Goal: Task Accomplishment & Management: Use online tool/utility

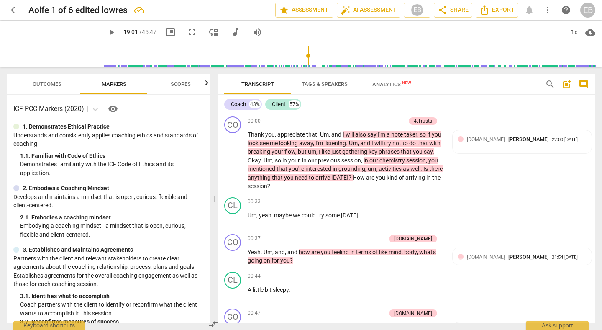
scroll to position [2490, 0]
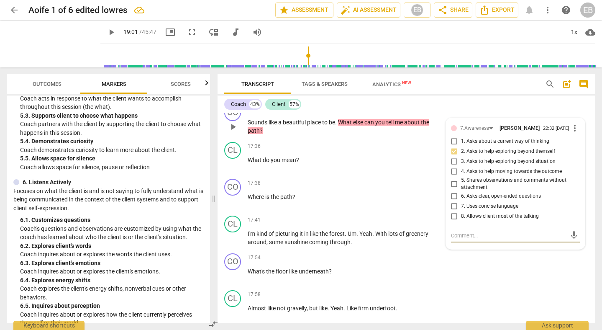
click at [451, 200] on input "6. Asks clear, open-ended questions" at bounding box center [454, 196] width 13 height 10
checkbox input "true"
click at [451, 174] on input "4. Asks to help moving towards the outcome" at bounding box center [454, 172] width 13 height 10
checkbox input "true"
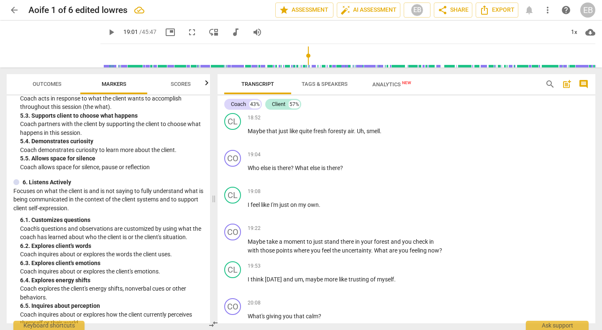
scroll to position [2913, 0]
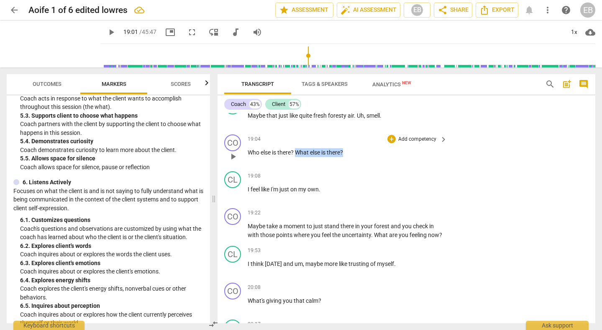
drag, startPoint x: 296, startPoint y: 152, endPoint x: 346, endPoint y: 151, distance: 49.4
click at [346, 151] on p "Who else is there ? What else is there ?" at bounding box center [346, 152] width 196 height 9
click at [422, 138] on p "Add competency" at bounding box center [418, 140] width 40 height 8
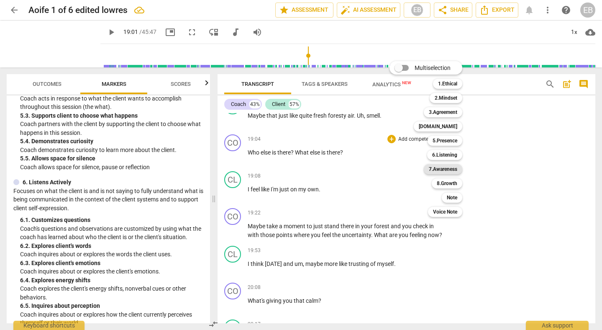
click at [446, 171] on b "7.Awareness" at bounding box center [443, 169] width 28 height 10
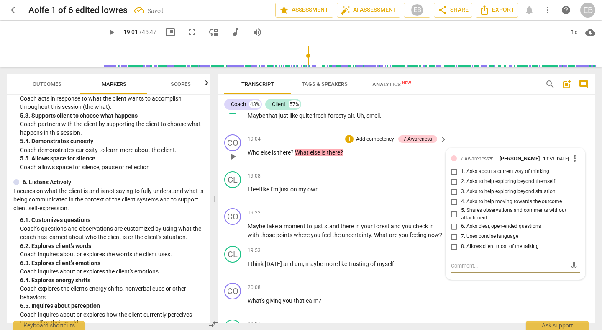
click at [452, 182] on input "2. Asks to help exploring beyond themself" at bounding box center [454, 182] width 13 height 10
checkbox input "true"
click at [491, 118] on div "CL play_arrow pause 18:52 + Add competency keyboard_arrow_right Maybe that just…" at bounding box center [407, 112] width 378 height 37
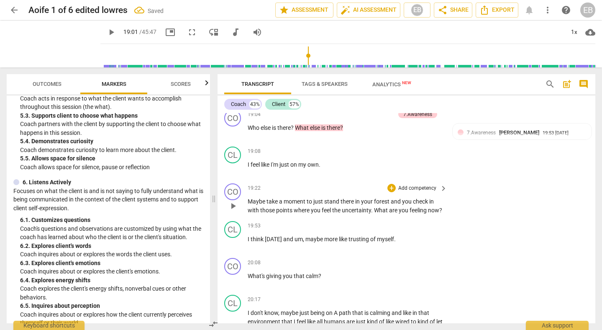
scroll to position [2944, 0]
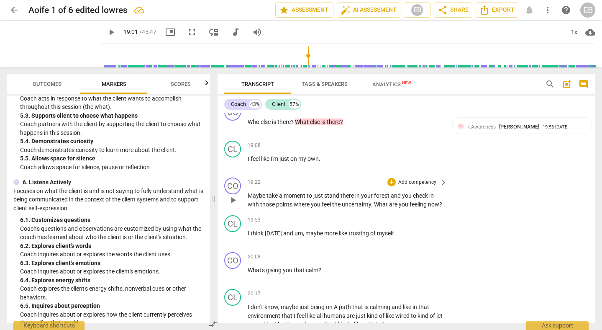
click at [232, 205] on span "play_arrow" at bounding box center [233, 200] width 10 height 10
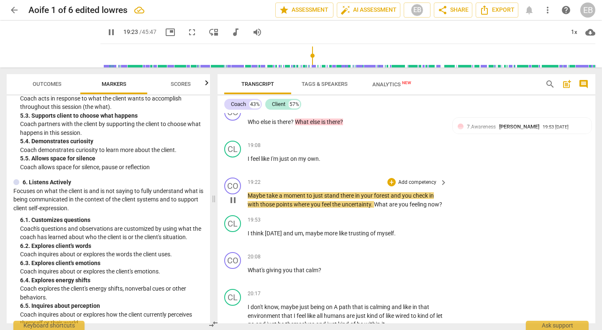
click at [233, 202] on span "pause" at bounding box center [233, 200] width 10 height 10
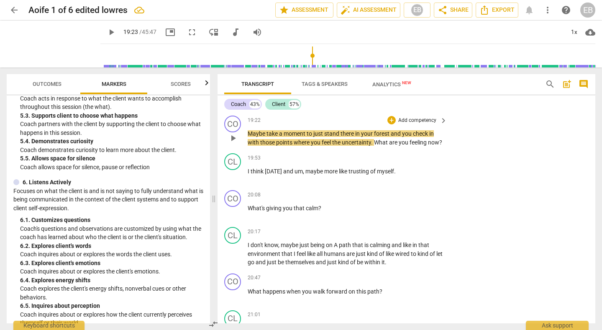
scroll to position [3009, 0]
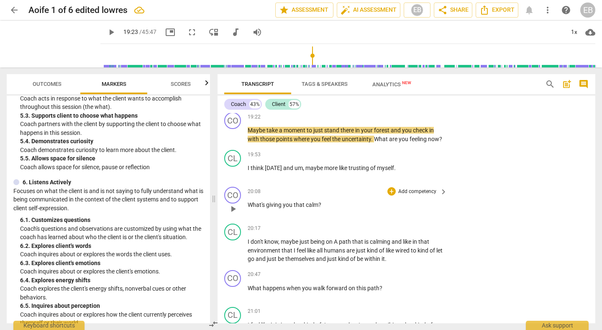
click at [234, 214] on span "play_arrow" at bounding box center [233, 209] width 10 height 10
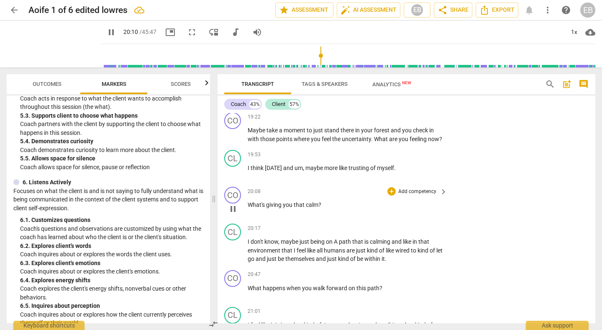
click at [232, 214] on span "pause" at bounding box center [233, 209] width 10 height 10
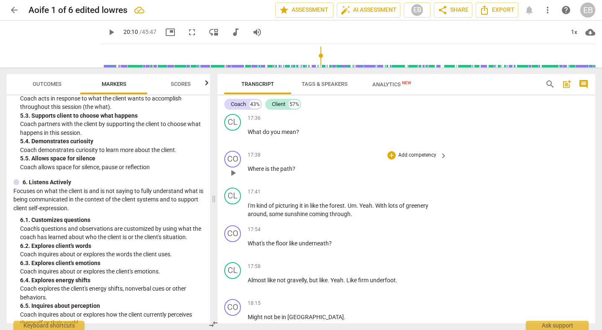
scroll to position [2514, 0]
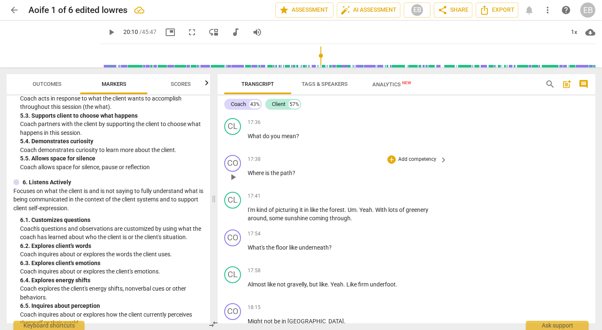
click at [274, 174] on span "the" at bounding box center [276, 173] width 10 height 7
click at [304, 161] on div "+" at bounding box center [303, 162] width 8 height 8
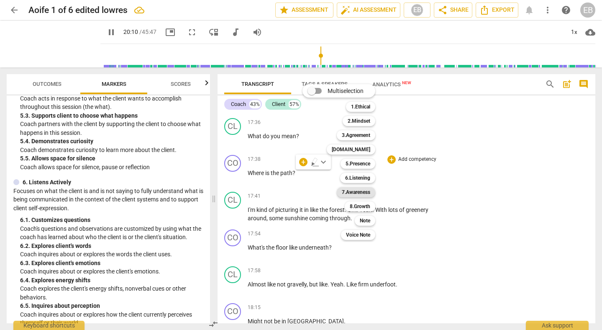
click at [363, 192] on b "7.Awareness" at bounding box center [356, 192] width 28 height 10
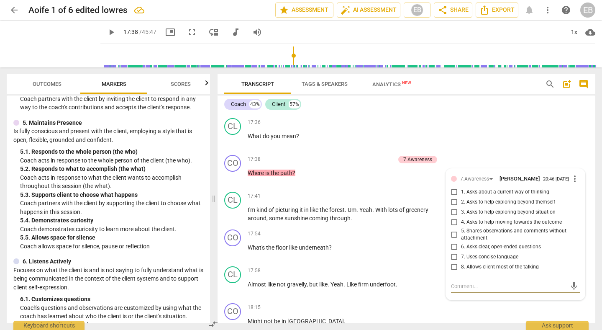
scroll to position [414, 0]
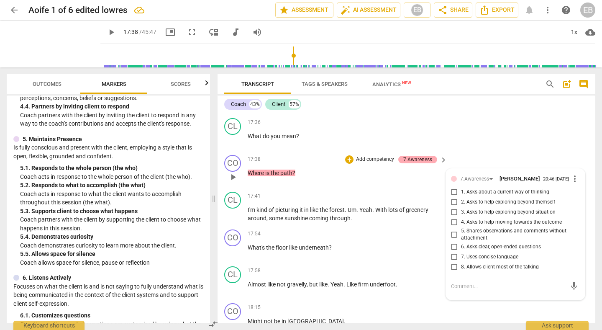
click at [420, 157] on div "7.Awareness" at bounding box center [418, 160] width 29 height 8
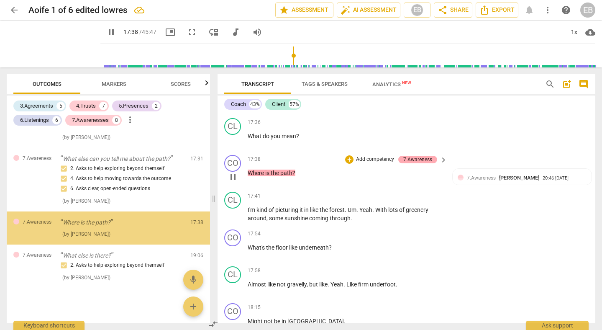
scroll to position [1445, 0]
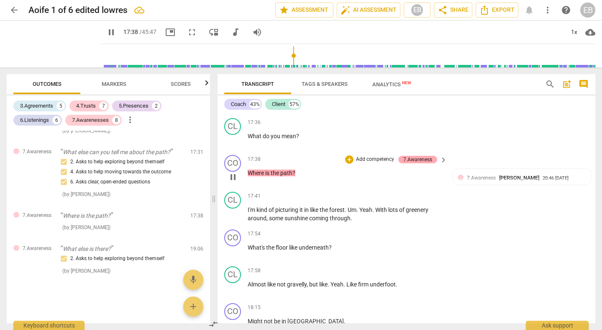
click at [420, 158] on div "7.Awareness" at bounding box center [418, 160] width 29 height 8
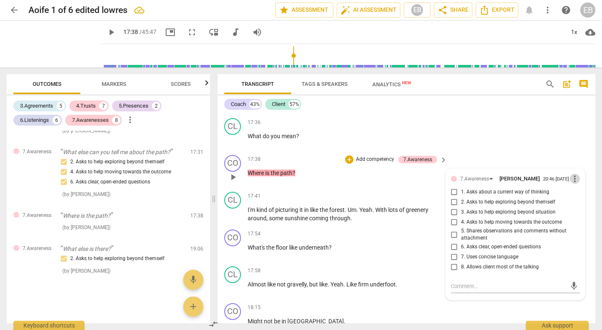
click at [571, 179] on span "more_vert" at bounding box center [575, 179] width 10 height 10
click at [581, 200] on li "Delete" at bounding box center [580, 196] width 29 height 16
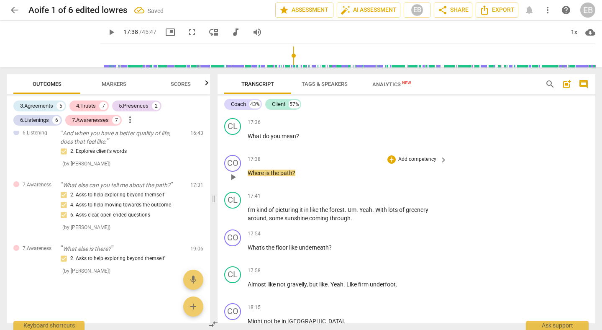
scroll to position [1417, 0]
click at [424, 159] on p "Add competency" at bounding box center [418, 160] width 40 height 8
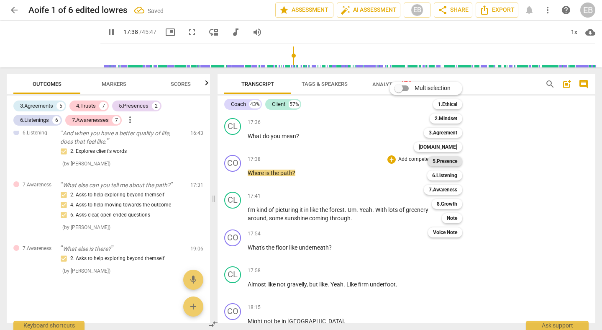
click at [451, 158] on b "5.Presence" at bounding box center [445, 161] width 25 height 10
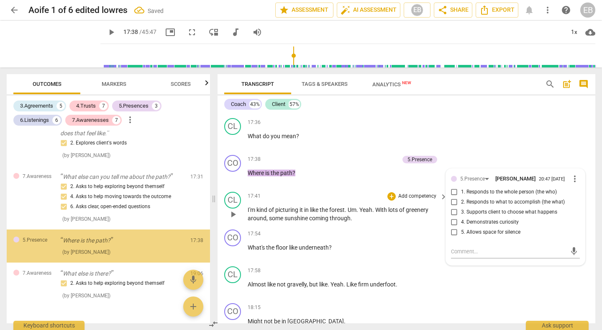
scroll to position [1445, 0]
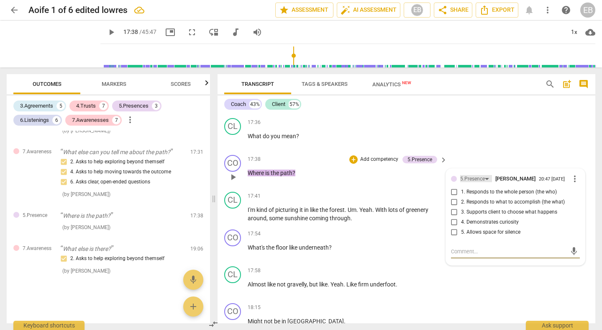
click at [478, 177] on div "5.Presence" at bounding box center [472, 179] width 25 height 8
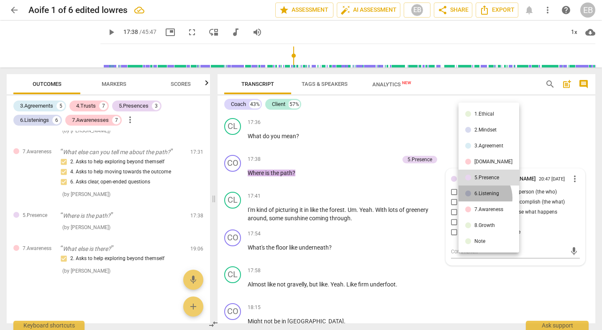
click at [478, 197] on li "6.Listening" at bounding box center [489, 193] width 61 height 16
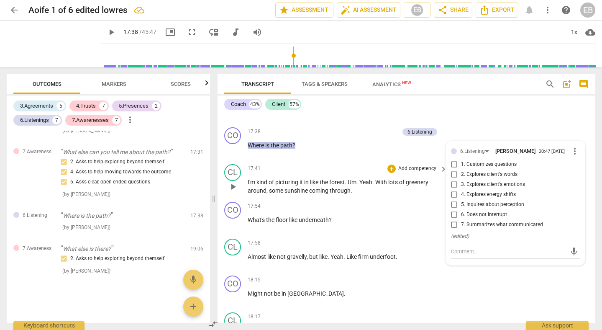
scroll to position [2546, 0]
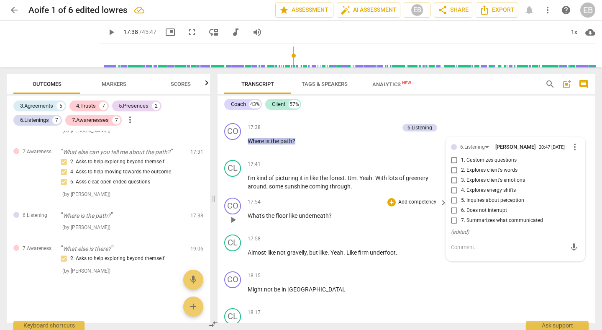
click at [311, 214] on span "underneath" at bounding box center [314, 215] width 30 height 7
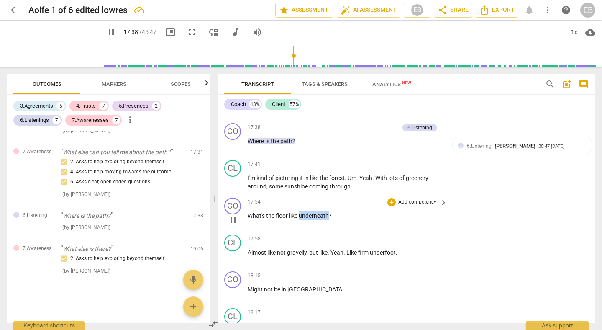
click at [311, 214] on span "underneath" at bounding box center [314, 215] width 30 height 7
click at [415, 203] on p "Add competency" at bounding box center [418, 202] width 40 height 8
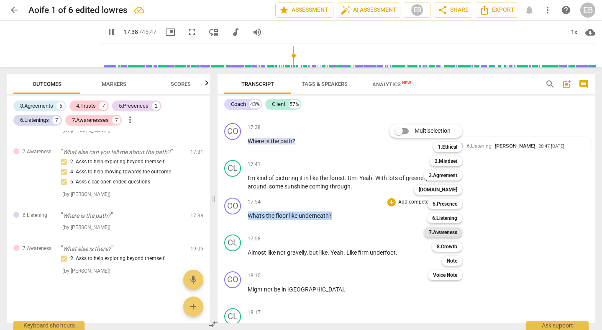
click at [447, 233] on b "7.Awareness" at bounding box center [443, 232] width 28 height 10
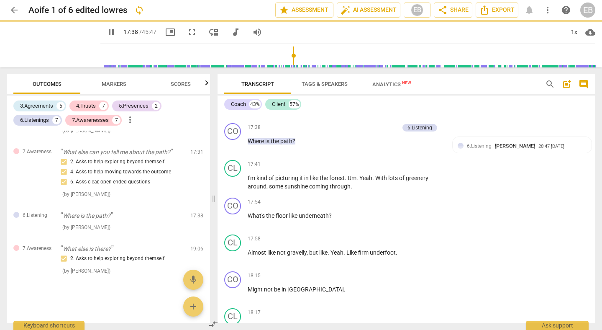
type input "1075"
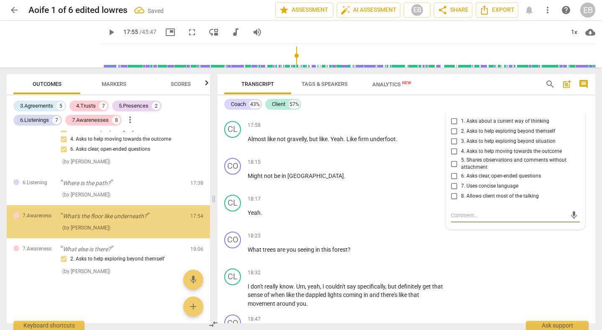
scroll to position [1478, 0]
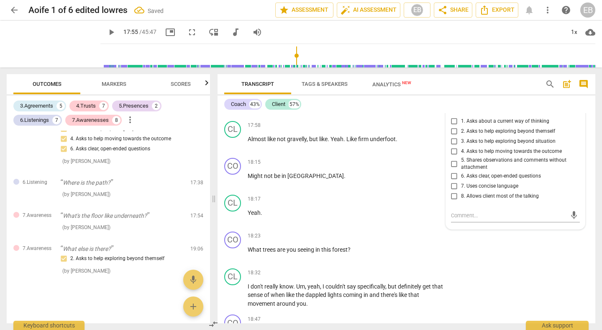
click at [479, 133] on span "2. Asks to help exploring beyond themself" at bounding box center [508, 132] width 94 height 8
click at [461, 133] on input "2. Asks to help exploring beyond themself" at bounding box center [454, 131] width 13 height 10
checkbox input "true"
click at [474, 153] on span "4. Asks to help moving towards the outcome" at bounding box center [511, 152] width 101 height 8
click at [461, 153] on input "4. Asks to help moving towards the outcome" at bounding box center [454, 152] width 13 height 10
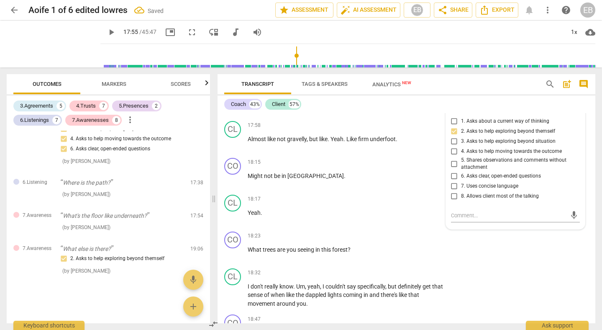
checkbox input "true"
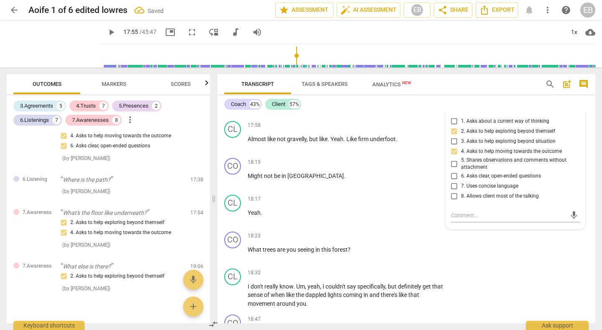
click at [471, 178] on span "6. Asks clear, open-ended questions" at bounding box center [501, 176] width 80 height 8
click at [461, 178] on input "6. Asks clear, open-ended questions" at bounding box center [454, 176] width 13 height 10
checkbox input "true"
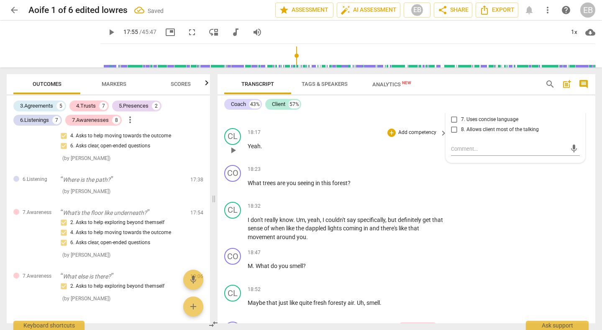
scroll to position [2740, 0]
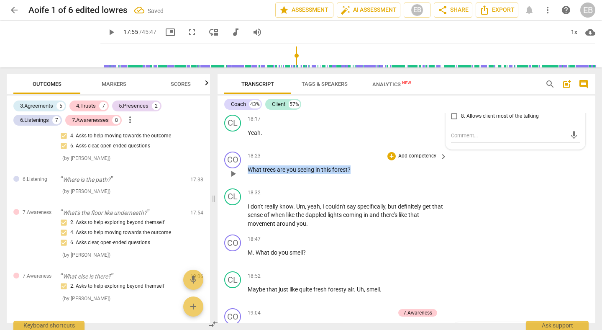
drag, startPoint x: 249, startPoint y: 168, endPoint x: 353, endPoint y: 173, distance: 103.9
click at [353, 173] on div "18:23 + Add competency keyboard_arrow_right What trees are you seeing in this f…" at bounding box center [348, 167] width 201 height 30
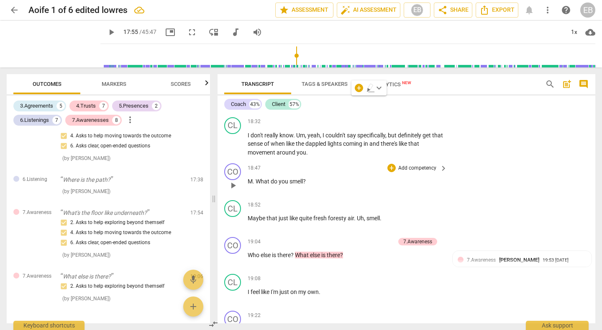
scroll to position [2812, 0]
click at [262, 182] on span "What" at bounding box center [263, 180] width 15 height 7
drag, startPoint x: 257, startPoint y: 181, endPoint x: 305, endPoint y: 181, distance: 48.1
click at [305, 181] on p "M . What do you smell ?" at bounding box center [346, 180] width 196 height 9
click at [417, 167] on p "Add competency" at bounding box center [418, 168] width 40 height 8
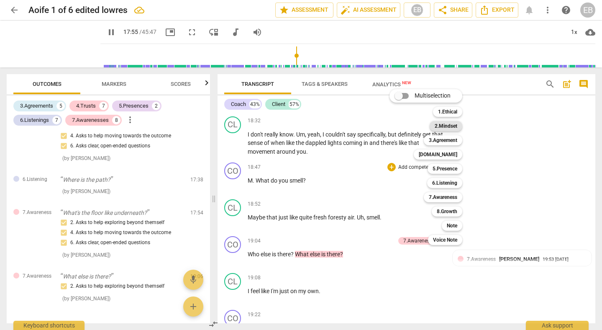
click at [454, 127] on b "2.Mindset" at bounding box center [446, 126] width 23 height 10
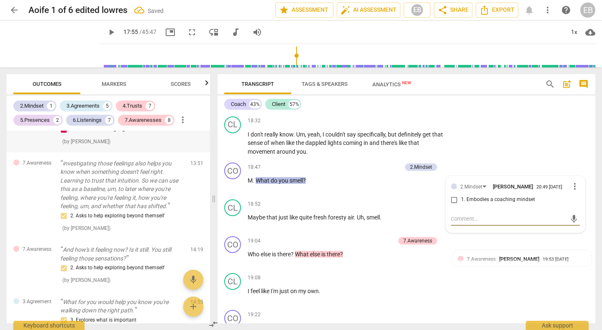
scroll to position [1005, 0]
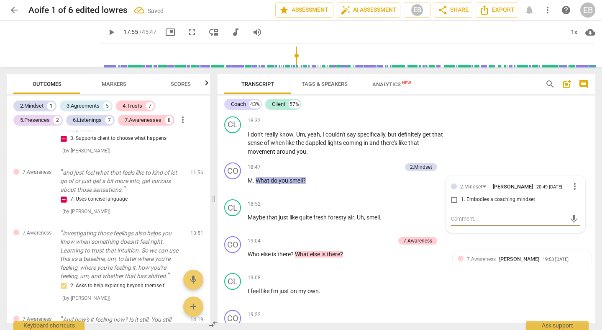
click at [115, 82] on span "Markers" at bounding box center [114, 84] width 25 height 6
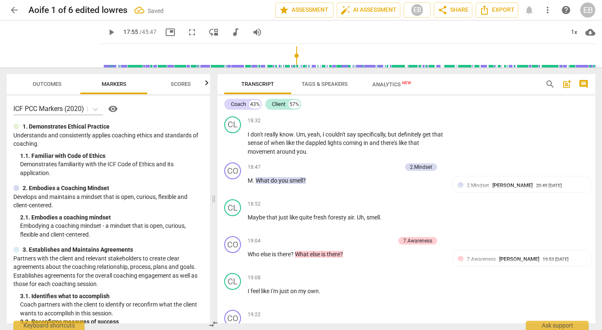
type input "1075"
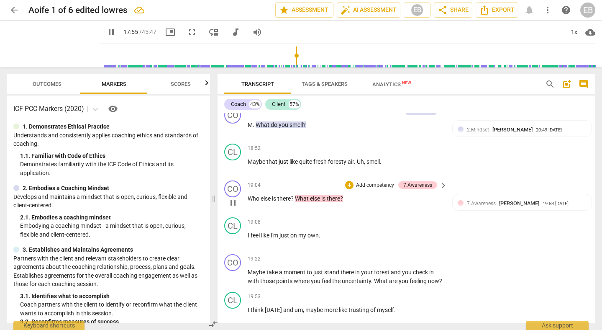
scroll to position [2873, 0]
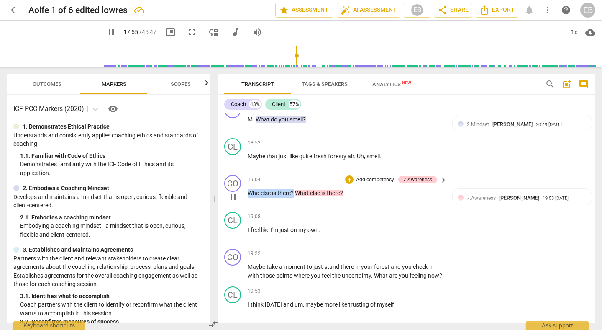
drag, startPoint x: 249, startPoint y: 192, endPoint x: 294, endPoint y: 195, distance: 45.3
click at [294, 195] on p "Who else is there ? What else is there ?" at bounding box center [346, 193] width 196 height 9
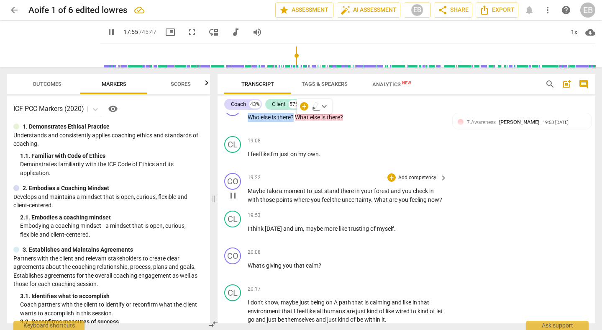
scroll to position [2949, 0]
click at [281, 232] on span "karma" at bounding box center [274, 228] width 18 height 7
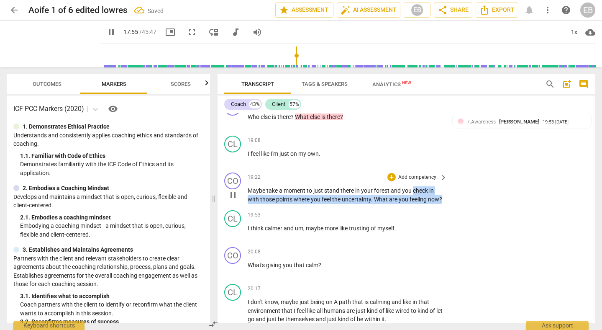
drag, startPoint x: 414, startPoint y: 190, endPoint x: 424, endPoint y: 208, distance: 20.3
click at [424, 203] on p "Maybe take a moment to just stand there in your forest and you check in with th…" at bounding box center [346, 194] width 196 height 17
click at [416, 178] on p "Add competency" at bounding box center [418, 178] width 40 height 8
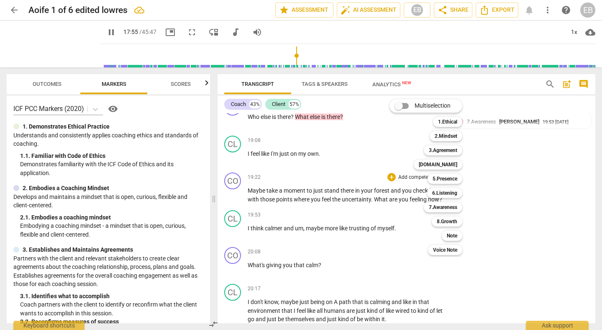
click at [95, 223] on div at bounding box center [301, 165] width 602 height 330
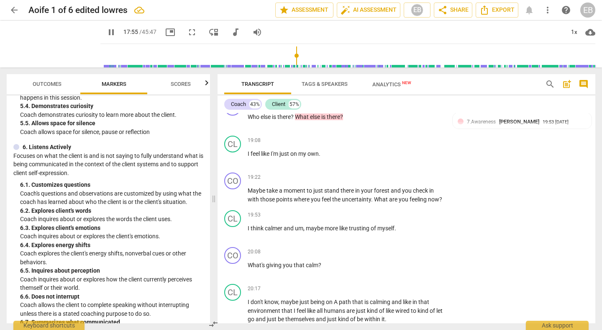
scroll to position [545, 0]
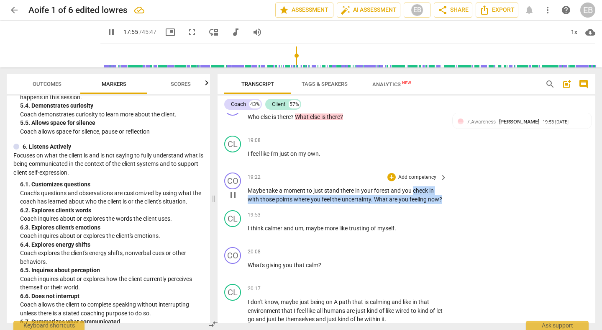
drag, startPoint x: 414, startPoint y: 190, endPoint x: 413, endPoint y: 206, distance: 16.0
click at [413, 203] on p "Maybe take a moment to just stand there in your forest and you check in with th…" at bounding box center [346, 194] width 196 height 17
click at [413, 178] on p "Add competency" at bounding box center [418, 178] width 40 height 8
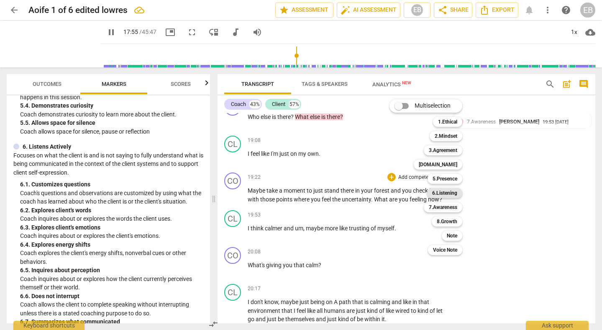
click at [444, 195] on b "6.Listening" at bounding box center [444, 193] width 25 height 10
type input "1075"
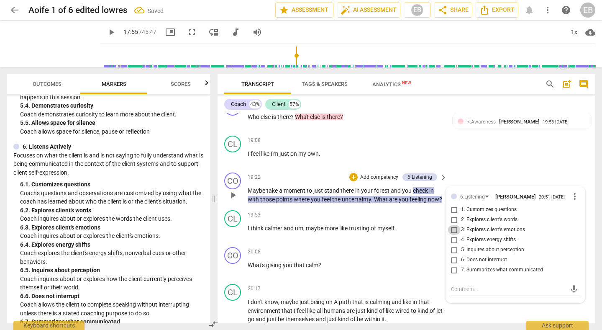
click at [453, 233] on input "3. Explores client's emotions" at bounding box center [454, 230] width 13 height 10
checkbox input "true"
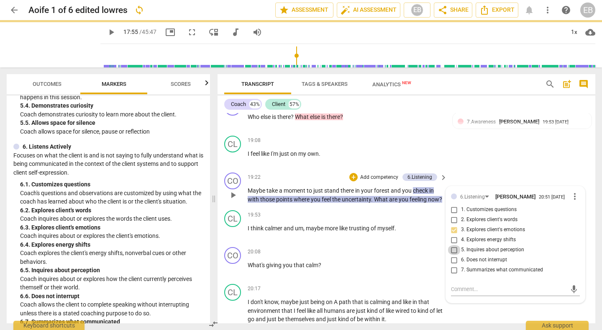
click at [453, 252] on input "5. Inquires about perception" at bounding box center [454, 250] width 13 height 10
checkbox input "true"
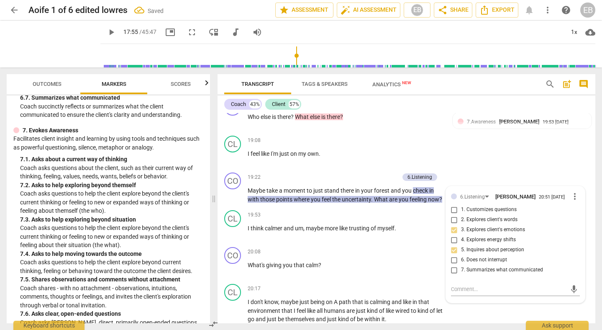
scroll to position [774, 0]
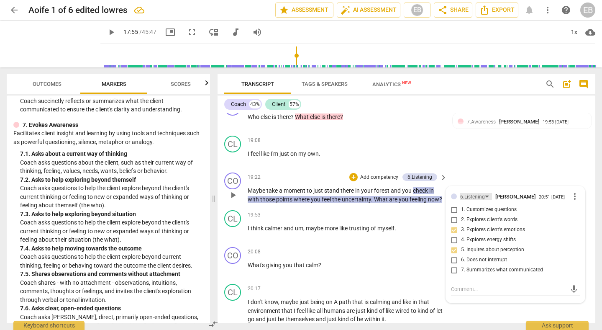
click at [478, 194] on div "6.Listening" at bounding box center [472, 197] width 25 height 8
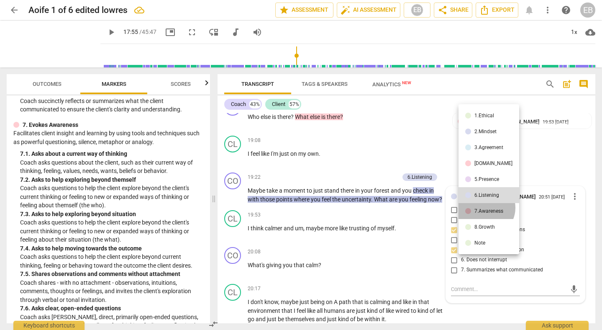
click at [486, 208] on li "7.Awareness" at bounding box center [489, 211] width 61 height 16
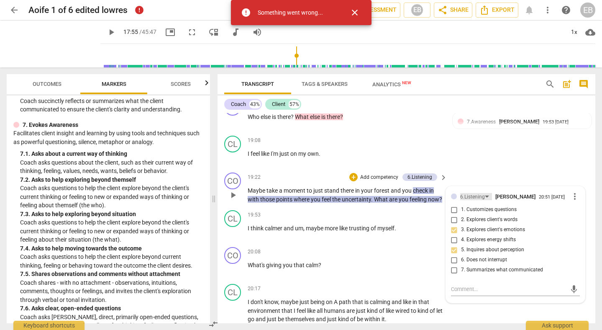
click at [484, 196] on div "6.Listening" at bounding box center [476, 196] width 32 height 7
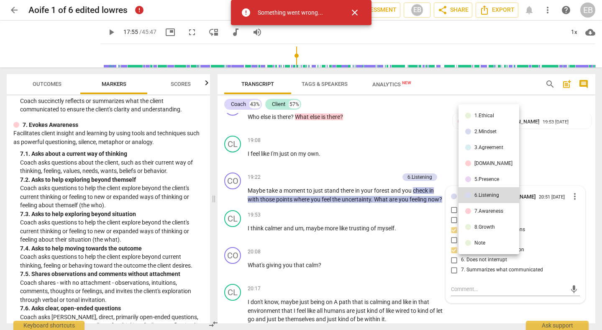
click at [482, 211] on div "7.Awareness" at bounding box center [489, 210] width 29 height 5
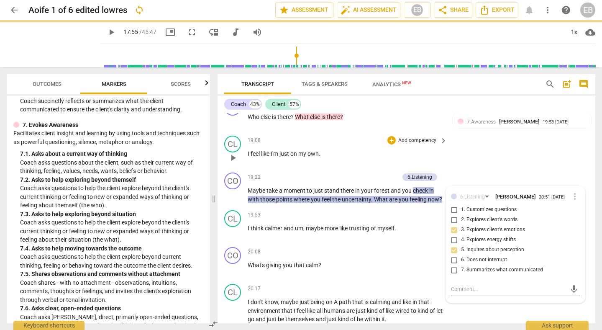
click at [494, 168] on div "CL play_arrow pause 19:08 + Add competency keyboard_arrow_right I feel like I'm…" at bounding box center [407, 150] width 378 height 37
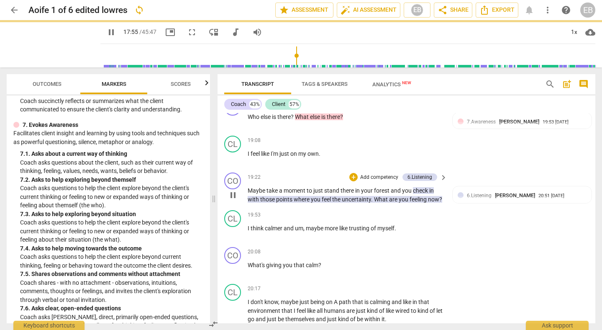
click at [383, 173] on div "+ Add competency" at bounding box center [375, 177] width 50 height 8
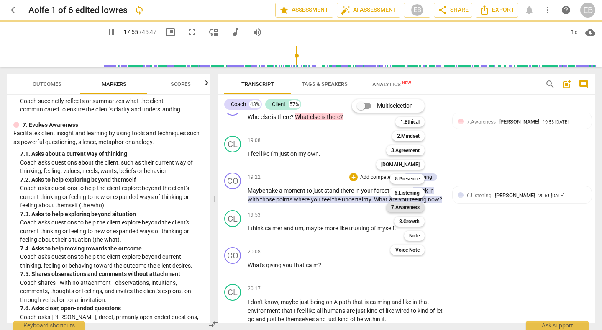
click at [415, 205] on b "7.Awareness" at bounding box center [405, 207] width 28 height 10
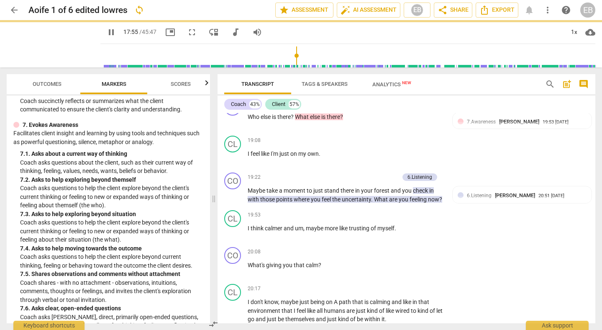
type input "1075"
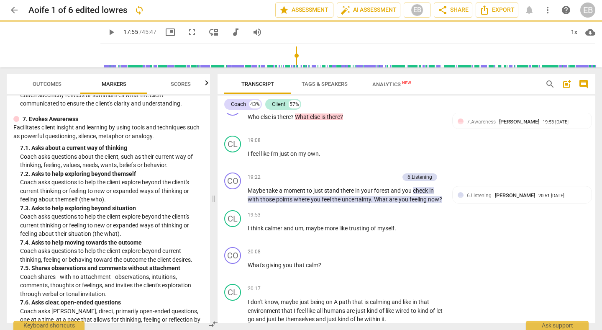
scroll to position [784, 0]
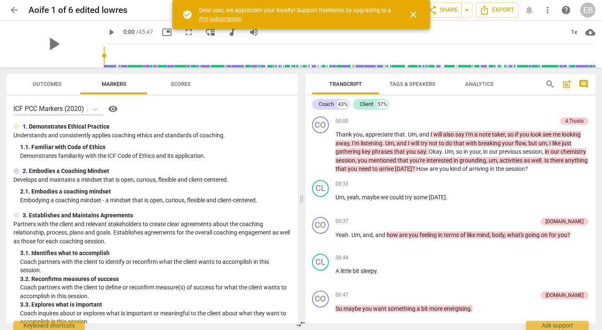
click at [416, 11] on span "close" at bounding box center [414, 15] width 10 height 10
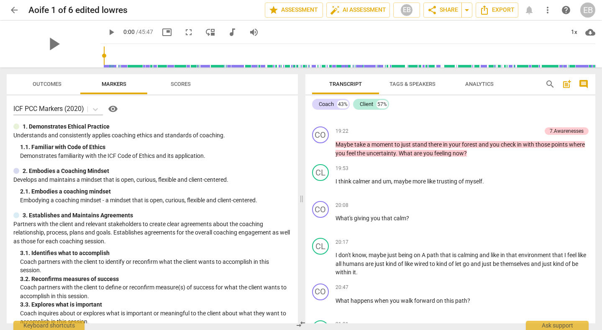
scroll to position [2771, 0]
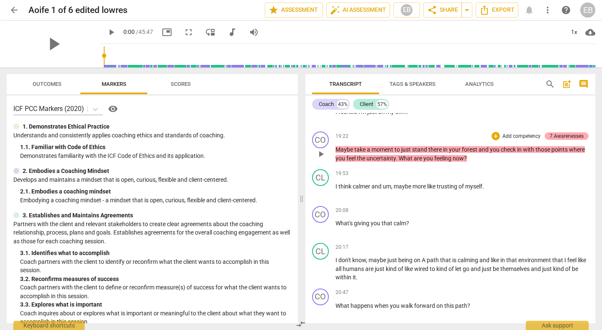
click at [545, 135] on div "7.Awarenesses" at bounding box center [567, 136] width 44 height 8
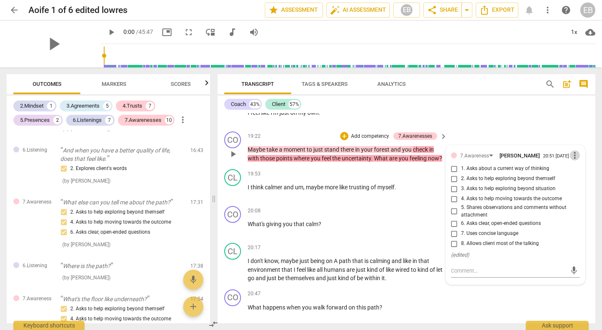
scroll to position [1402, 0]
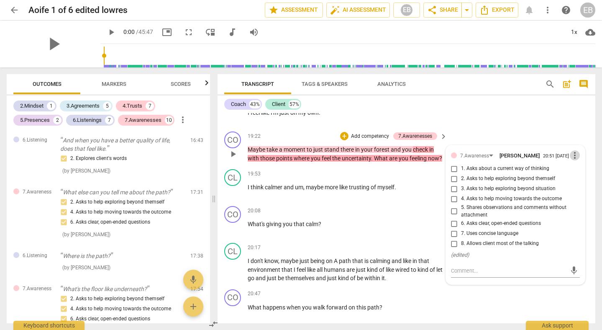
click at [574, 159] on span "more_vert" at bounding box center [575, 155] width 10 height 10
click at [575, 174] on li "Delete" at bounding box center [580, 173] width 29 height 16
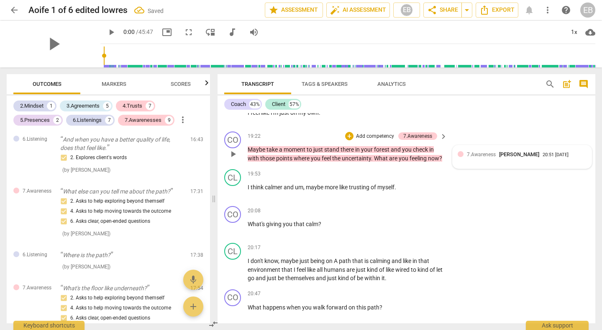
click at [484, 156] on span "7.Awareness" at bounding box center [481, 155] width 29 height 6
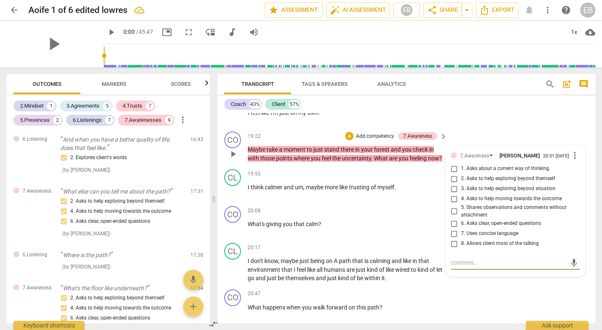
click at [571, 156] on span "more_vert" at bounding box center [575, 155] width 10 height 10
click at [576, 173] on li "Delete" at bounding box center [580, 173] width 29 height 16
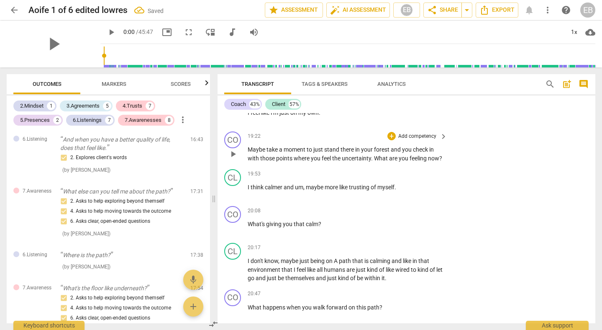
click at [330, 154] on p "Maybe take a moment to just stand there in your forest and you check in with th…" at bounding box center [346, 153] width 196 height 17
click at [412, 150] on span "you" at bounding box center [407, 149] width 11 height 7
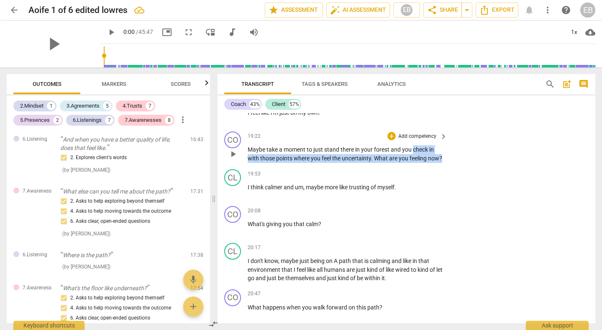
drag, startPoint x: 414, startPoint y: 151, endPoint x: 421, endPoint y: 167, distance: 18.2
click at [421, 162] on p "Maybe take a moment to just stand there in your forest and you check in with th…" at bounding box center [346, 153] width 196 height 17
click at [414, 139] on p "Add competency" at bounding box center [418, 137] width 40 height 8
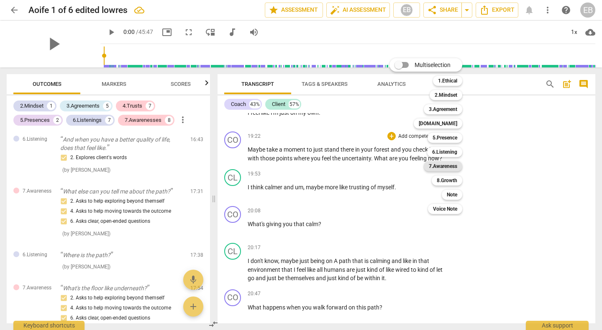
click at [450, 162] on b "7.Awareness" at bounding box center [443, 166] width 28 height 10
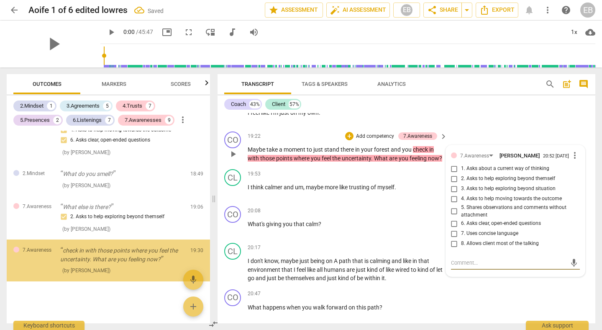
scroll to position [1589, 0]
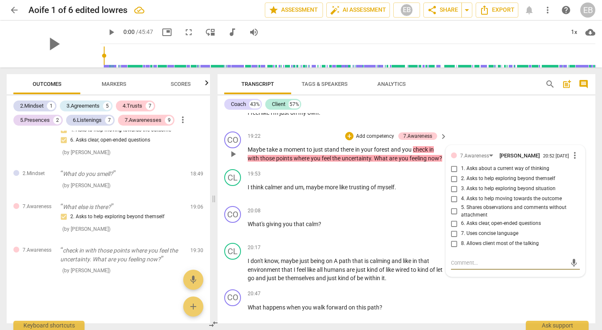
click at [475, 201] on span "4. Asks to help moving towards the outcome" at bounding box center [511, 199] width 101 height 8
click at [461, 201] on input "4. Asks to help moving towards the outcome" at bounding box center [454, 199] width 13 height 10
checkbox input "true"
click at [474, 190] on span "3. Asks to help exploring beyond situation" at bounding box center [508, 189] width 95 height 8
click at [461, 190] on input "3. Asks to help exploring beyond situation" at bounding box center [454, 189] width 13 height 10
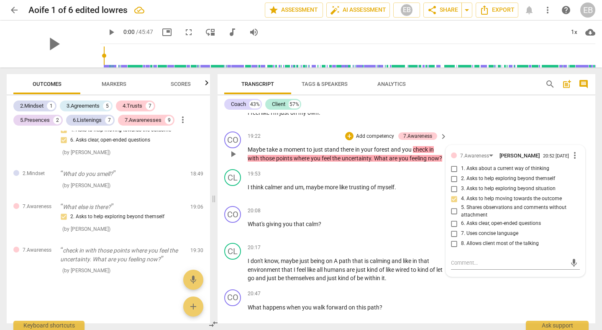
checkbox input "true"
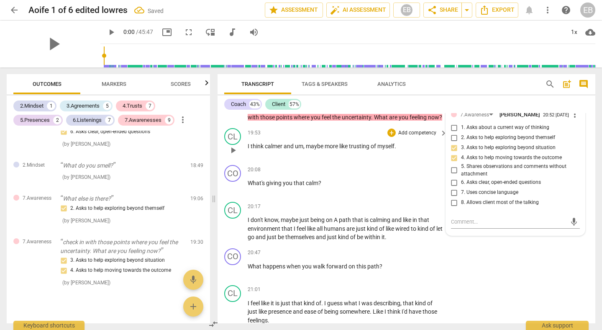
scroll to position [3037, 0]
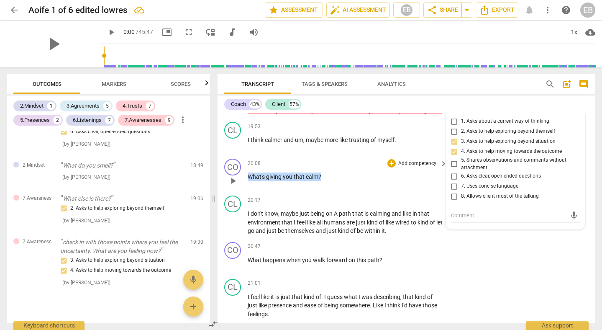
drag, startPoint x: 248, startPoint y: 184, endPoint x: 323, endPoint y: 186, distance: 75.4
click at [323, 181] on p "What's giving you that calm ?" at bounding box center [346, 176] width 196 height 9
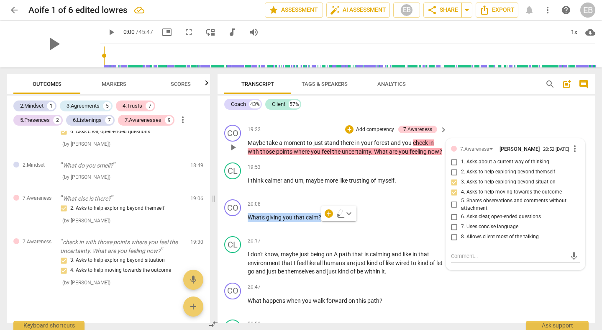
scroll to position [2998, 0]
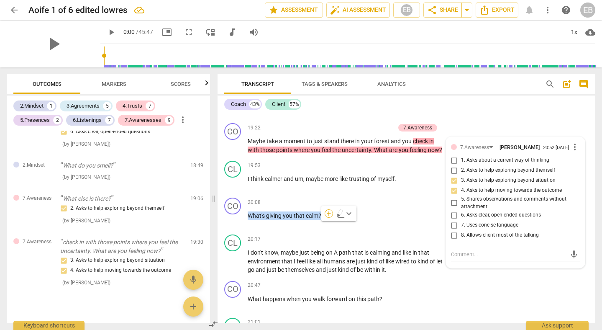
click at [327, 216] on div "+" at bounding box center [329, 213] width 8 height 8
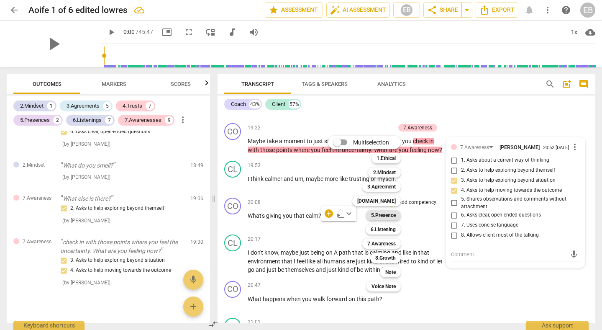
click at [385, 218] on b "5.Presence" at bounding box center [383, 215] width 25 height 10
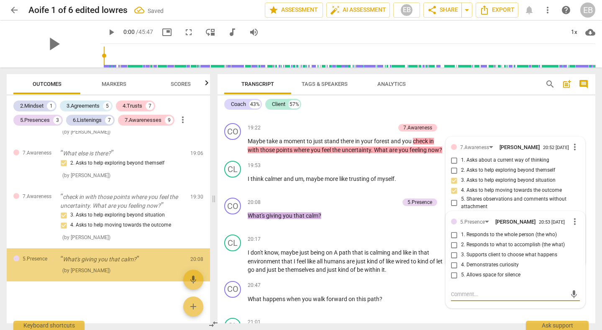
scroll to position [1642, 0]
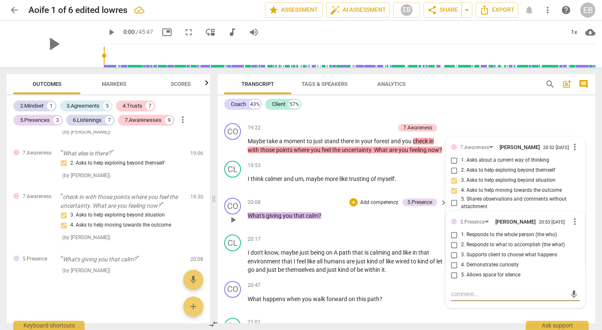
click at [574, 226] on span "more_vert" at bounding box center [575, 221] width 10 height 10
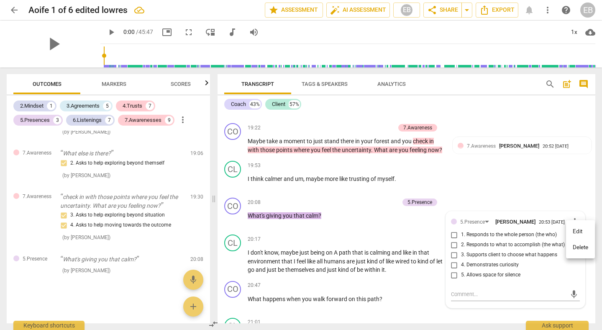
click at [579, 247] on li "Delete" at bounding box center [580, 247] width 29 height 16
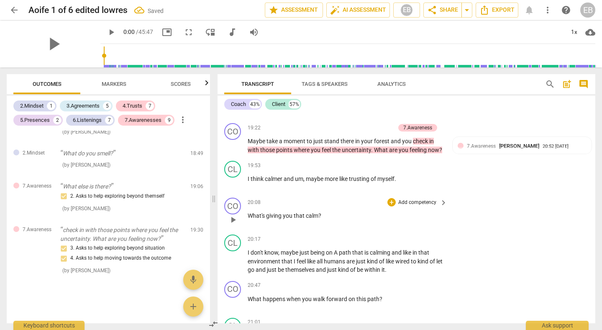
scroll to position [1609, 0]
click at [401, 206] on p "Add competency" at bounding box center [418, 203] width 40 height 8
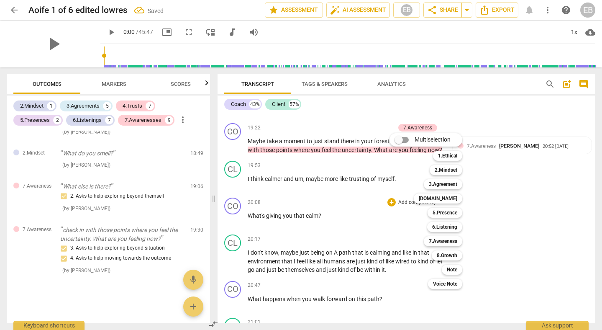
click at [115, 86] on div at bounding box center [301, 165] width 602 height 330
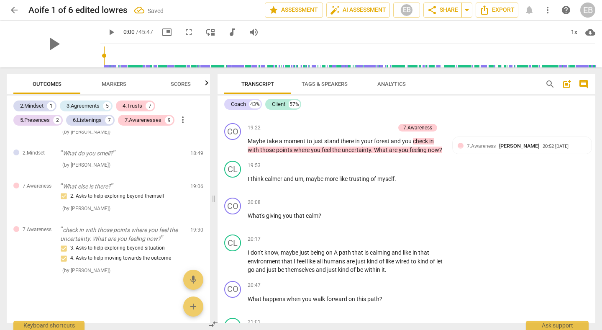
click at [114, 84] on span "Markers" at bounding box center [114, 84] width 25 height 6
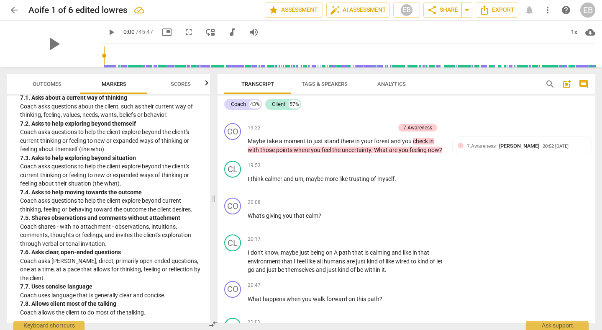
scroll to position [834, 0]
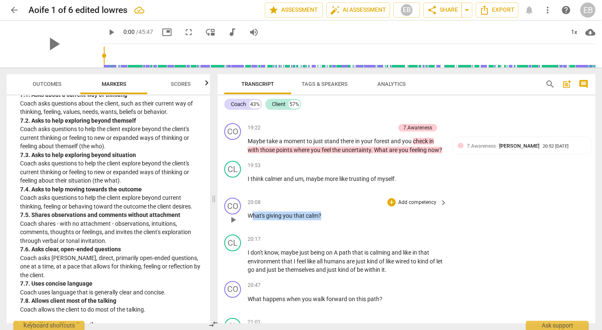
drag, startPoint x: 250, startPoint y: 226, endPoint x: 322, endPoint y: 226, distance: 72.0
click at [322, 220] on p "What's giving you that calm ?" at bounding box center [346, 215] width 196 height 9
click at [327, 220] on p "What's giving you that calm ?" at bounding box center [346, 215] width 196 height 9
drag, startPoint x: 330, startPoint y: 226, endPoint x: 249, endPoint y: 226, distance: 81.2
click at [249, 220] on p "What's giving you that calm ?" at bounding box center [346, 215] width 196 height 9
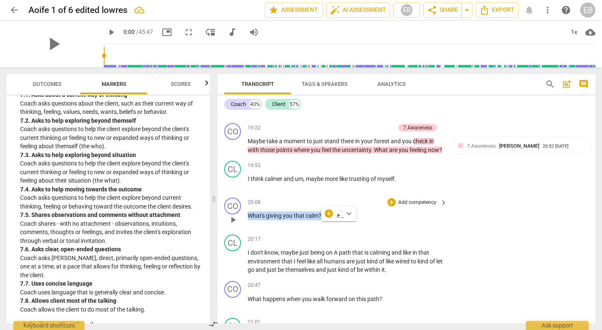
click at [421, 206] on p "Add competency" at bounding box center [418, 203] width 40 height 8
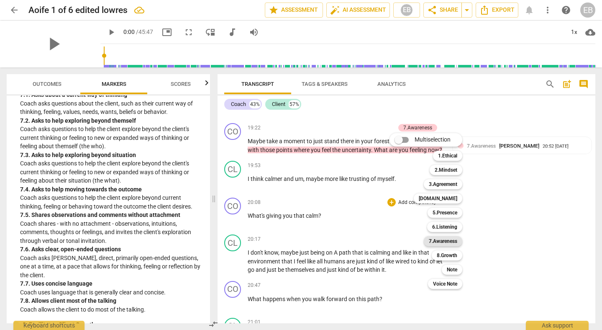
click at [452, 240] on b "7.Awareness" at bounding box center [443, 241] width 28 height 10
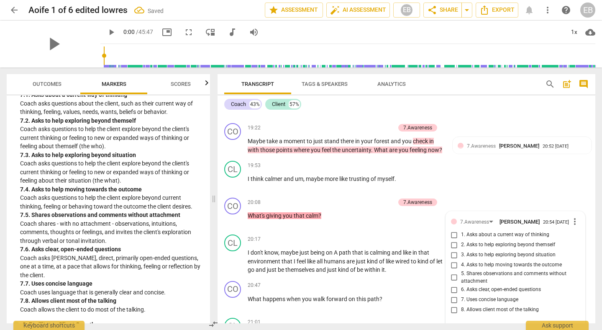
scroll to position [3120, 0]
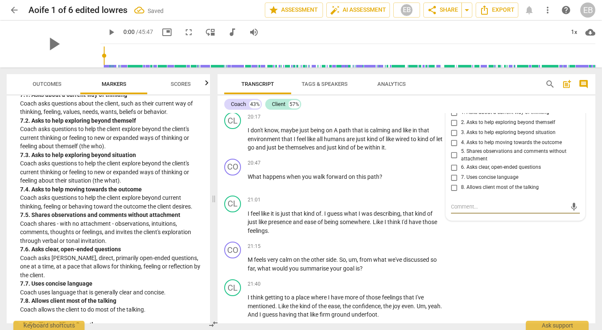
click at [451, 172] on input "6. Asks clear, open-ended questions" at bounding box center [454, 167] width 13 height 10
checkbox input "true"
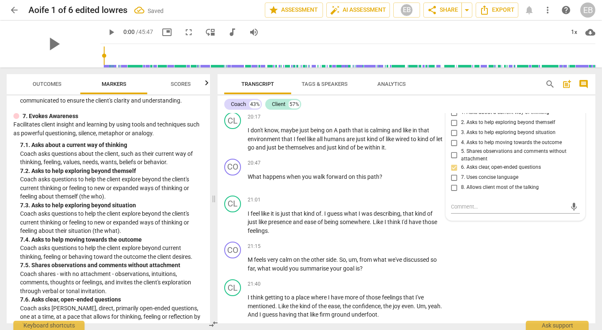
scroll to position [785, 0]
click at [470, 136] on span "3. Asks to help exploring beyond situation" at bounding box center [508, 133] width 95 height 8
click at [461, 138] on input "3. Asks to help exploring beyond situation" at bounding box center [454, 133] width 13 height 10
checkbox input "true"
click at [454, 118] on input "1. Asks about a current way of thinking" at bounding box center [454, 113] width 13 height 10
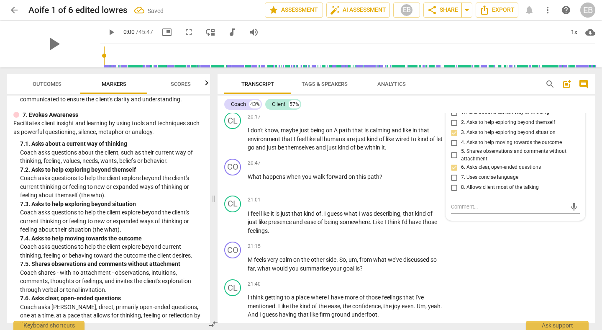
checkbox input "true"
click at [453, 138] on input "3. Asks to help exploring beyond situation" at bounding box center [454, 133] width 13 height 10
click at [452, 138] on input "3. Asks to help exploring beyond situation" at bounding box center [454, 133] width 13 height 10
checkbox input "false"
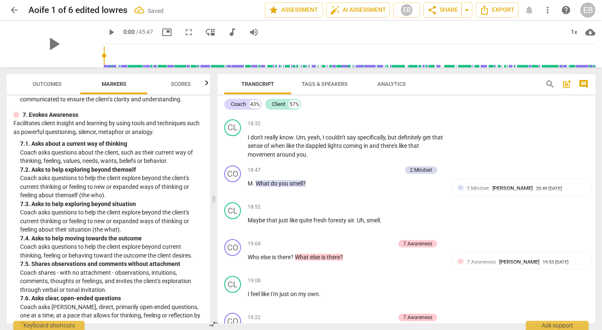
scroll to position [2809, 0]
click at [264, 147] on span "sense" at bounding box center [256, 144] width 16 height 7
click at [235, 144] on span "play_arrow" at bounding box center [233, 145] width 10 height 10
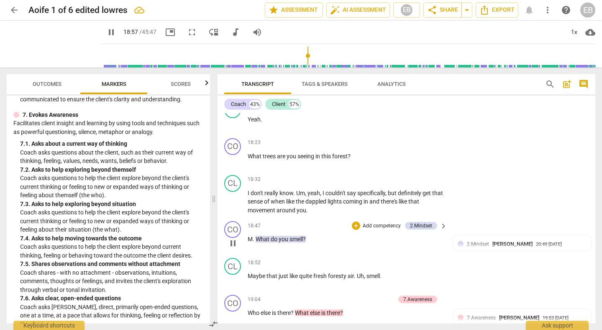
scroll to position [2759, 0]
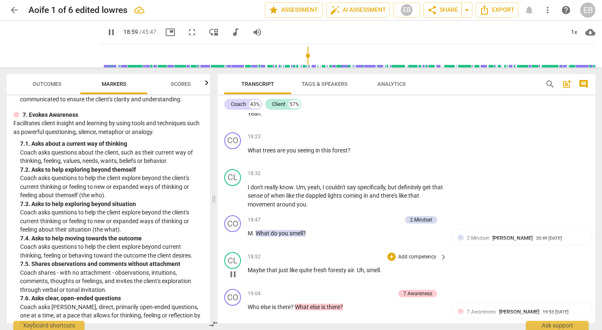
click at [363, 269] on span "Uh" at bounding box center [360, 270] width 7 height 7
type input "1140"
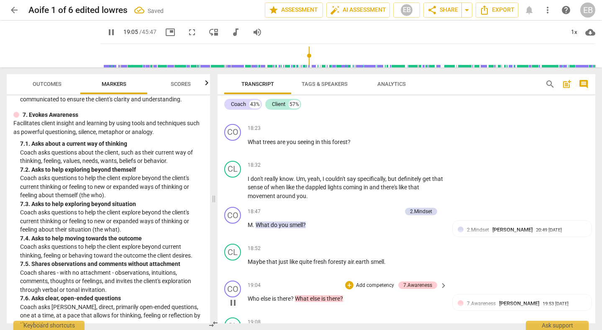
scroll to position [2772, 0]
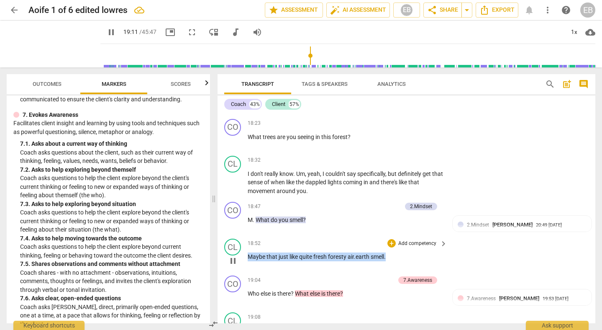
drag, startPoint x: 394, startPoint y: 256, endPoint x: 250, endPoint y: 256, distance: 144.4
click at [250, 256] on p "Maybe that just like quite fresh foresty air . earth smell ." at bounding box center [346, 256] width 196 height 9
click at [395, 246] on div "+" at bounding box center [396, 246] width 8 height 8
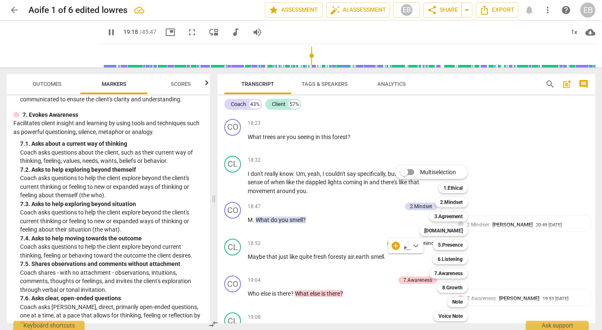
click at [347, 275] on div at bounding box center [301, 165] width 602 height 330
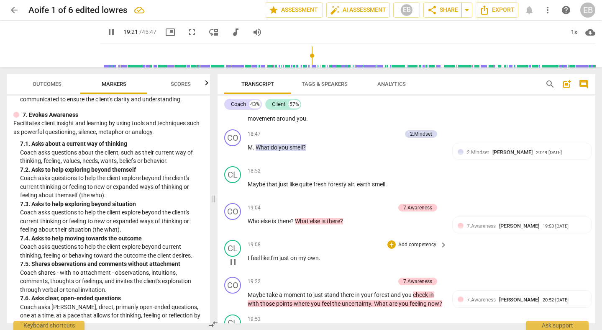
scroll to position [2848, 0]
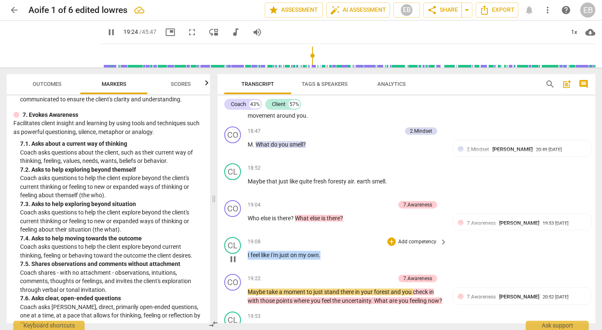
drag, startPoint x: 333, startPoint y: 255, endPoint x: 248, endPoint y: 255, distance: 85.0
click at [248, 255] on p "I feel like I'm just on my own ." at bounding box center [346, 255] width 196 height 9
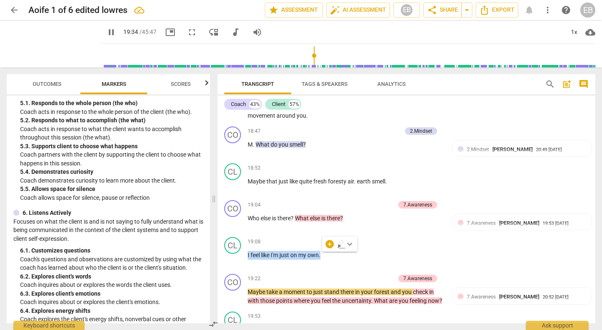
scroll to position [478, 0]
click at [330, 246] on div "+" at bounding box center [330, 244] width 8 height 8
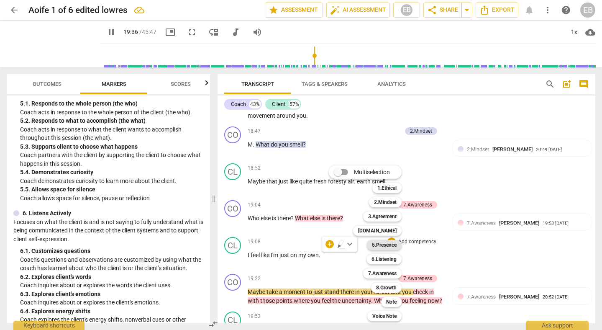
click at [389, 244] on b "5.Presence" at bounding box center [384, 245] width 25 height 10
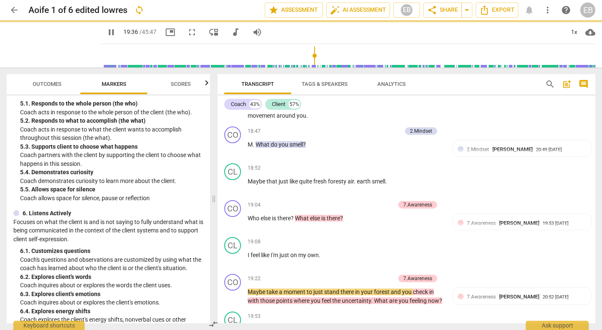
type input "1177"
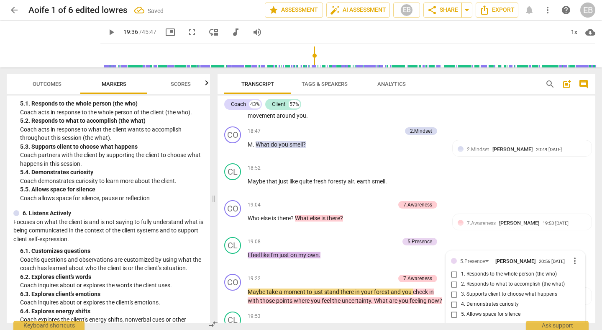
scroll to position [2966, 0]
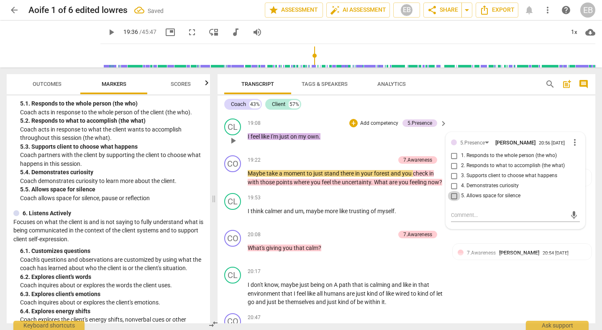
click at [453, 199] on input "5. Allows space for silence" at bounding box center [454, 196] width 13 height 10
checkbox input "true"
click at [295, 236] on div "CO play_arrow pause 20:08 + Add competency 7.Awareness keyboard_arrow_right Wha…" at bounding box center [407, 244] width 378 height 37
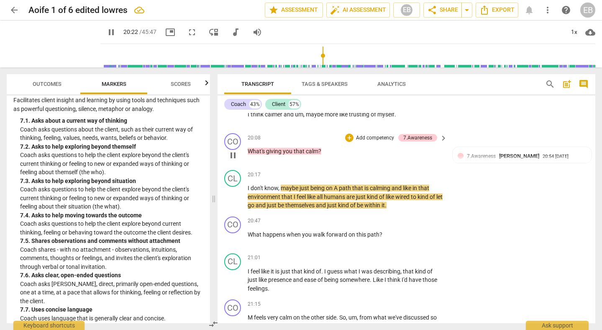
scroll to position [3064, 0]
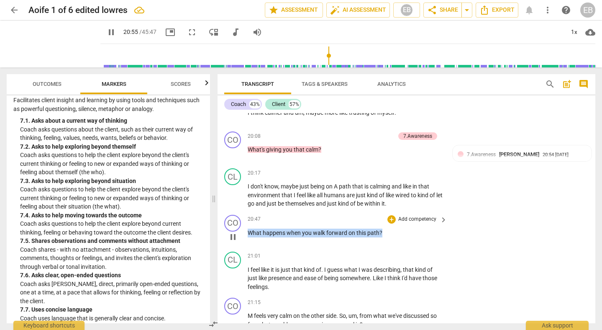
drag, startPoint x: 249, startPoint y: 241, endPoint x: 387, endPoint y: 243, distance: 138.2
click at [387, 237] on p "What happens when you walk forward on this path ?" at bounding box center [346, 233] width 196 height 9
click at [430, 223] on p "Add competency" at bounding box center [418, 220] width 40 height 8
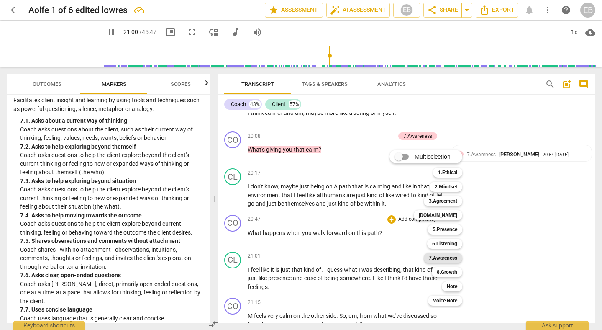
click at [451, 256] on b "7.Awareness" at bounding box center [443, 258] width 28 height 10
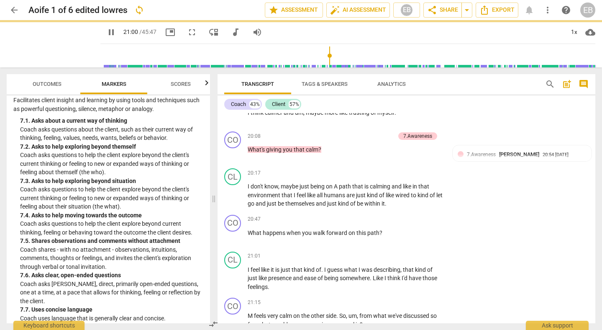
type input "1261"
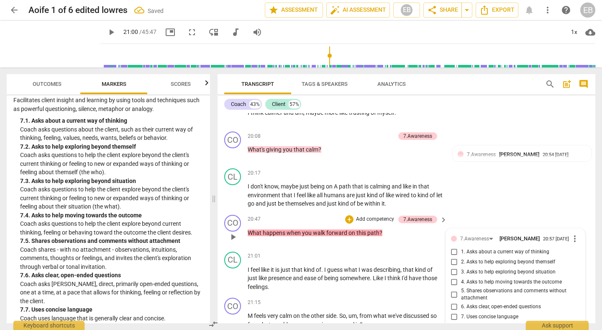
scroll to position [3204, 0]
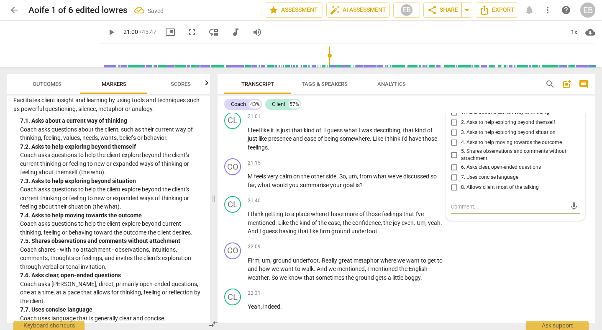
click at [482, 147] on span "4. Asks to help moving towards the outcome" at bounding box center [511, 143] width 101 height 8
click at [461, 148] on input "4. Asks to help moving towards the outcome" at bounding box center [454, 143] width 13 height 10
checkbox input "true"
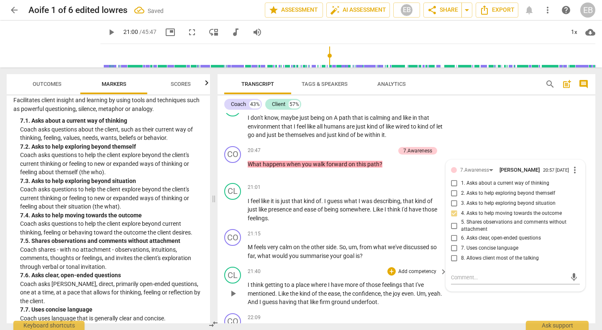
scroll to position [3131, 0]
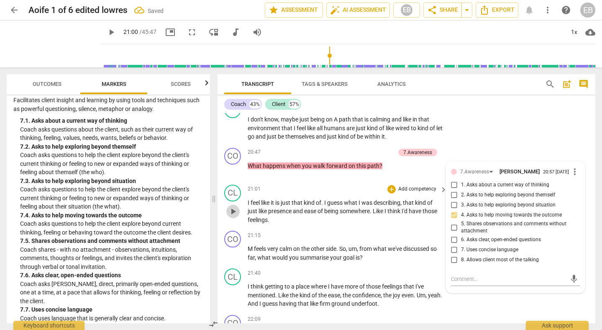
click at [233, 216] on span "play_arrow" at bounding box center [233, 211] width 10 height 10
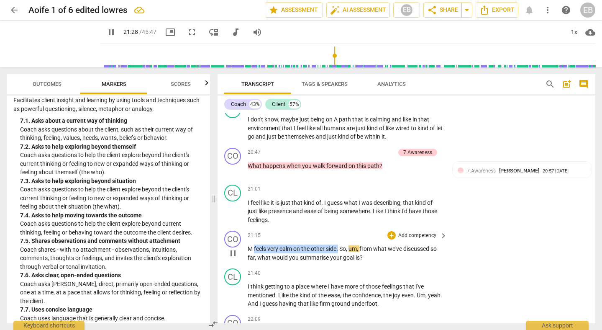
drag, startPoint x: 341, startPoint y: 259, endPoint x: 255, endPoint y: 257, distance: 85.8
click at [255, 257] on p "M feels very calm on the other side . So , um , from what we've discussed so fa…" at bounding box center [346, 252] width 196 height 17
click at [402, 239] on p "Add competency" at bounding box center [418, 236] width 40 height 8
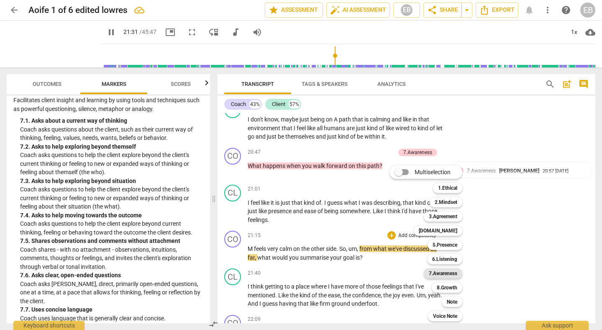
click at [441, 275] on b "7.Awareness" at bounding box center [443, 273] width 28 height 10
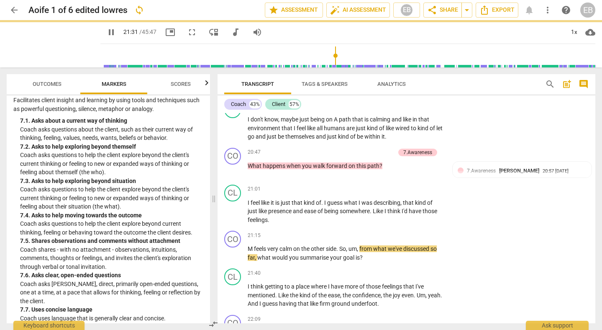
type input "1292"
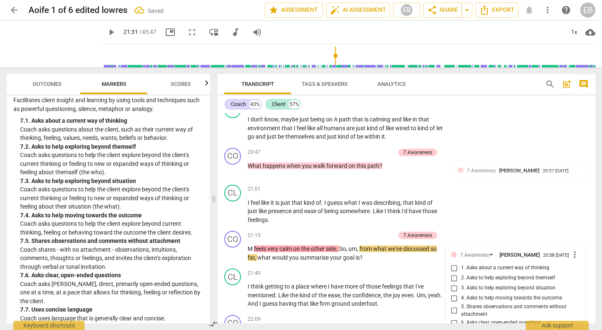
scroll to position [3287, 0]
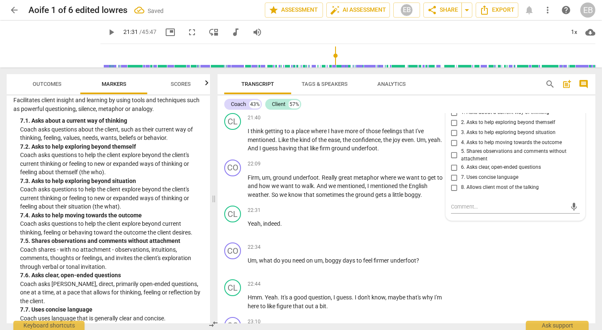
click at [485, 162] on span "5. Shares observations and comments without attachment" at bounding box center [519, 155] width 116 height 15
click at [461, 160] on input "5. Shares observations and comments without attachment" at bounding box center [454, 155] width 13 height 10
checkbox input "true"
click at [430, 261] on div "22:34 + Add competency keyboard_arrow_right Um , what do you need on um , boggy…" at bounding box center [348, 257] width 201 height 30
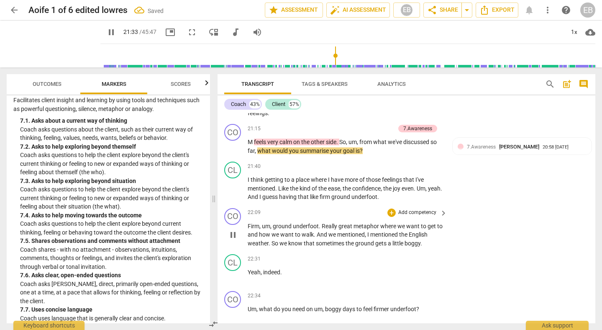
scroll to position [3239, 0]
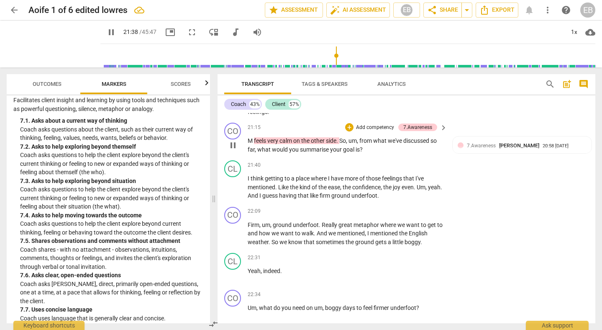
click at [358, 153] on span "is" at bounding box center [358, 149] width 4 height 7
type input "1299"
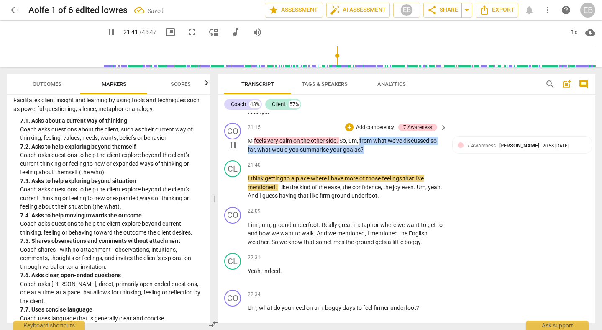
drag, startPoint x: 361, startPoint y: 149, endPoint x: 369, endPoint y: 159, distance: 12.2
click at [369, 154] on p "M feels very calm on the other side . So , um , from what we've discussed so fa…" at bounding box center [346, 144] width 196 height 17
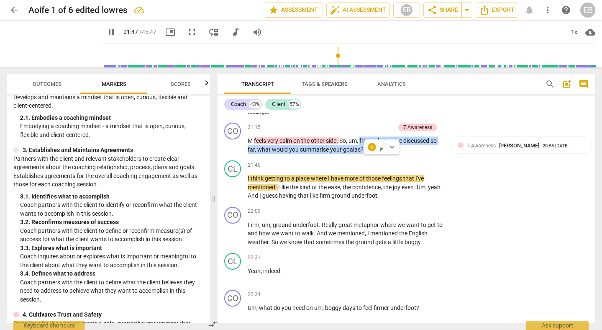
scroll to position [101, 0]
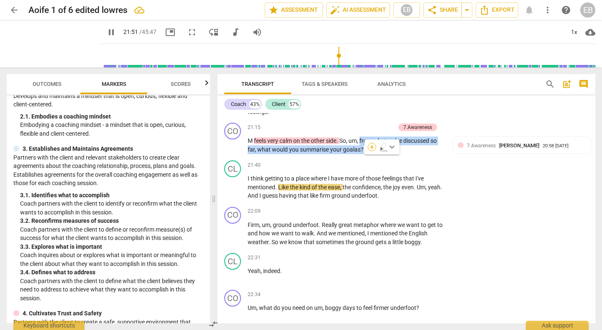
click at [371, 148] on div "+" at bounding box center [372, 147] width 8 height 8
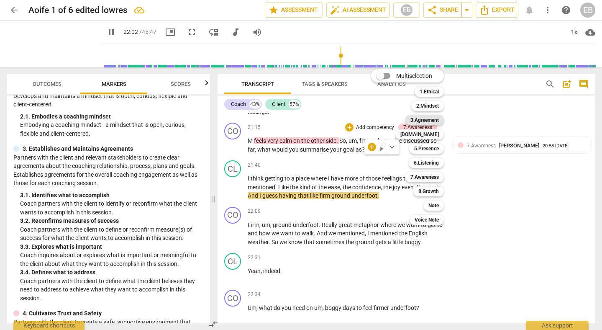
click at [432, 121] on b "3.Agreement" at bounding box center [425, 120] width 28 height 10
type input "1322"
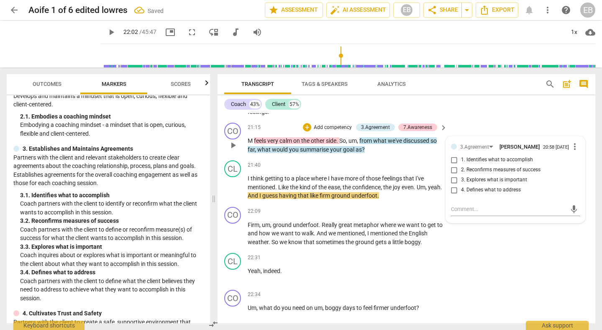
click at [476, 194] on span "4. Defines what to address" at bounding box center [491, 190] width 60 height 8
click at [461, 195] on input "4. Defines what to address" at bounding box center [454, 190] width 13 height 10
checkbox input "true"
click at [510, 286] on div "CL play_arrow pause 22:31 + Add competency keyboard_arrow_right Yeah , indeed ." at bounding box center [407, 268] width 378 height 37
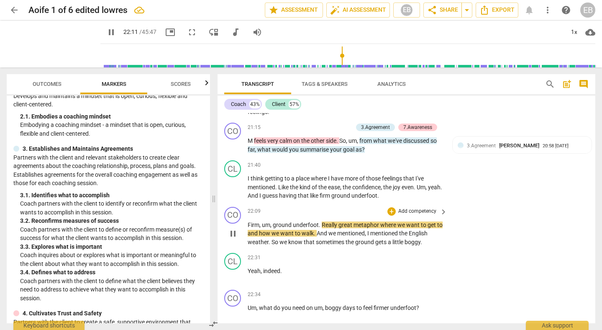
click at [271, 228] on span "," at bounding box center [271, 224] width 3 height 7
type input "1333"
click at [366, 228] on span "metaphor" at bounding box center [355, 224] width 27 height 7
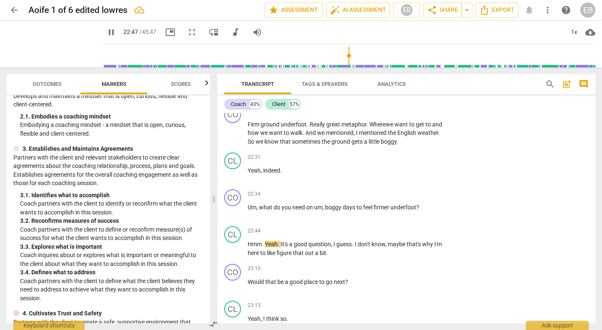
scroll to position [3340, 0]
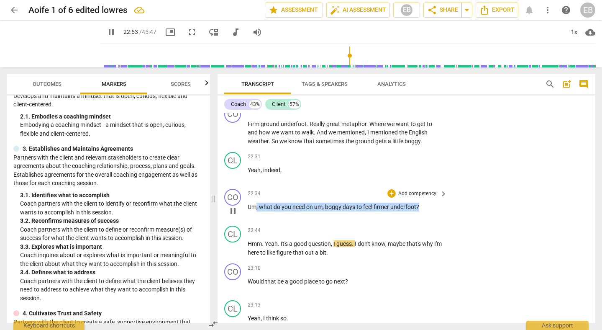
drag, startPoint x: 256, startPoint y: 215, endPoint x: 434, endPoint y: 218, distance: 178.4
click at [435, 211] on p "Um , what do you need on um , boggy days to feel firmer underfoot ?" at bounding box center [346, 207] width 196 height 9
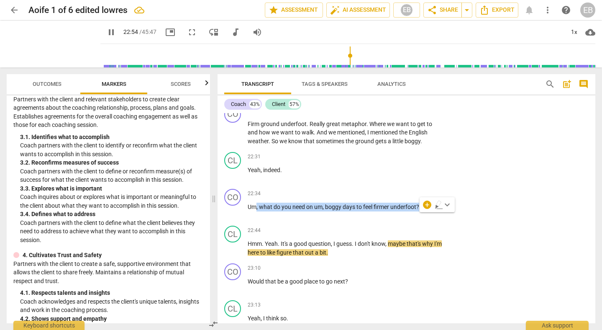
scroll to position [180, 0]
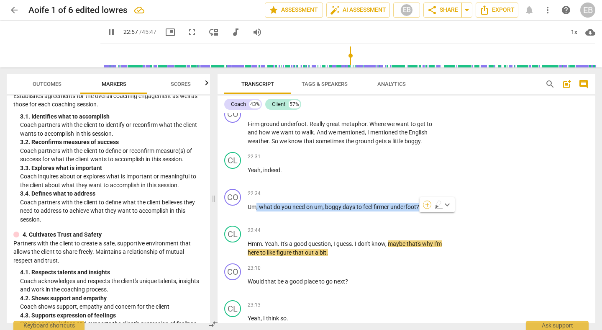
click at [428, 203] on div "+" at bounding box center [427, 205] width 8 height 8
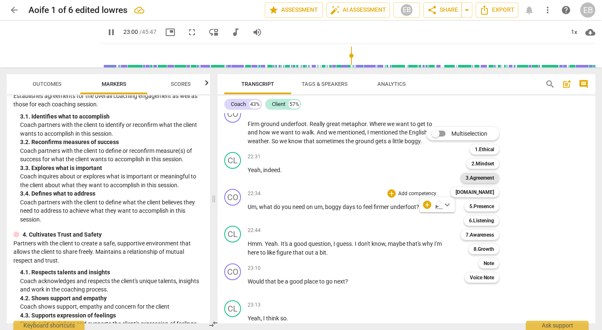
click at [486, 180] on b "3.Agreement" at bounding box center [480, 178] width 28 height 10
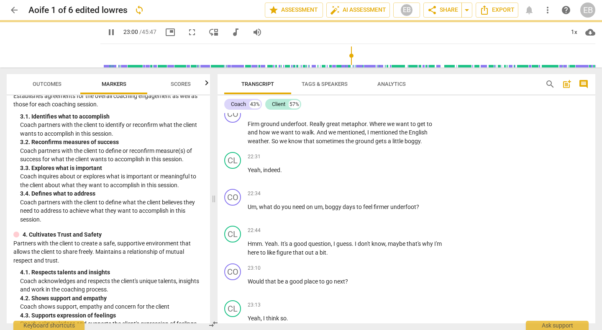
type input "1381"
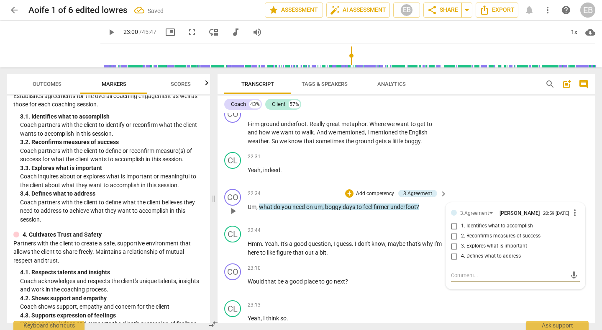
click at [452, 251] on input "3. Explores what is important" at bounding box center [454, 246] width 13 height 10
checkbox input "true"
click at [483, 185] on div "CL play_arrow pause 22:31 + Add competency keyboard_arrow_right Yeah , indeed ." at bounding box center [407, 167] width 378 height 37
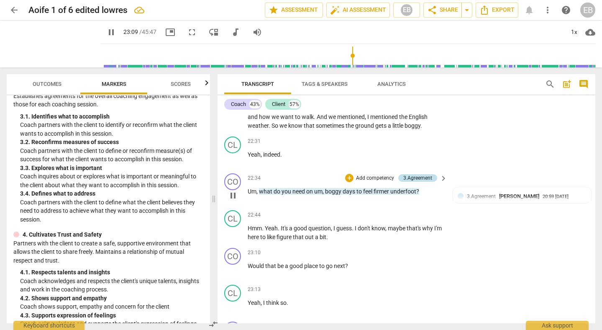
scroll to position [3357, 0]
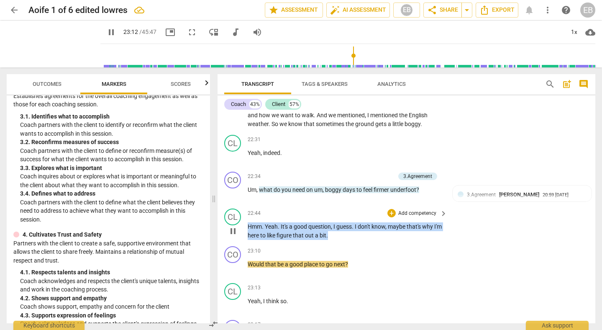
drag, startPoint x: 345, startPoint y: 243, endPoint x: 248, endPoint y: 234, distance: 97.6
click at [248, 234] on p "Hmm . Yeah . It's a good question , I guess . I don't know , maybe that's why I…" at bounding box center [346, 230] width 196 height 17
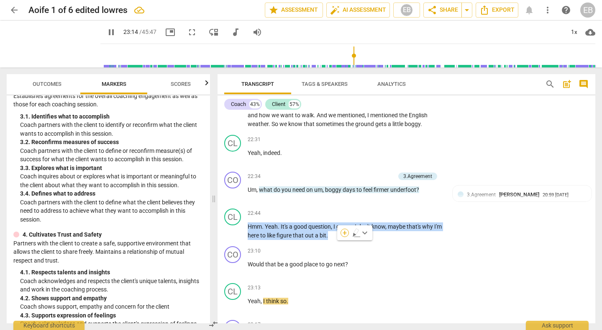
click at [345, 233] on div "+" at bounding box center [345, 233] width 8 height 8
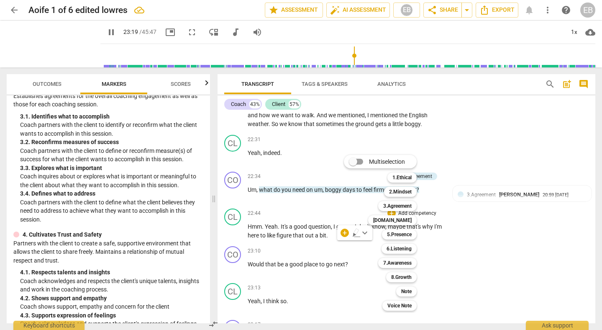
click at [108, 178] on div at bounding box center [301, 165] width 602 height 330
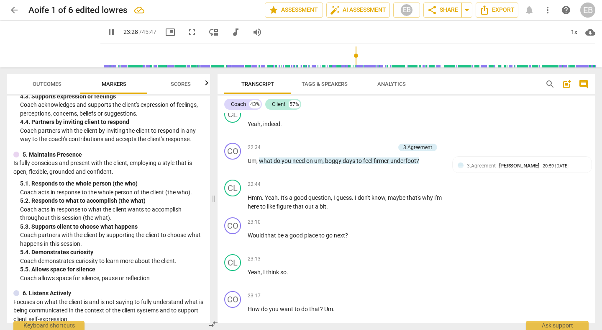
scroll to position [3382, 0]
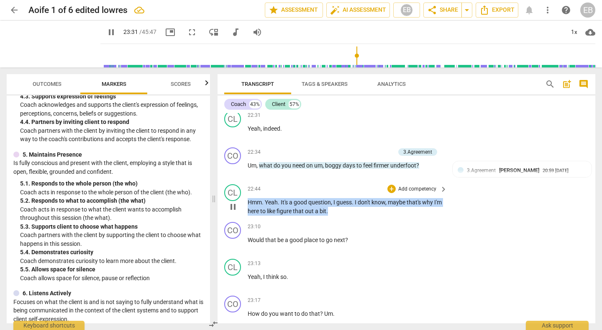
drag, startPoint x: 248, startPoint y: 210, endPoint x: 342, endPoint y: 220, distance: 94.7
click at [342, 215] on p "Hmm . Yeah . It's a good question , I guess . I don't know , maybe that's why I…" at bounding box center [346, 206] width 196 height 17
click at [433, 193] on p "Add competency" at bounding box center [418, 189] width 40 height 8
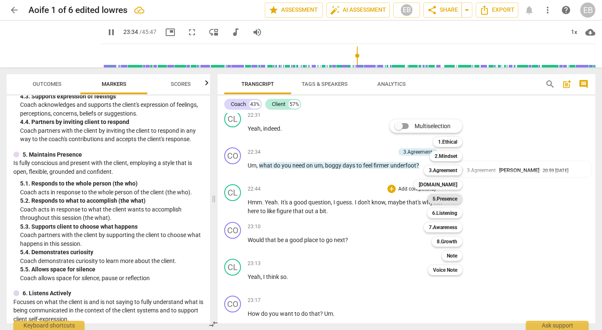
click at [444, 199] on b "5.Presence" at bounding box center [445, 199] width 25 height 10
type input "1415"
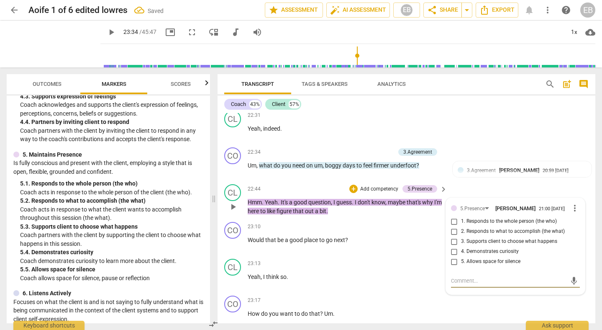
click at [453, 267] on input "5. Allows space for silence" at bounding box center [454, 262] width 13 height 10
checkbox input "true"
click at [373, 281] on p "Yeah , I think so ." at bounding box center [346, 277] width 196 height 9
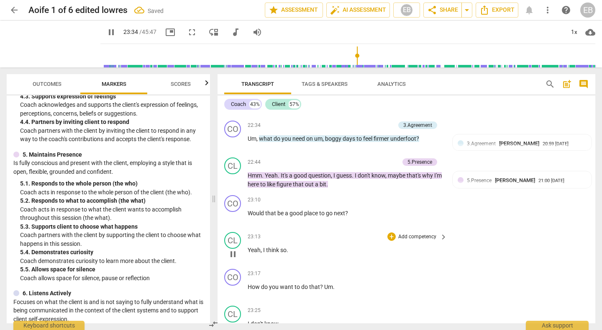
scroll to position [3433, 0]
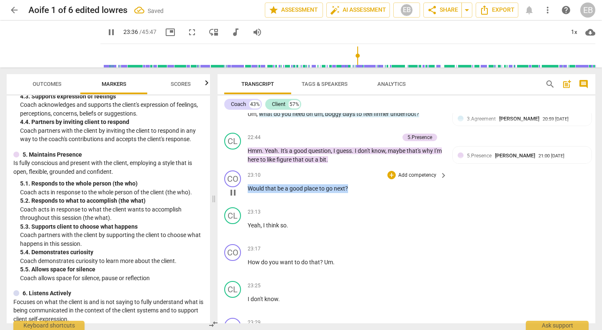
drag, startPoint x: 354, startPoint y: 196, endPoint x: 239, endPoint y: 196, distance: 114.7
click at [239, 196] on div "CO play_arrow pause 23:10 + Add competency keyboard_arrow_right Would that be a…" at bounding box center [407, 185] width 378 height 37
click at [427, 179] on p "Add competency" at bounding box center [418, 176] width 40 height 8
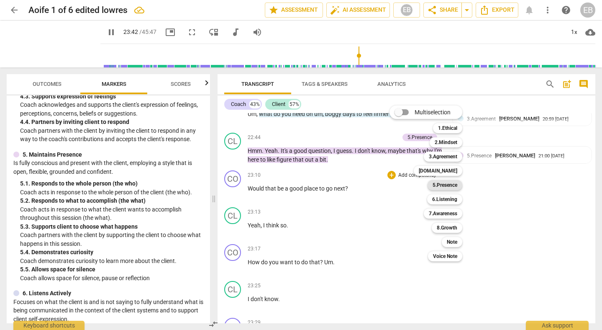
click at [455, 184] on b "5.Presence" at bounding box center [445, 185] width 25 height 10
type input "1423"
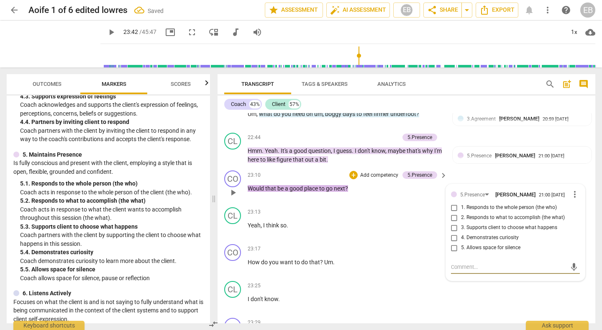
click at [454, 233] on input "3. Supports client to choose what happens" at bounding box center [454, 228] width 13 height 10
checkbox input "true"
click at [370, 241] on div "CL play_arrow pause 23:13 + Add competency keyboard_arrow_right Yeah , I think …" at bounding box center [407, 222] width 378 height 37
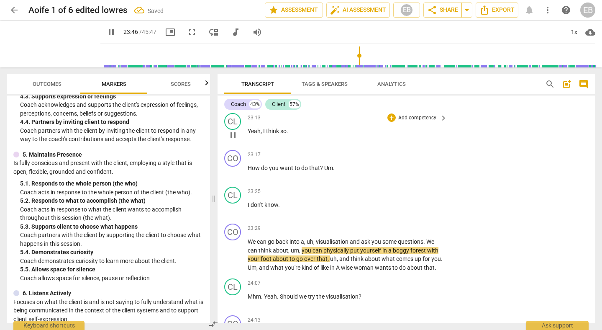
scroll to position [3526, 0]
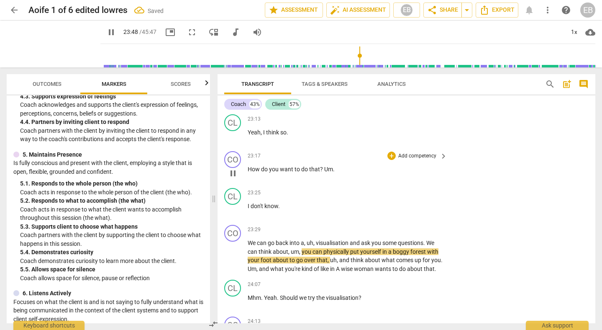
drag, startPoint x: 247, startPoint y: 176, endPoint x: 342, endPoint y: 177, distance: 95.5
click at [342, 177] on div "CO play_arrow pause 23:17 + Add competency keyboard_arrow_right How do you want…" at bounding box center [407, 166] width 378 height 37
drag, startPoint x: 249, startPoint y: 176, endPoint x: 335, endPoint y: 178, distance: 86.3
click at [335, 174] on p "How do you want to do that ? Um ." at bounding box center [346, 169] width 196 height 9
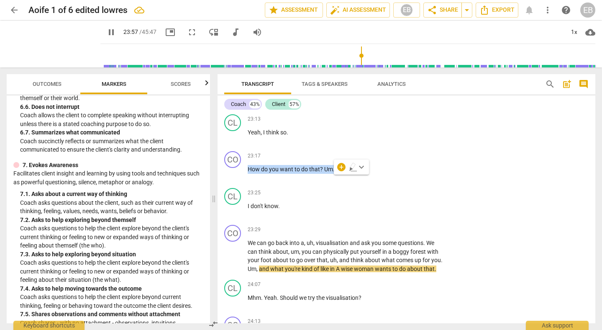
scroll to position [716, 0]
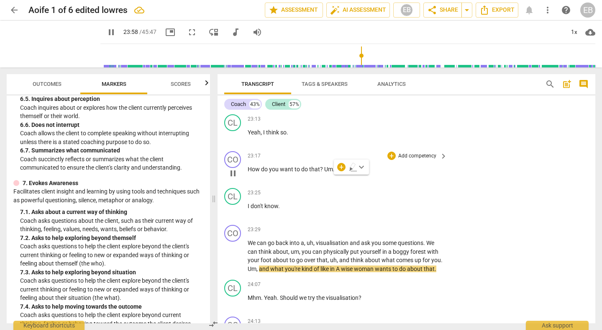
click at [363, 185] on div "CO play_arrow pause 23:17 + Add competency keyboard_arrow_right How do you want…" at bounding box center [407, 166] width 378 height 37
click at [235, 178] on span "pause" at bounding box center [233, 173] width 10 height 10
type input "1440"
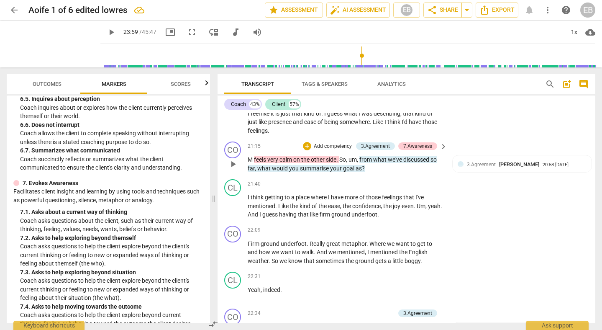
scroll to position [3229, 0]
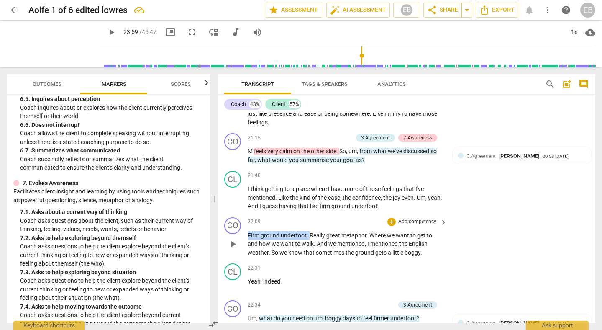
drag, startPoint x: 249, startPoint y: 244, endPoint x: 309, endPoint y: 243, distance: 60.3
click at [309, 243] on p "Firm ground underfoot . Really great metaphor . Where we want to get to and how…" at bounding box center [346, 244] width 196 height 26
click at [318, 234] on div "+" at bounding box center [317, 233] width 8 height 8
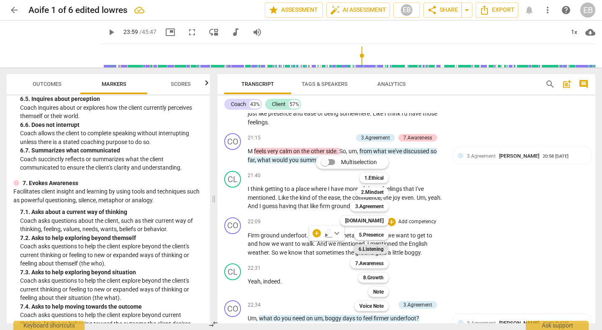
click at [371, 246] on b "6.Listening" at bounding box center [371, 249] width 25 height 10
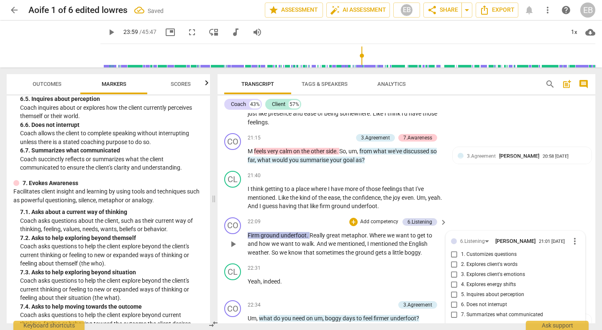
scroll to position [3356, 0]
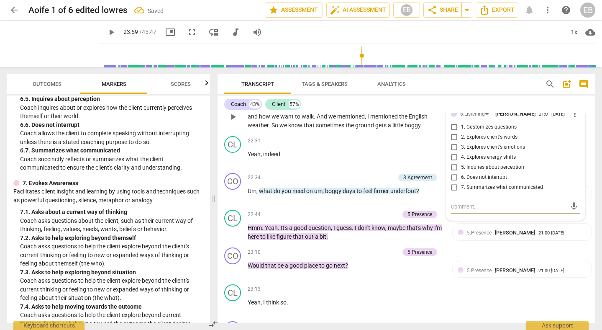
click at [453, 193] on input "7. Summarizes what communicated" at bounding box center [454, 188] width 13 height 10
checkbox input "true"
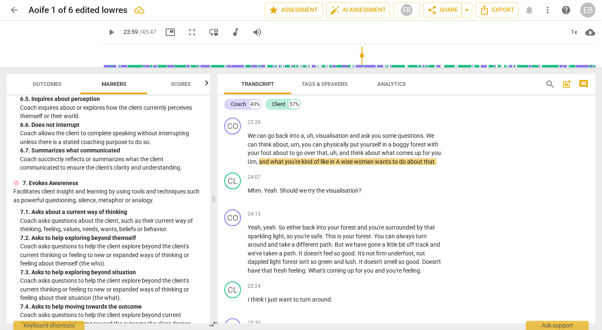
scroll to position [3646, 0]
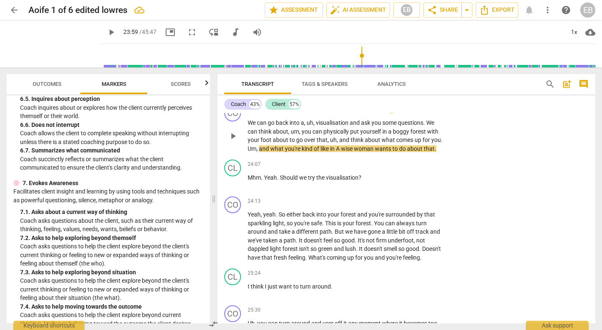
click at [302, 152] on span "kind" at bounding box center [308, 148] width 12 height 7
click at [233, 141] on span "play_arrow" at bounding box center [233, 136] width 10 height 10
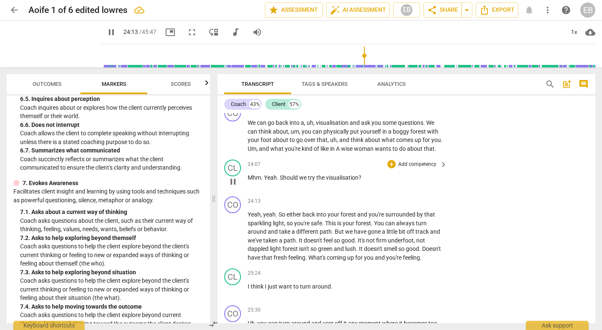
click at [283, 181] on span "Should" at bounding box center [289, 177] width 19 height 7
type input "1454"
click at [232, 241] on span "pause" at bounding box center [233, 236] width 10 height 10
type input "1489"
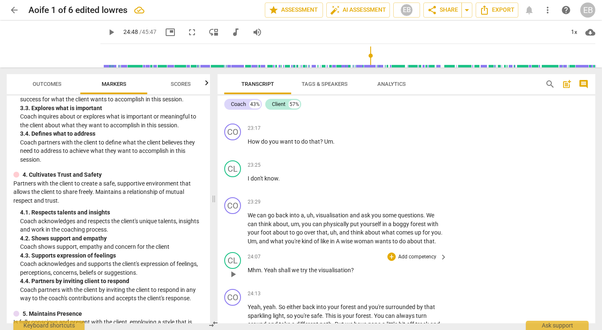
scroll to position [3552, 0]
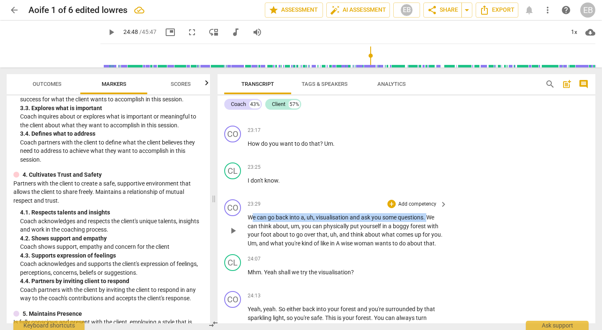
drag, startPoint x: 250, startPoint y: 225, endPoint x: 429, endPoint y: 227, distance: 178.8
click at [429, 227] on p "We can go back into a , uh , visualisation and ask you some questions . We can …" at bounding box center [346, 230] width 196 height 34
click at [435, 216] on div "+" at bounding box center [436, 215] width 8 height 8
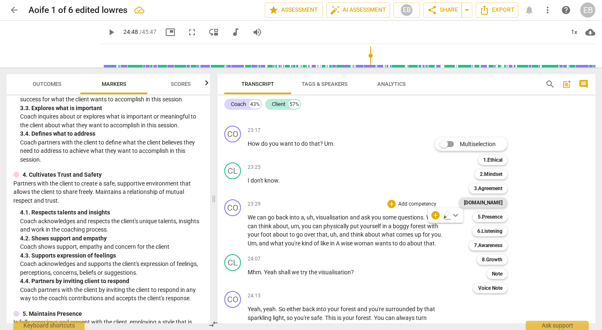
click at [493, 201] on b "[DOMAIN_NAME]" at bounding box center [483, 203] width 39 height 10
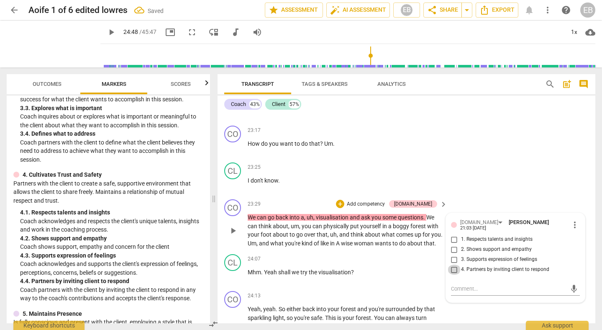
click at [455, 273] on input "4. Partners by inviting client to respond" at bounding box center [454, 270] width 13 height 10
checkbox input "true"
click at [464, 159] on div "CO play_arrow pause 23:17 + Add competency keyboard_arrow_right How do you want…" at bounding box center [407, 140] width 378 height 37
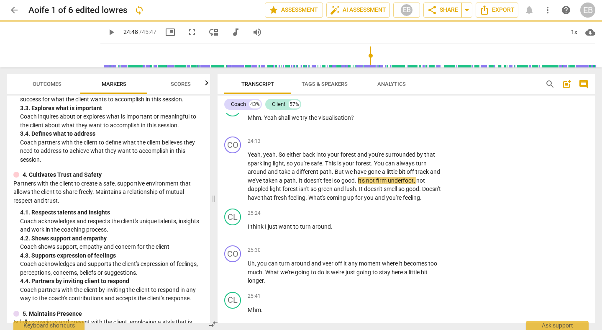
scroll to position [3709, 0]
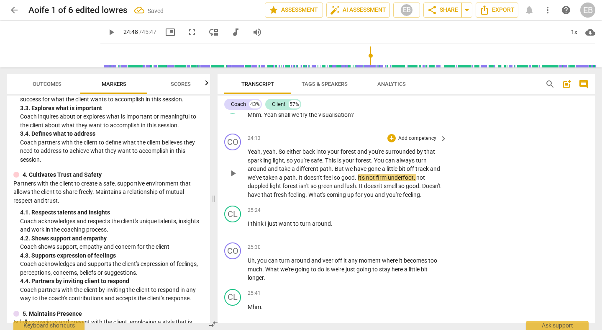
click at [231, 178] on span "play_arrow" at bounding box center [233, 173] width 10 height 10
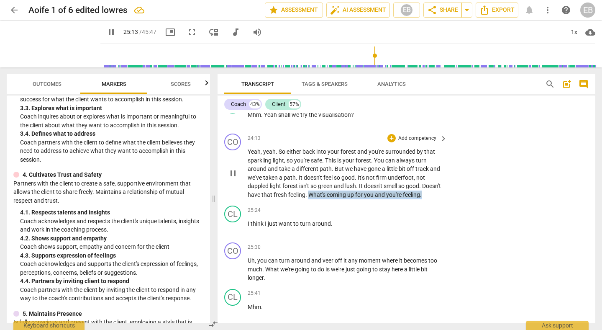
drag, startPoint x: 330, startPoint y: 203, endPoint x: 346, endPoint y: 211, distance: 18.0
click at [346, 199] on p "Yeah , yeah . So either back into your forest and you're surrounded by that spa…" at bounding box center [346, 172] width 196 height 51
click at [273, 200] on div "+" at bounding box center [274, 201] width 8 height 8
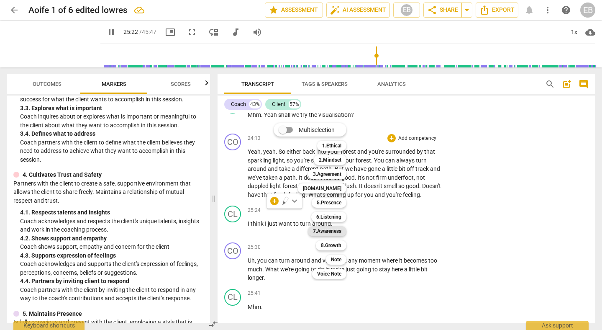
click at [336, 231] on b "7.Awareness" at bounding box center [327, 231] width 28 height 10
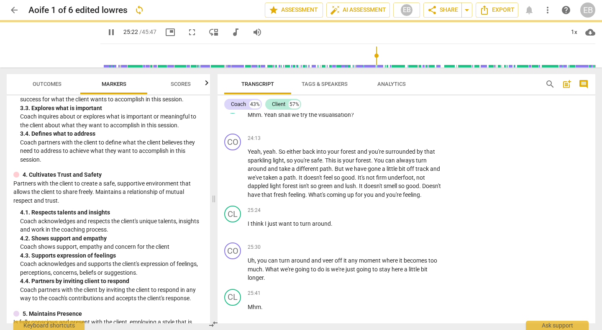
type input "1523"
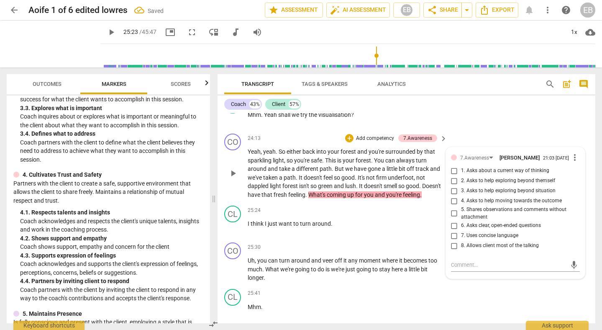
click at [500, 185] on span "2. Asks to help exploring beyond themself" at bounding box center [508, 181] width 94 height 8
click at [461, 186] on input "2. Asks to help exploring beyond themself" at bounding box center [454, 181] width 13 height 10
checkbox input "true"
click at [337, 228] on p "I think I just want to turn around ." at bounding box center [346, 223] width 196 height 9
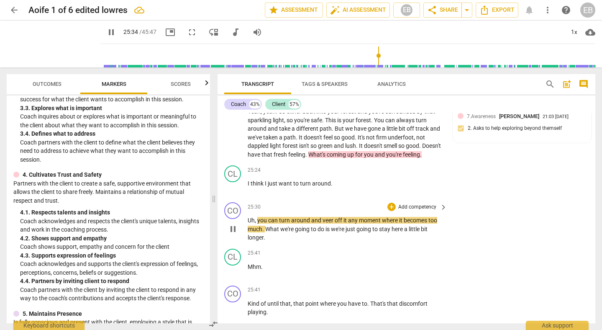
scroll to position [3761, 0]
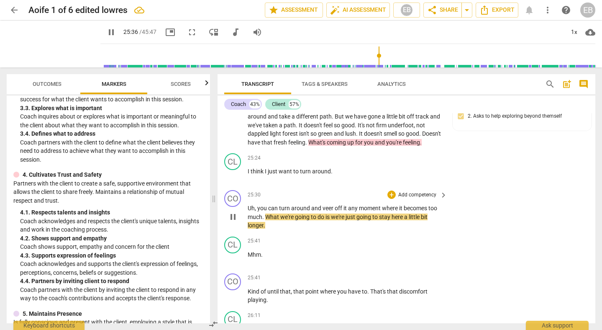
type input "1537"
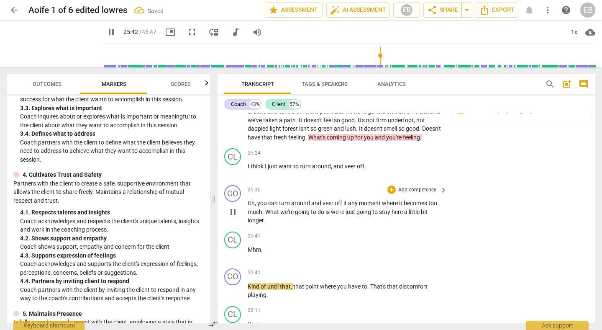
scroll to position [3768, 0]
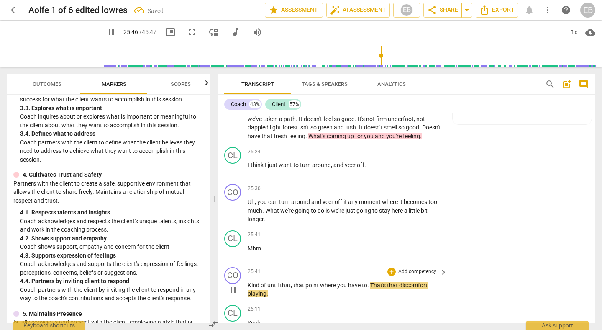
click at [368, 288] on span "." at bounding box center [369, 285] width 3 height 7
type input "1548"
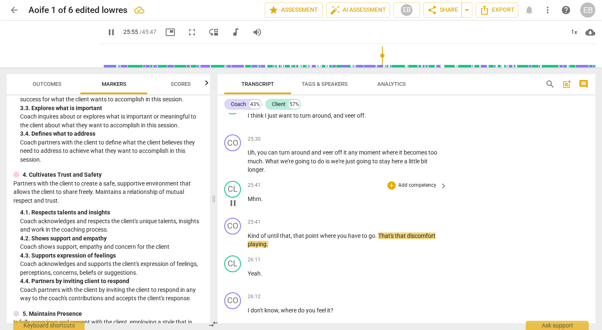
scroll to position [3819, 0]
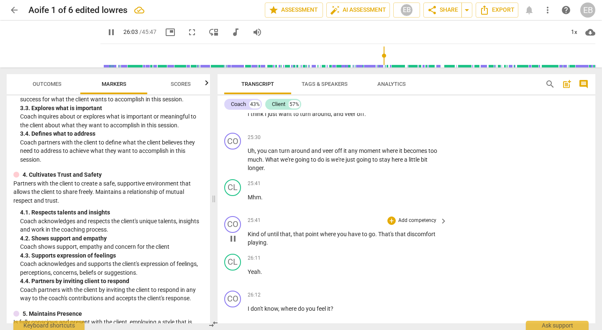
click at [257, 246] on span "playing" at bounding box center [257, 242] width 19 height 7
click at [253, 246] on span "playing" at bounding box center [257, 242] width 19 height 7
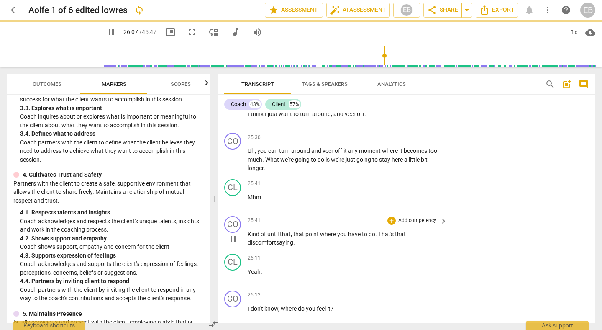
click at [235, 244] on span "pause" at bounding box center [233, 239] width 10 height 10
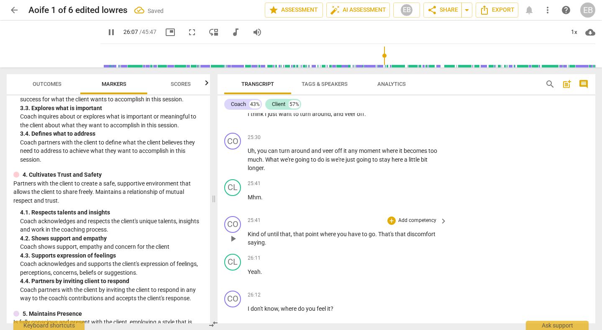
type input "1568"
click at [381, 237] on span "That's" at bounding box center [386, 234] width 17 height 7
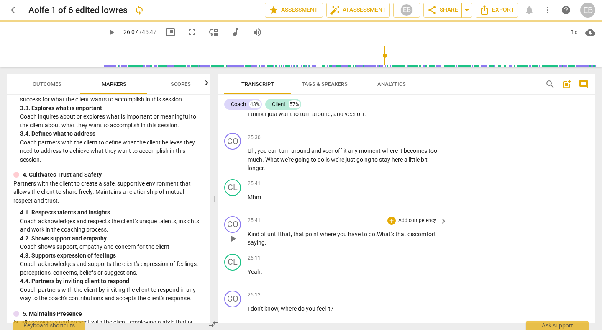
click at [293, 247] on p "Kind of until that , that point where you have to go . W hat's that discomfort …" at bounding box center [346, 238] width 196 height 17
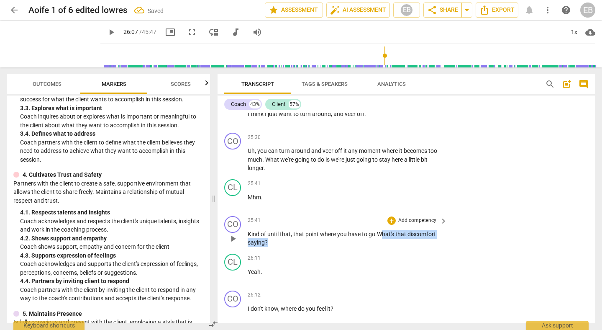
drag, startPoint x: 378, startPoint y: 250, endPoint x: 378, endPoint y: 261, distance: 10.9
click at [378, 247] on p "Kind of until that , that point where you have to go . W hat's that discomfort …" at bounding box center [346, 238] width 196 height 17
click at [393, 225] on div "+" at bounding box center [392, 220] width 8 height 8
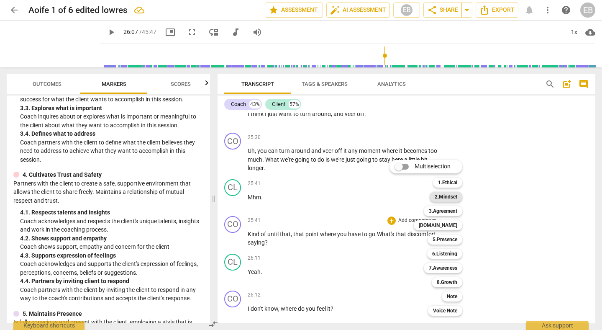
click at [453, 198] on b "2.Mindset" at bounding box center [446, 197] width 23 height 10
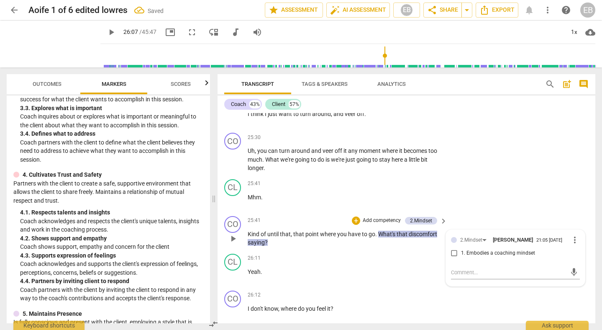
click at [376, 224] on p "Add competency" at bounding box center [382, 221] width 40 height 8
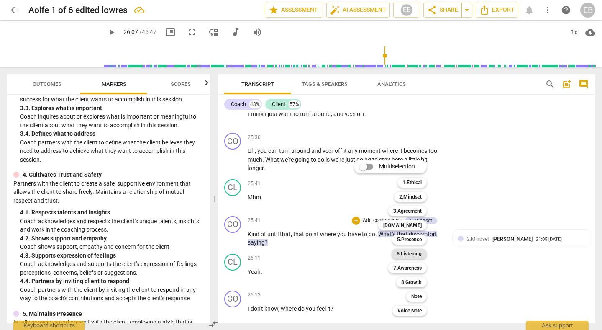
click at [414, 252] on b "6.Listening" at bounding box center [409, 254] width 25 height 10
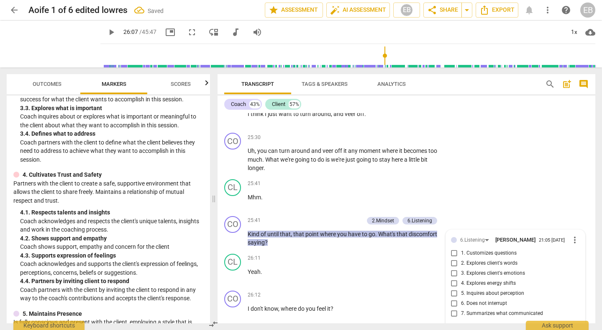
scroll to position [3953, 0]
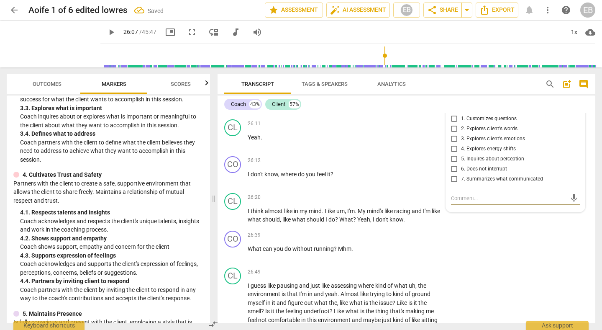
click at [473, 153] on span "4. Explores energy shifts" at bounding box center [488, 149] width 55 height 8
click at [461, 154] on input "4. Explores energy shifts" at bounding box center [454, 149] width 13 height 10
checkbox input "true"
click at [500, 259] on div "CO play_arrow pause 26:39 + Add competency keyboard_arrow_right What can you do…" at bounding box center [407, 245] width 378 height 37
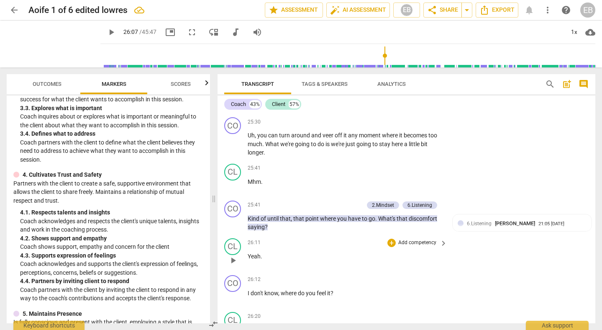
scroll to position [3829, 0]
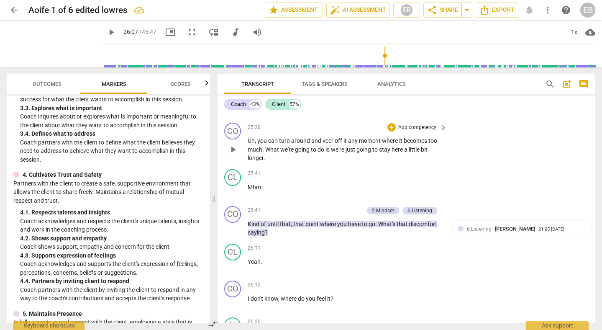
click at [260, 144] on span "you" at bounding box center [262, 140] width 11 height 7
click at [232, 154] on span "play_arrow" at bounding box center [233, 149] width 10 height 10
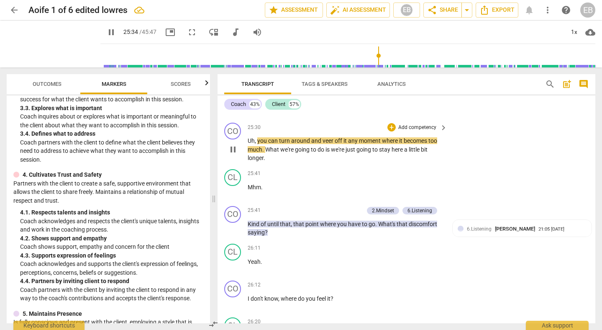
click at [235, 154] on span "pause" at bounding box center [233, 149] width 10 height 10
type input "1534"
click at [257, 144] on span "," at bounding box center [256, 140] width 3 height 7
click at [324, 153] on span "do" at bounding box center [322, 149] width 8 height 7
click at [234, 154] on span "play_arrow" at bounding box center [233, 149] width 10 height 10
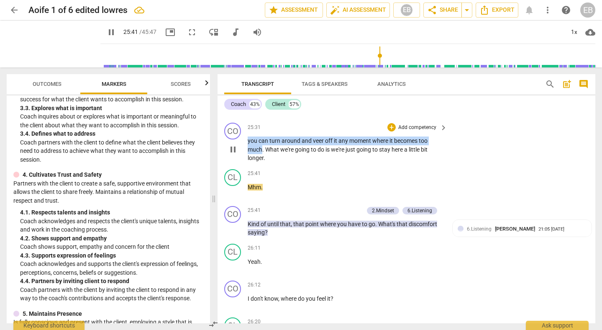
drag, startPoint x: 248, startPoint y: 157, endPoint x: 263, endPoint y: 165, distance: 16.8
click at [263, 162] on p "you can turn around and veer off it any moment where it becomes too much . What…" at bounding box center [346, 149] width 196 height 26
click at [270, 155] on div "+" at bounding box center [270, 156] width 8 height 8
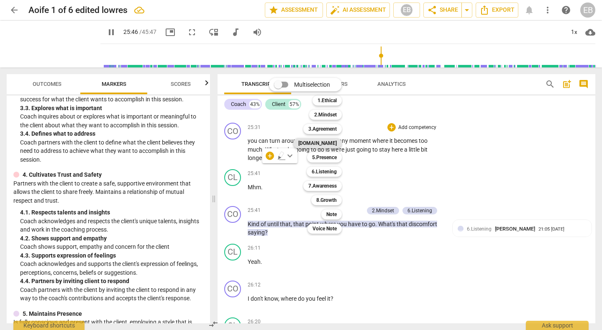
click at [325, 145] on b "[DOMAIN_NAME]" at bounding box center [317, 143] width 39 height 10
type input "1547"
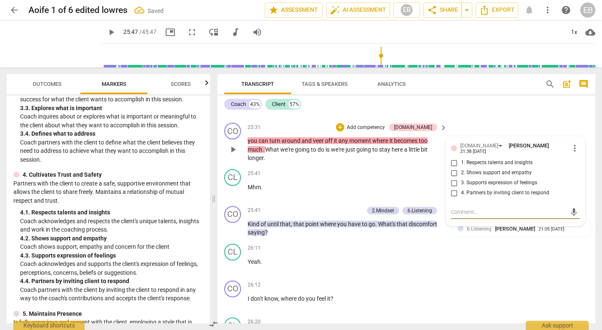
click at [458, 178] on input "2. Shows support and empathy" at bounding box center [454, 173] width 13 height 10
checkbox input "true"
click at [494, 119] on div "CL play_arrow pause 25:24 + Add competency keyboard_arrow_right I think I just …" at bounding box center [407, 100] width 378 height 37
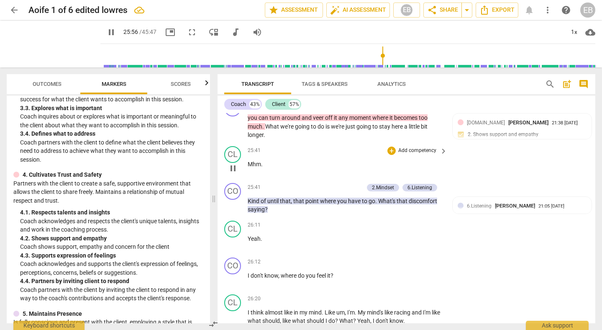
scroll to position [3851, 0]
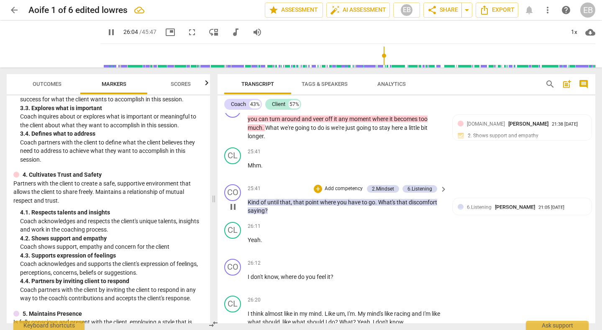
click at [273, 206] on span "until" at bounding box center [274, 202] width 13 height 7
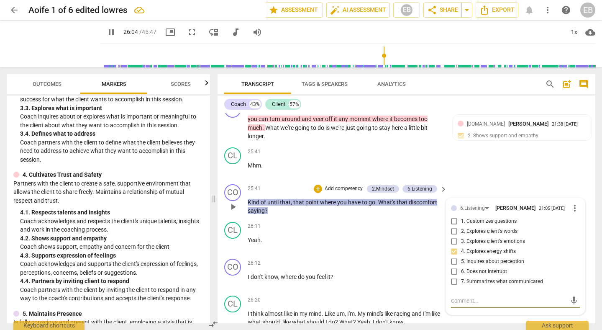
scroll to position [3851, 0]
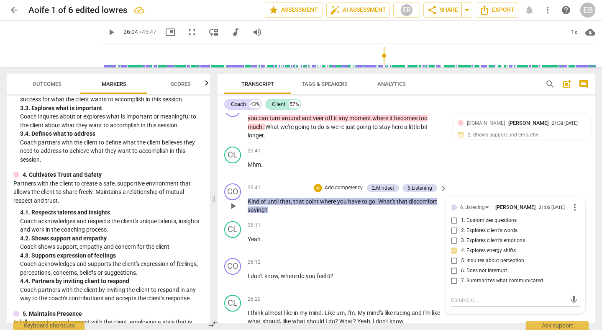
click at [248, 205] on span "Kind" at bounding box center [254, 201] width 13 height 7
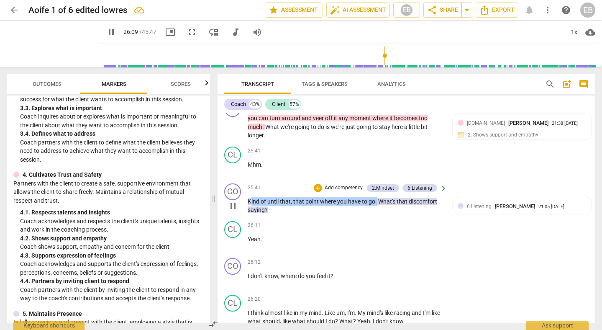
drag, startPoint x: 250, startPoint y: 217, endPoint x: 376, endPoint y: 216, distance: 126.0
click at [376, 214] on p "Kind of until that , that point where you have to go . What's that discomfort s…" at bounding box center [346, 205] width 196 height 17
click at [231, 211] on span "pause" at bounding box center [233, 206] width 10 height 10
click at [231, 211] on span "play_arrow" at bounding box center [233, 206] width 10 height 10
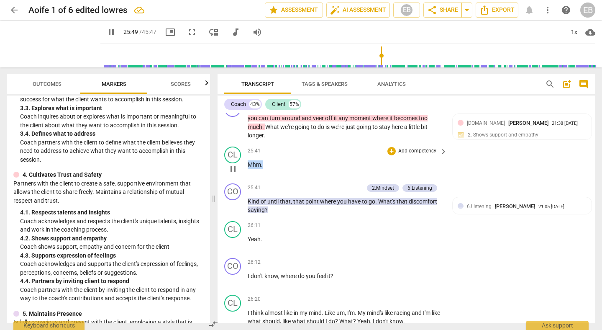
drag, startPoint x: 248, startPoint y: 180, endPoint x: 271, endPoint y: 181, distance: 23.0
click at [271, 169] on p "Mhm ." at bounding box center [346, 164] width 196 height 9
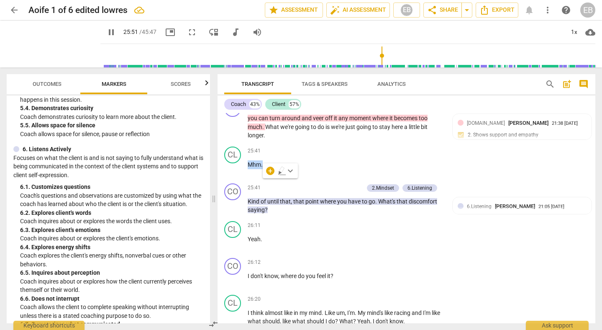
scroll to position [553, 0]
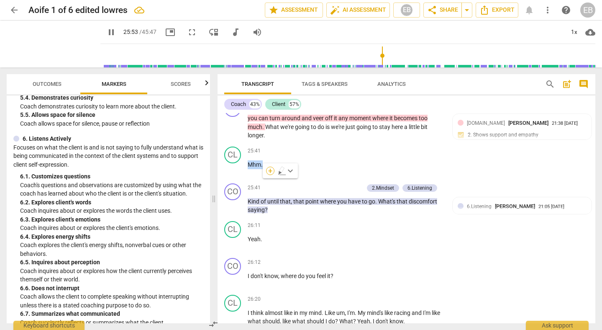
click at [268, 173] on div "+" at bounding box center [270, 171] width 8 height 8
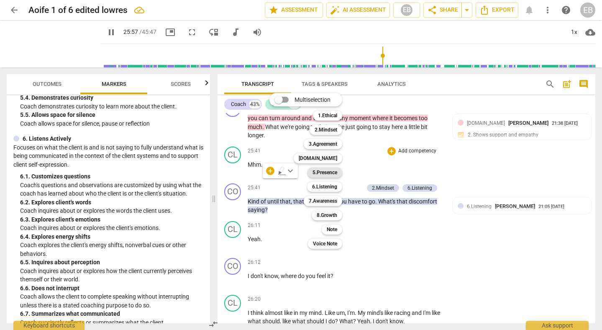
click at [329, 171] on b "5.Presence" at bounding box center [325, 172] width 25 height 10
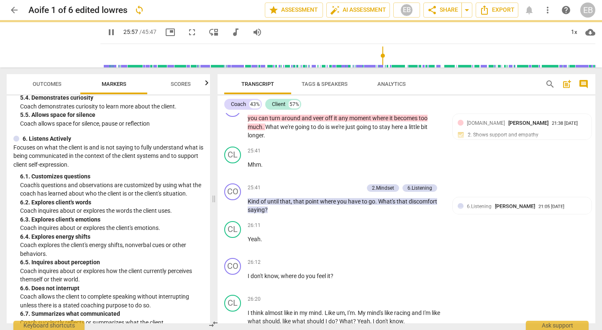
type input "1558"
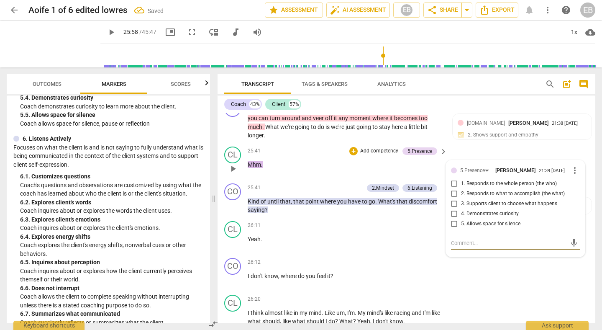
click at [451, 229] on input "5. Allows space for silence" at bounding box center [454, 224] width 13 height 10
checkbox input "true"
click at [305, 177] on div "25:41 + Add competency 5.Presence keyboard_arrow_right Mhm ." at bounding box center [348, 162] width 201 height 30
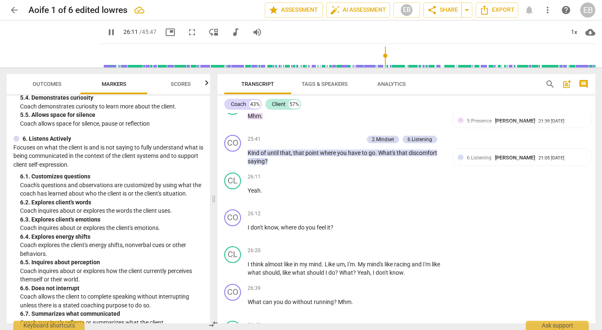
scroll to position [3906, 0]
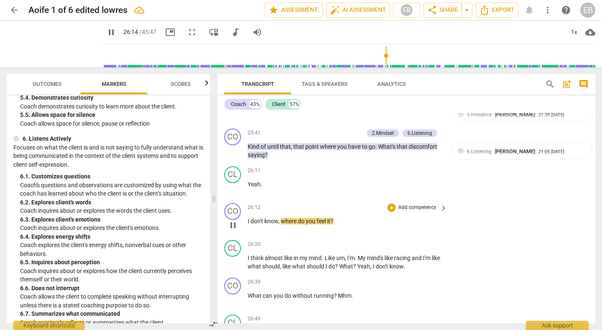
click at [248, 224] on span "I" at bounding box center [249, 221] width 3 height 7
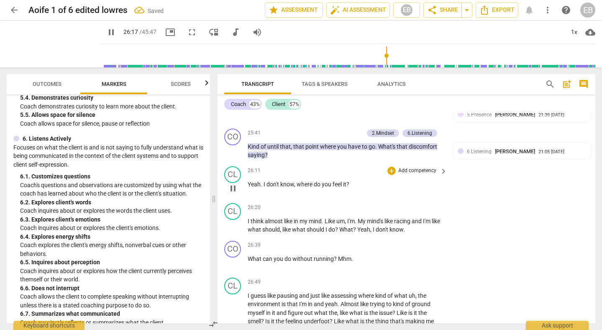
click at [298, 188] on span "where" at bounding box center [305, 184] width 17 height 7
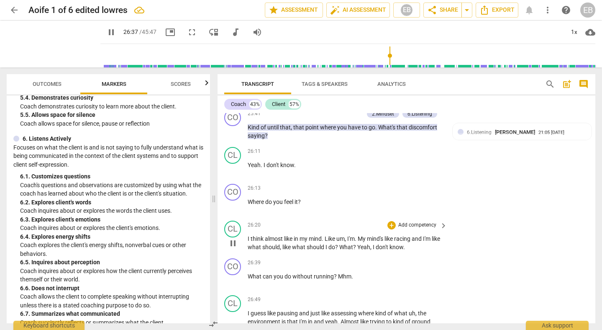
scroll to position [3926, 0]
click at [293, 279] on span "without" at bounding box center [303, 276] width 21 height 7
type input "1606"
click at [345, 279] on span "Mhm" at bounding box center [343, 276] width 13 height 7
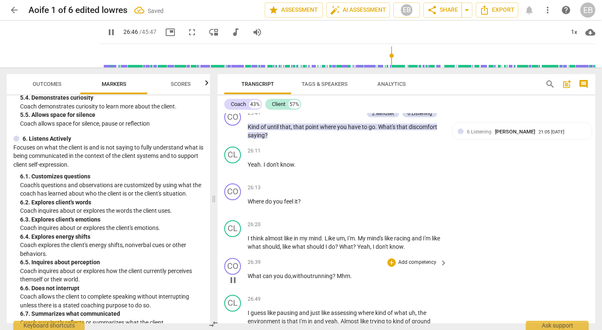
click at [339, 279] on span "Mhm" at bounding box center [343, 276] width 13 height 7
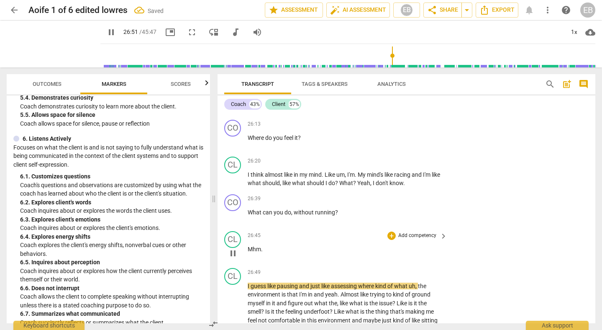
scroll to position [3992, 0]
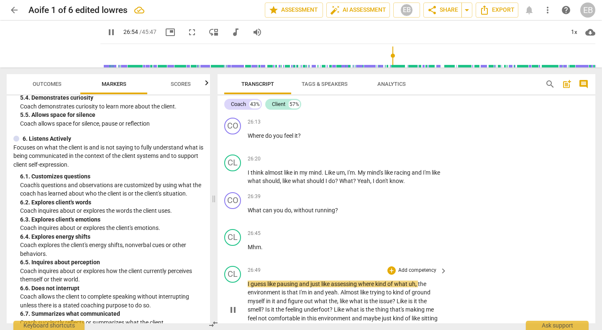
click at [248, 287] on span "I" at bounding box center [249, 283] width 3 height 7
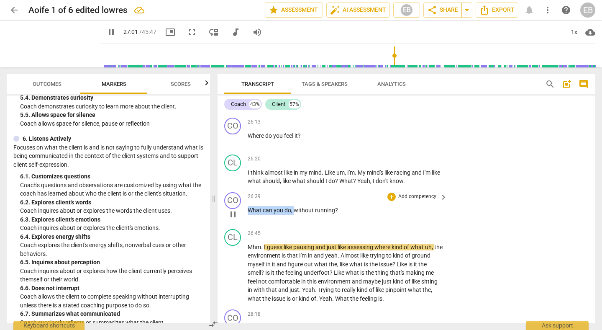
drag, startPoint x: 248, startPoint y: 228, endPoint x: 294, endPoint y: 228, distance: 45.6
click at [294, 215] on p "What can you do , without running ?" at bounding box center [346, 210] width 196 height 9
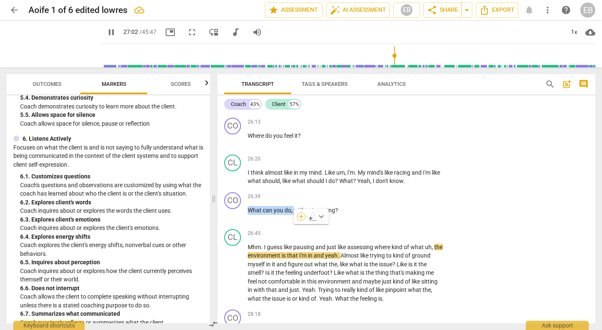
click at [304, 216] on div "+" at bounding box center [301, 216] width 8 height 8
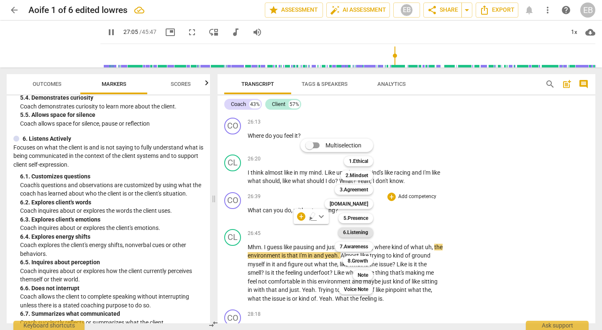
click at [353, 232] on b "6.Listening" at bounding box center [355, 232] width 25 height 10
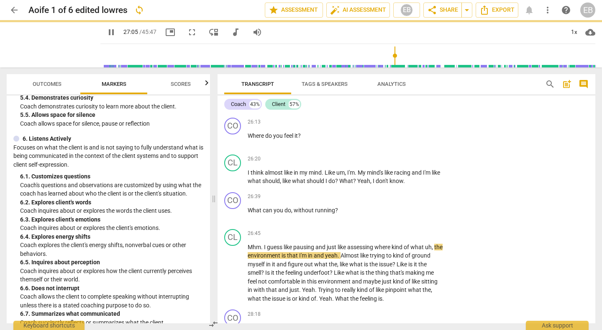
type input "1625"
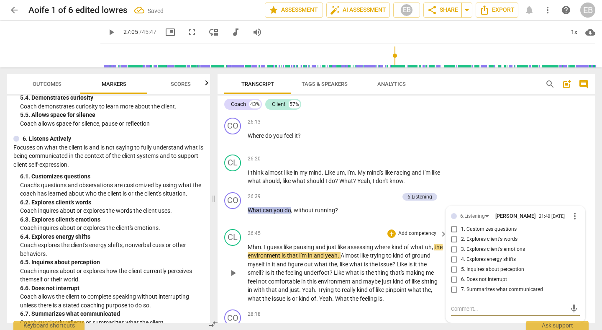
scroll to position [4102, 0]
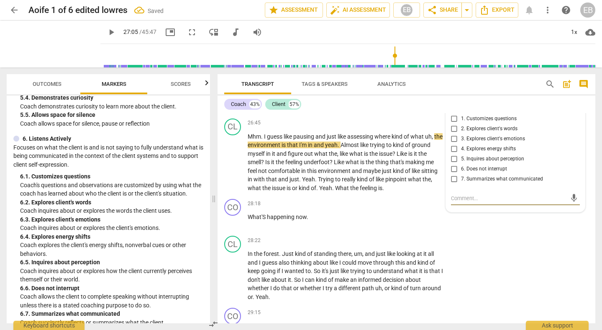
click at [453, 134] on input "2. Explores client's words" at bounding box center [454, 129] width 13 height 10
checkbox input "true"
click at [497, 279] on div "CL play_arrow pause 28:22 + Add competency keyboard_arrow_right In the forest .…" at bounding box center [407, 268] width 378 height 72
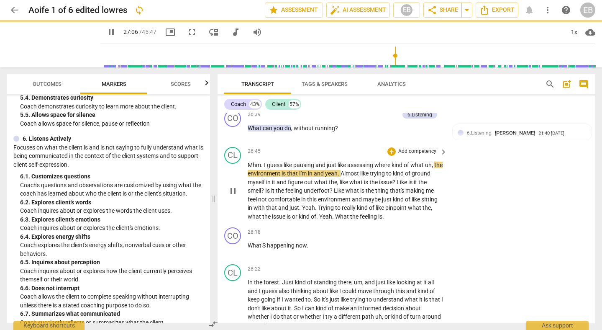
scroll to position [4074, 0]
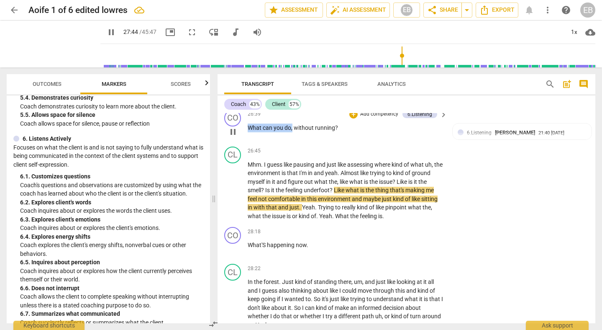
drag, startPoint x: 293, startPoint y: 143, endPoint x: 248, endPoint y: 144, distance: 44.4
click at [248, 132] on p "What can you do , without running ?" at bounding box center [346, 127] width 196 height 9
click at [363, 118] on p "Add competency" at bounding box center [380, 115] width 40 height 8
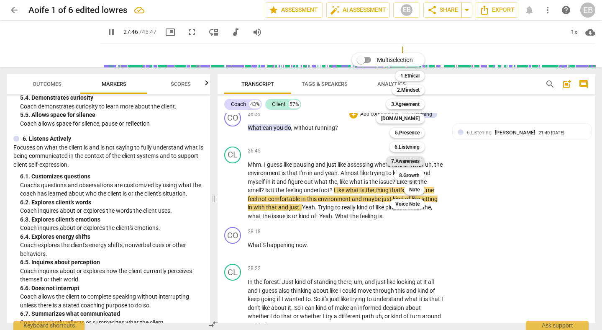
click at [407, 161] on b "7.Awareness" at bounding box center [405, 161] width 28 height 10
type input "1666"
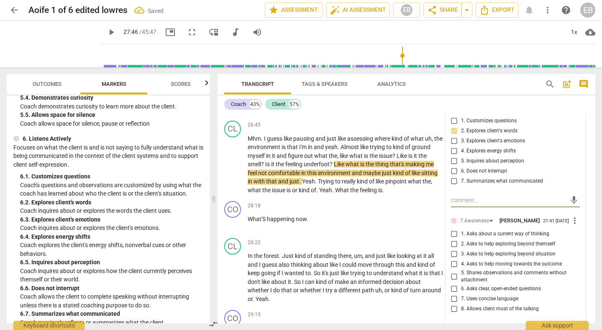
scroll to position [4101, 0]
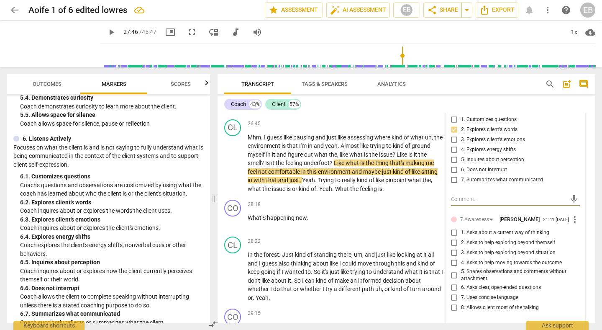
click at [490, 247] on span "2. Asks to help exploring beyond themself" at bounding box center [508, 243] width 94 height 8
click at [461, 248] on input "2. Asks to help exploring beyond themself" at bounding box center [454, 243] width 13 height 10
checkbox input "true"
click at [398, 105] on p "What can you do , without running ?" at bounding box center [346, 100] width 196 height 9
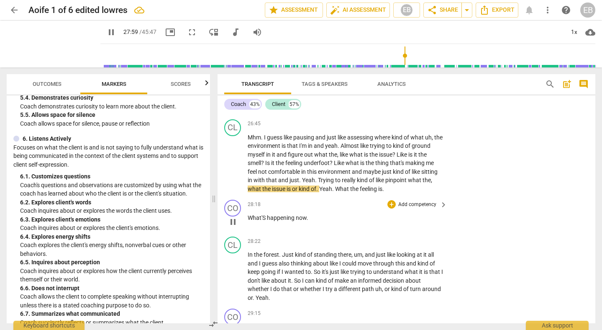
click at [265, 221] on span "What'S" at bounding box center [257, 217] width 19 height 7
type input "1681"
click at [249, 221] on span "What's" at bounding box center [257, 217] width 18 height 7
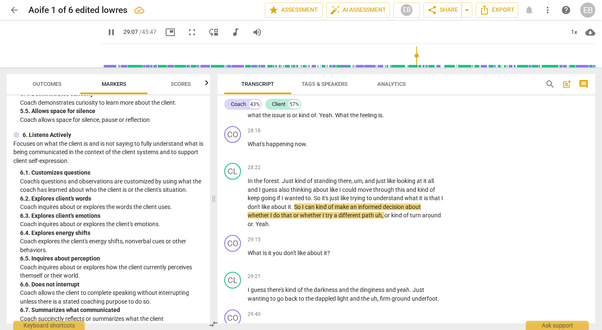
scroll to position [558, 0]
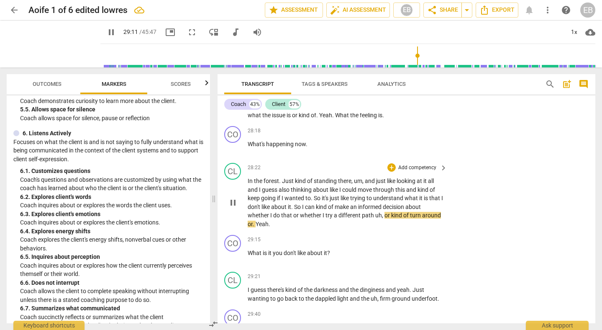
click at [233, 208] on span "pause" at bounding box center [233, 203] width 10 height 10
type input "1752"
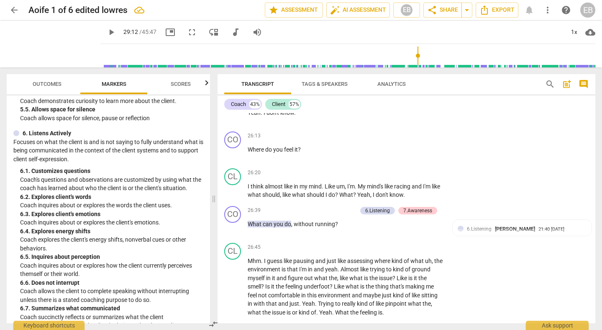
scroll to position [3981, 0]
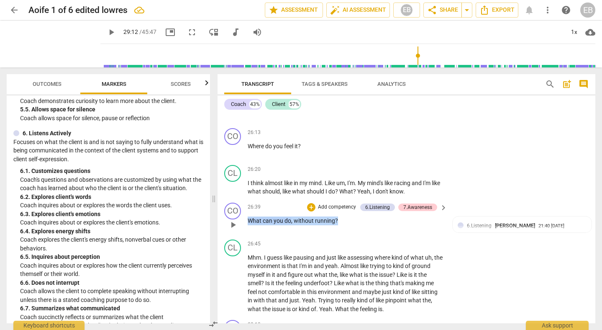
drag, startPoint x: 341, startPoint y: 238, endPoint x: 249, endPoint y: 237, distance: 92.5
click at [249, 225] on p "What can you do , without running ?" at bounding box center [346, 220] width 196 height 9
click at [345, 229] on div "+" at bounding box center [344, 227] width 8 height 8
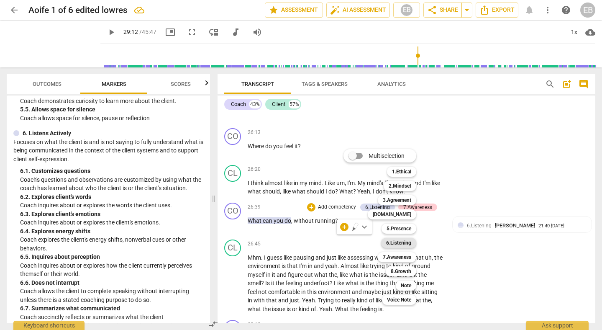
click at [397, 243] on b "6.Listening" at bounding box center [398, 243] width 25 height 10
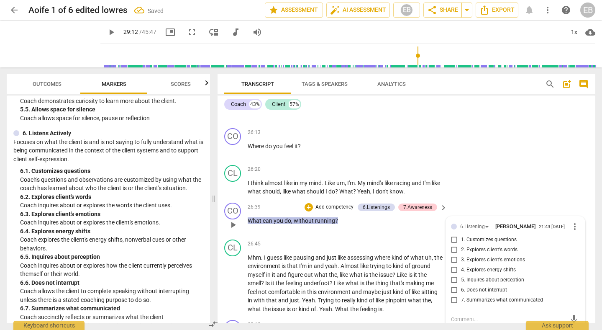
scroll to position [4102, 0]
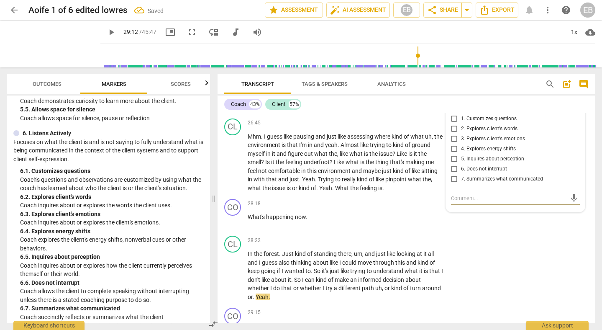
click at [453, 124] on input "1. Customizes questions" at bounding box center [454, 119] width 13 height 10
checkbox input "true"
click at [518, 267] on div "CL play_arrow pause 28:22 + Add competency keyboard_arrow_right In the forest .…" at bounding box center [407, 268] width 378 height 72
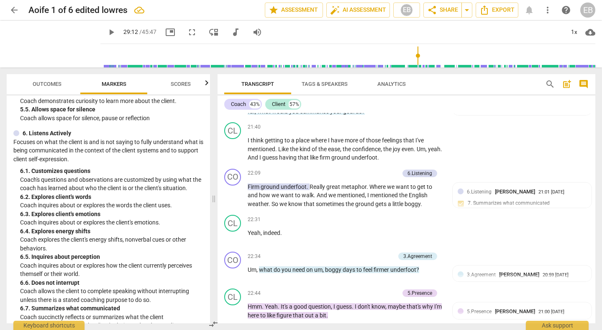
scroll to position [3273, 0]
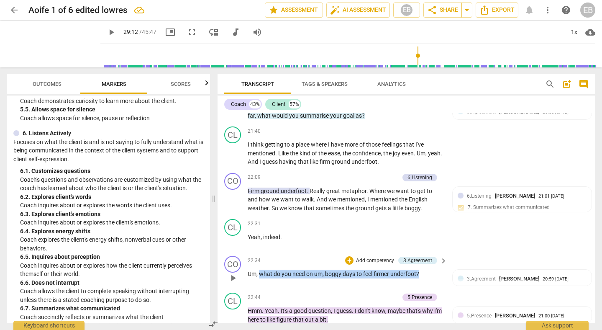
drag, startPoint x: 421, startPoint y: 283, endPoint x: 262, endPoint y: 282, distance: 159.5
click at [261, 278] on p "Um , what do you need on um , boggy days to feel firmer underfoot ?" at bounding box center [346, 274] width 196 height 9
click at [429, 271] on div "+" at bounding box center [427, 272] width 8 height 8
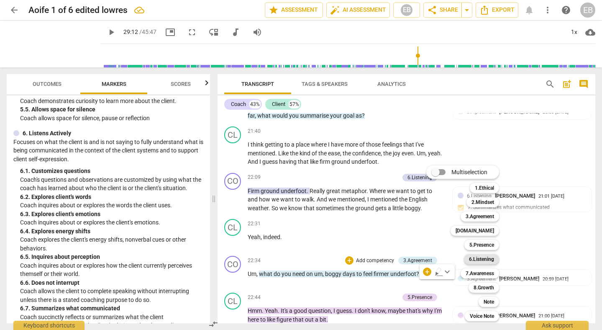
click at [478, 261] on b "6.Listening" at bounding box center [481, 259] width 25 height 10
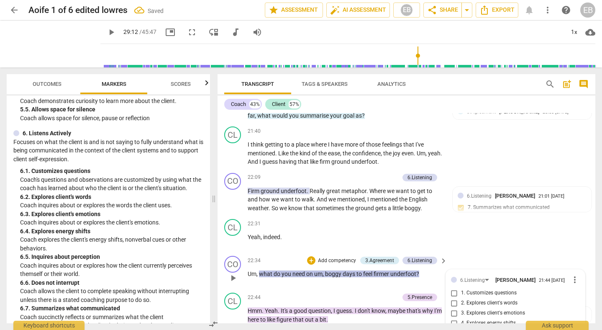
scroll to position [3439, 0]
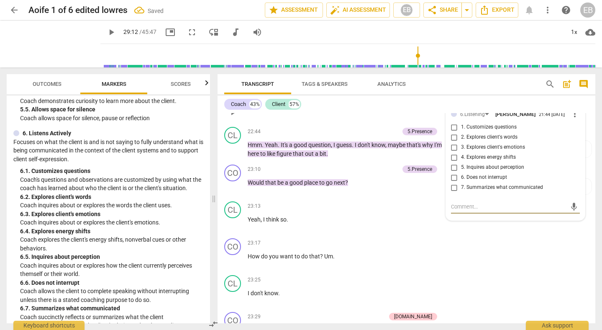
click at [453, 142] on input "2. Explores client's words" at bounding box center [454, 137] width 13 height 10
checkbox input "true"
click at [505, 301] on div "CL play_arrow pause 23:25 + Add competency keyboard_arrow_right I don't know ." at bounding box center [407, 290] width 378 height 37
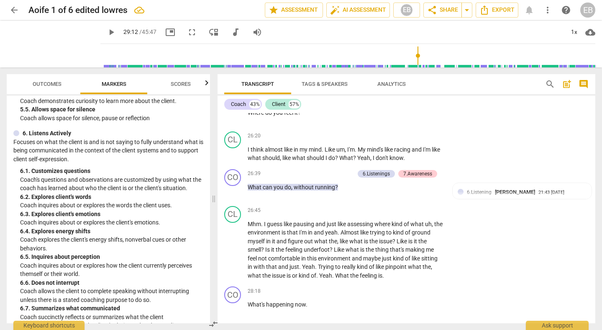
scroll to position [4016, 0]
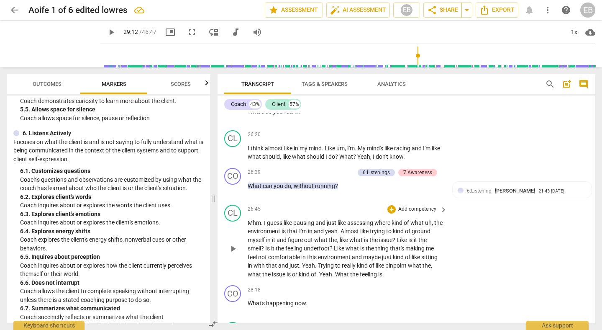
click at [257, 278] on span "what" at bounding box center [255, 274] width 15 height 7
click at [289, 278] on span "is" at bounding box center [289, 274] width 5 height 7
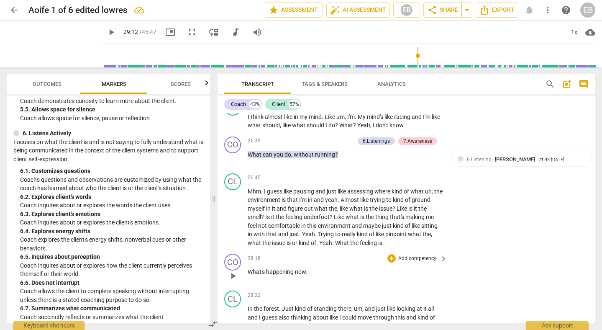
scroll to position [4051, 0]
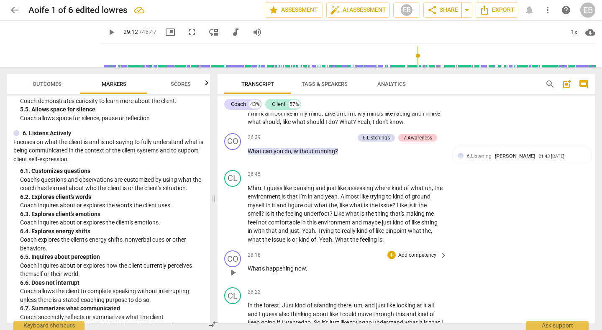
click at [272, 272] on span "happening" at bounding box center [280, 268] width 29 height 7
click at [234, 278] on span "play_arrow" at bounding box center [233, 273] width 10 height 10
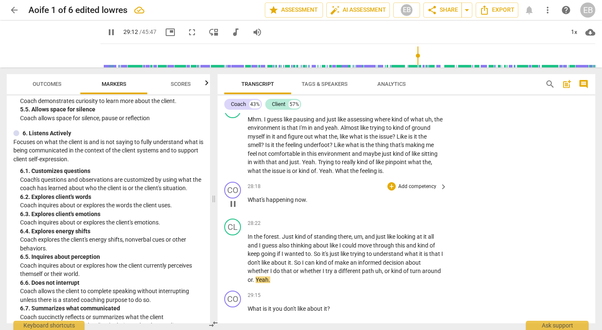
scroll to position [4132, 0]
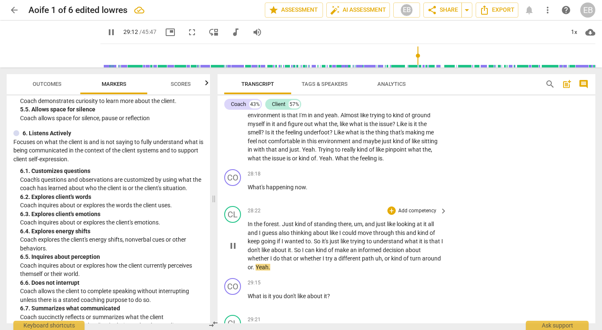
click at [330, 254] on p "In the forest . Just kind of standing there , um , and just like looking at it …" at bounding box center [346, 245] width 196 height 51
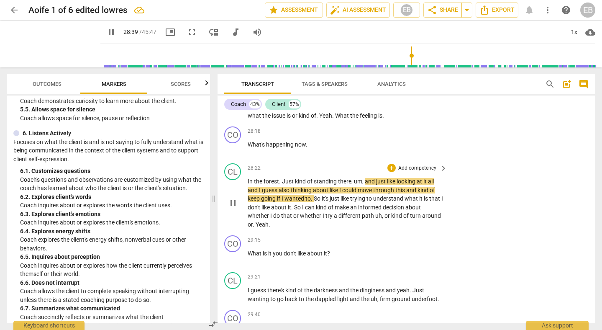
scroll to position [4175, 0]
click at [437, 196] on p "In the forest . Just kind of standing there , um , and just like looking at it …" at bounding box center [346, 202] width 196 height 51
type input "1722"
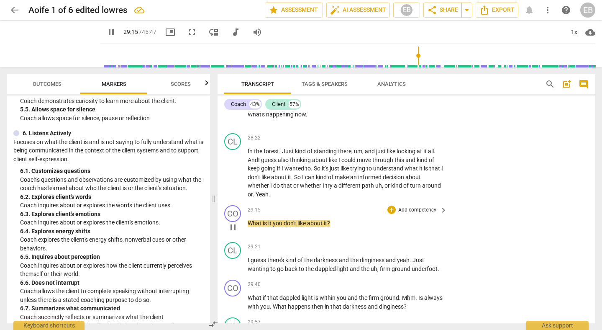
scroll to position [4208, 0]
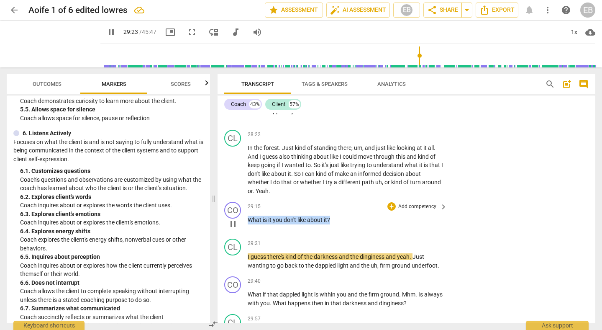
drag, startPoint x: 247, startPoint y: 237, endPoint x: 332, endPoint y: 239, distance: 84.2
click at [332, 224] on p "What is it you don't like about it ?" at bounding box center [346, 220] width 196 height 9
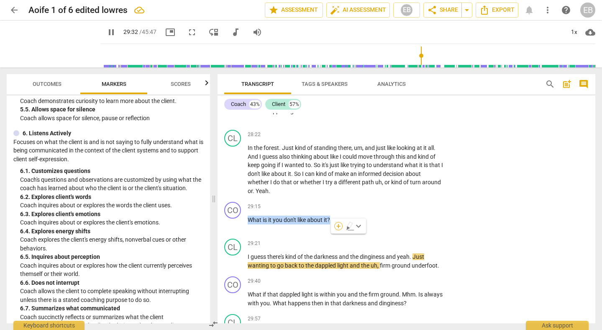
click at [340, 226] on div "+" at bounding box center [338, 226] width 8 height 8
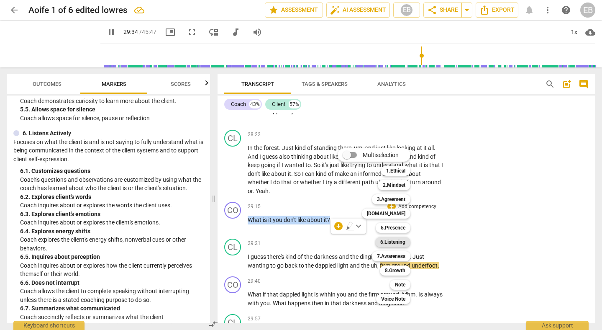
click at [401, 244] on b "6.Listening" at bounding box center [393, 242] width 25 height 10
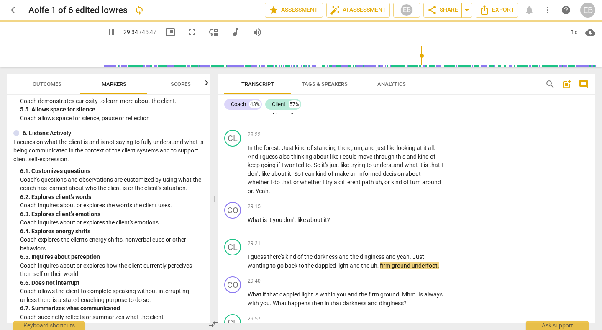
type input "1775"
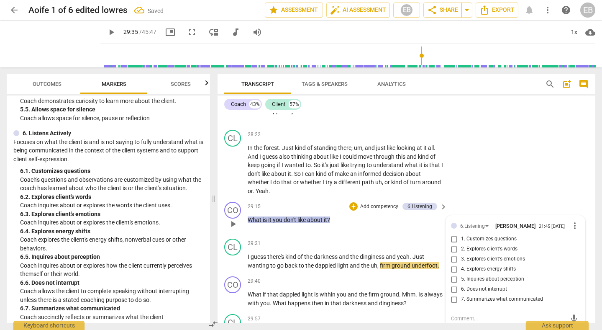
scroll to position [4329, 0]
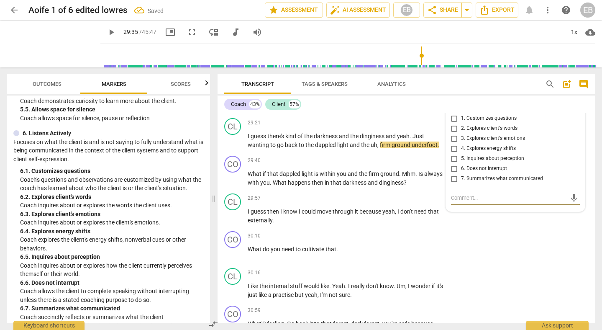
click at [477, 132] on span "2. Explores client's words" at bounding box center [489, 129] width 57 height 8
click at [461, 134] on input "2. Explores client's words" at bounding box center [454, 128] width 13 height 10
checkbox input "true"
click at [481, 110] on div "6.Listening" at bounding box center [472, 106] width 25 height 8
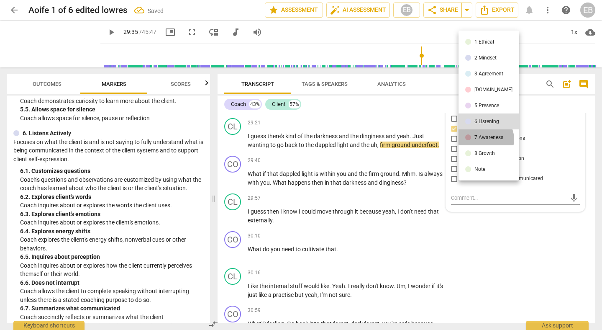
click at [486, 139] on div "7.Awareness" at bounding box center [489, 137] width 29 height 5
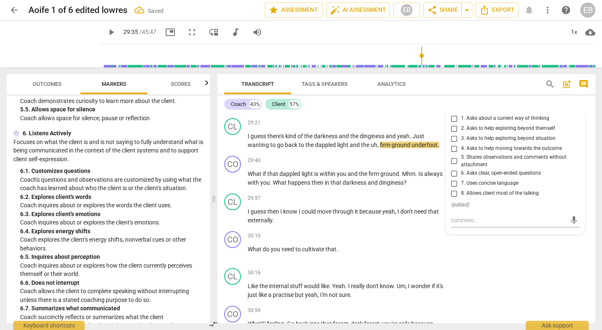
click at [476, 132] on span "2. Asks to help exploring beyond themself" at bounding box center [508, 129] width 94 height 8
click at [461, 134] on input "2. Asks to help exploring beyond themself" at bounding box center [454, 128] width 13 height 10
checkbox input "true"
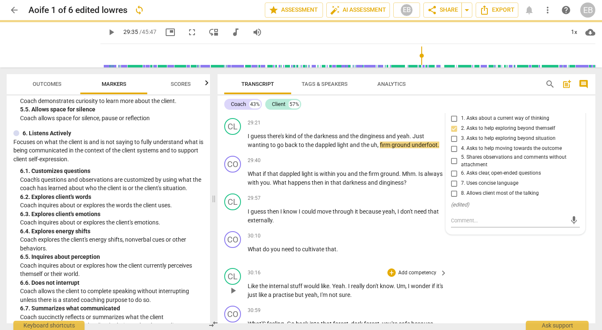
click at [502, 292] on div "CL play_arrow pause 30:16 + Add competency keyboard_arrow_right Like the intern…" at bounding box center [407, 284] width 378 height 38
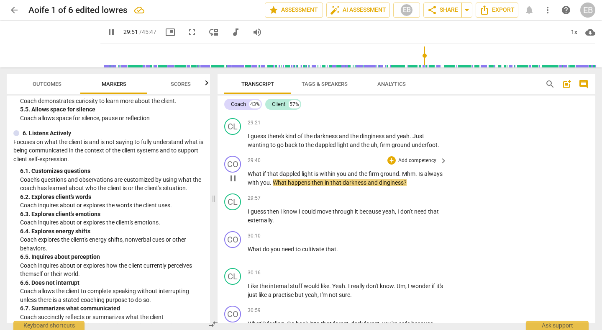
click at [402, 177] on span "Mhm" at bounding box center [408, 173] width 13 height 7
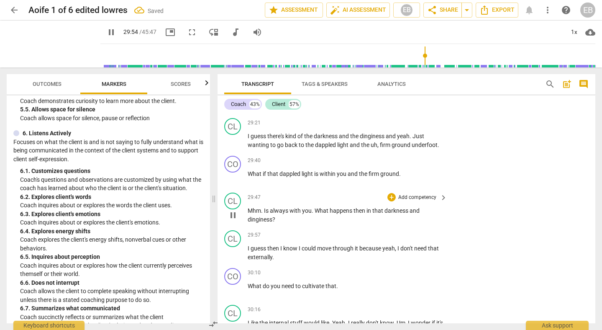
click at [264, 214] on span "." at bounding box center [262, 210] width 3 height 7
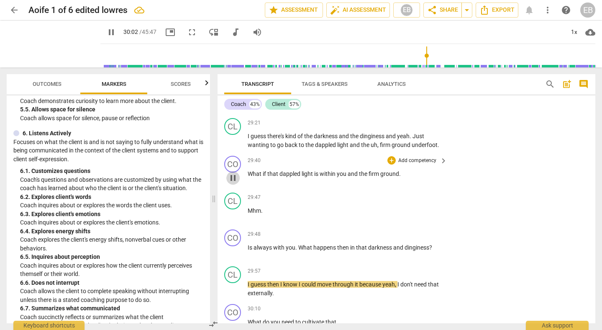
click at [236, 183] on span "pause" at bounding box center [233, 178] width 10 height 10
click at [236, 183] on span "play_arrow" at bounding box center [233, 178] width 10 height 10
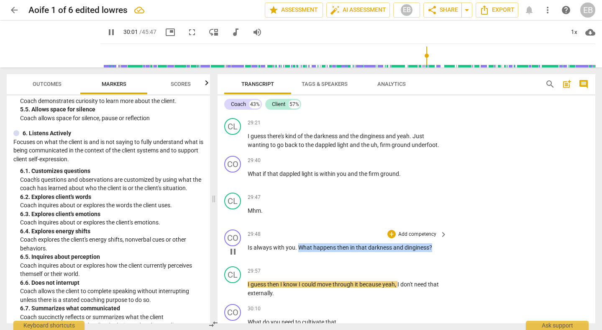
drag, startPoint x: 299, startPoint y: 263, endPoint x: 433, endPoint y: 264, distance: 134.4
click at [433, 252] on p "Is always with you . What happens then in that darkness and dinginess ?" at bounding box center [346, 247] width 196 height 9
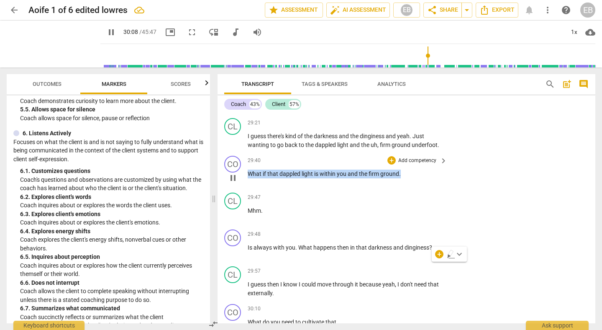
drag, startPoint x: 248, startPoint y: 191, endPoint x: 395, endPoint y: 198, distance: 147.1
click at [395, 186] on div "29:40 + Add competency keyboard_arrow_right What if that dappled light is withi…" at bounding box center [348, 171] width 201 height 30
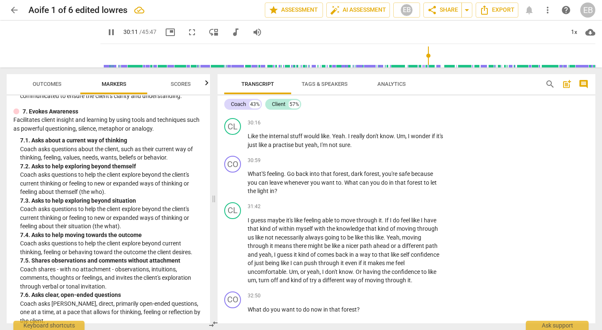
scroll to position [789, 0]
click at [233, 108] on span "pause" at bounding box center [233, 103] width 10 height 10
type input "1816"
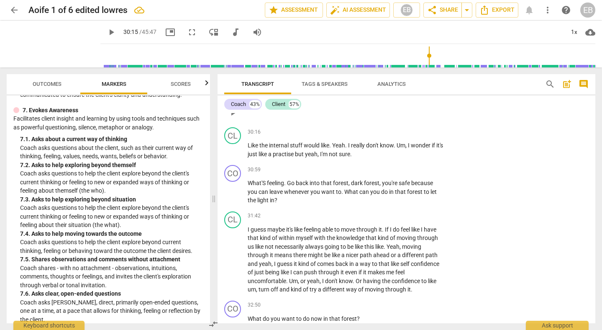
scroll to position [4539, 0]
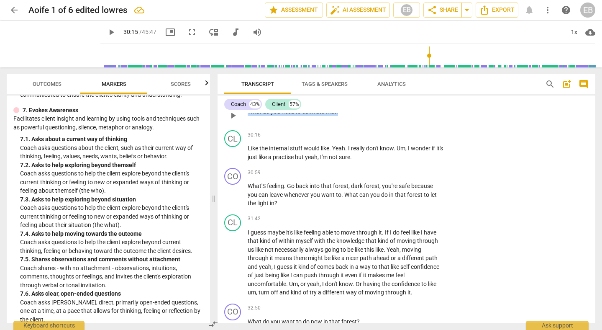
drag, startPoint x: 250, startPoint y: 116, endPoint x: 347, endPoint y: 131, distance: 98.3
click at [347, 116] on p "What do you need to cultivate that ." at bounding box center [346, 111] width 196 height 9
click at [345, 118] on div "+" at bounding box center [345, 117] width 8 height 8
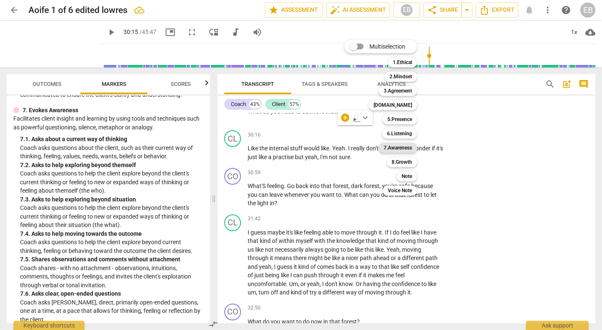
click at [406, 149] on b "7.Awareness" at bounding box center [398, 148] width 28 height 10
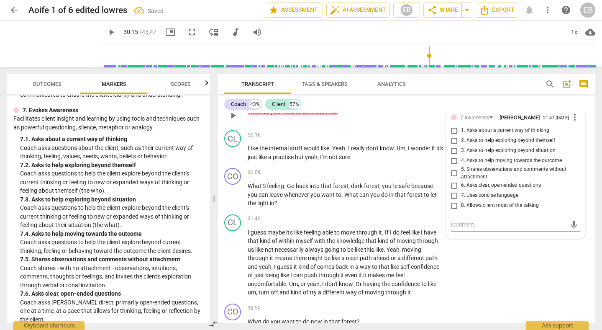
click at [493, 144] on span "2. Asks to help exploring beyond themself" at bounding box center [508, 141] width 94 height 8
click at [461, 146] on input "2. Asks to help exploring beyond themself" at bounding box center [454, 141] width 13 height 10
checkbox input "true"
click at [454, 190] on input "6. Asks clear, open-ended questions" at bounding box center [454, 185] width 13 height 10
checkbox input "true"
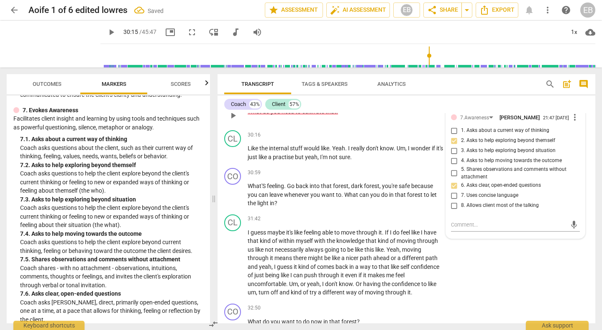
click at [406, 127] on div "CO play_arrow pause 30:10 + Add competency 7.Awareness keyboard_arrow_right Wha…" at bounding box center [407, 108] width 378 height 37
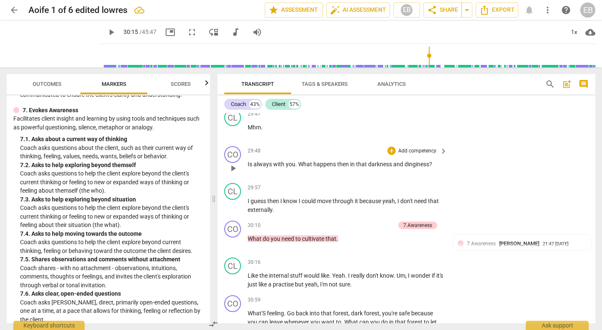
scroll to position [4416, 0]
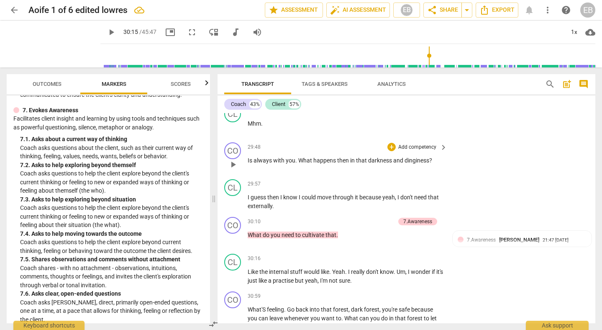
click at [298, 164] on span "What" at bounding box center [305, 160] width 15 height 7
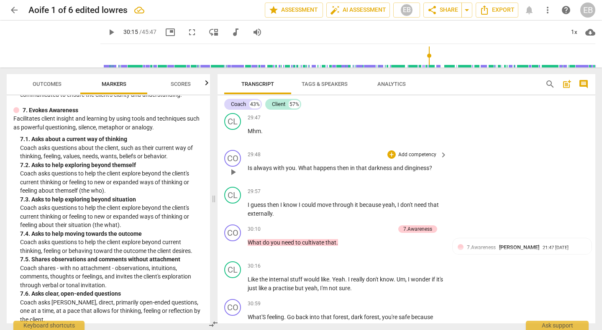
scroll to position [4409, 0]
drag, startPoint x: 297, startPoint y: 184, endPoint x: 444, endPoint y: 185, distance: 147.0
click at [444, 172] on div "Is always with you . What happens then in that darkness and dinginess ?" at bounding box center [348, 167] width 201 height 9
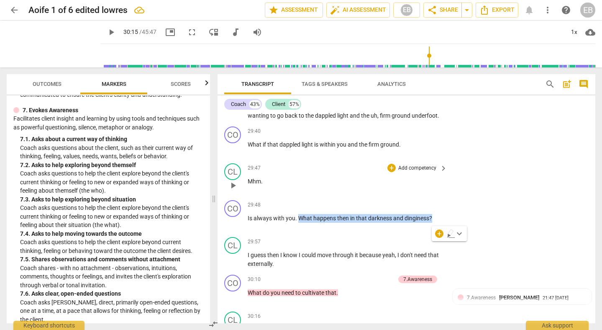
scroll to position [4348, 0]
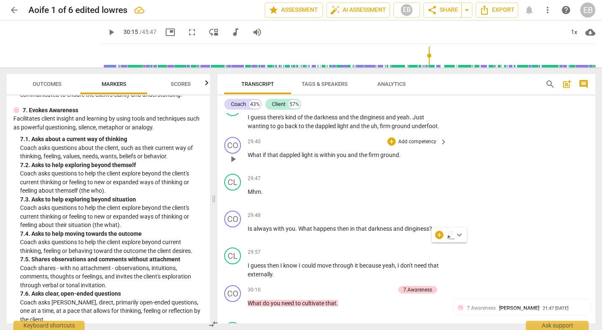
drag, startPoint x: 247, startPoint y: 170, endPoint x: 411, endPoint y: 172, distance: 164.1
click at [412, 170] on div "CO play_arrow pause 29:40 + Add competency keyboard_arrow_right What if that da…" at bounding box center [407, 152] width 378 height 37
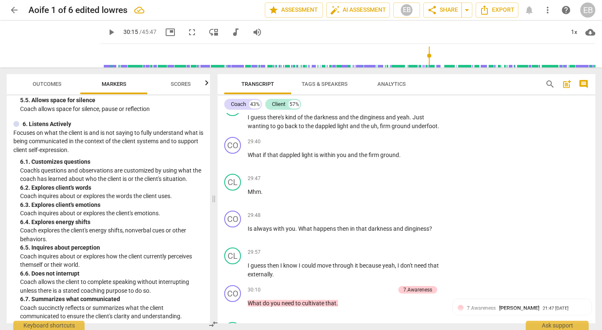
scroll to position [569, 0]
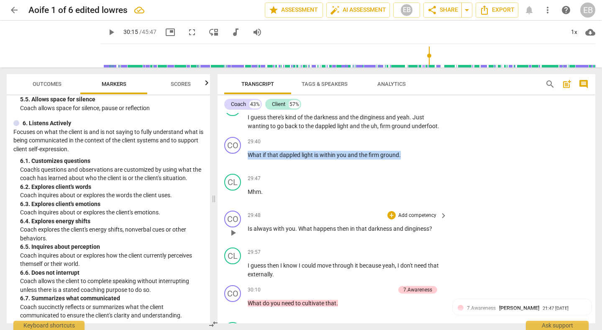
drag, startPoint x: 248, startPoint y: 170, endPoint x: 430, endPoint y: 247, distance: 197.0
click at [430, 247] on div "CO play_arrow pause 00:00 + Add competency 4.Trusts keyboard_arrow_right Thank …" at bounding box center [407, 218] width 378 height 210
click at [408, 162] on div "+" at bounding box center [408, 161] width 8 height 8
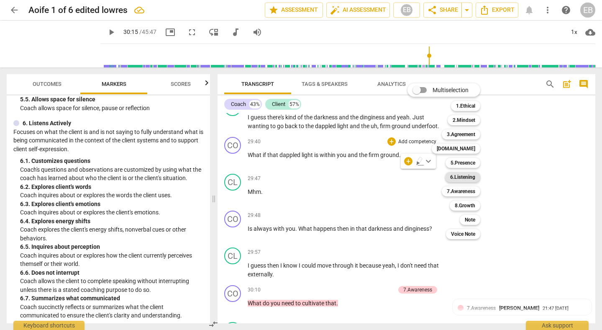
click at [465, 177] on b "6.Listening" at bounding box center [462, 177] width 25 height 10
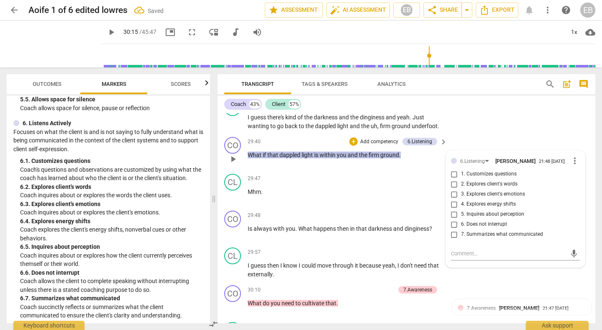
click at [474, 218] on span "5. Inquires about perception" at bounding box center [492, 215] width 63 height 8
click at [461, 219] on input "5. Inquires about perception" at bounding box center [454, 214] width 13 height 10
checkbox input "true"
click at [520, 134] on div "CL play_arrow pause 29:21 + Add competency keyboard_arrow_right I guess there's…" at bounding box center [407, 115] width 378 height 38
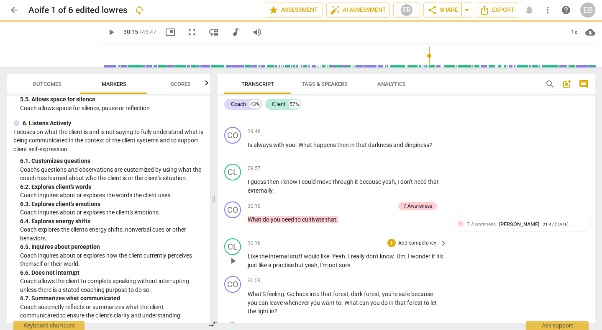
scroll to position [4432, 0]
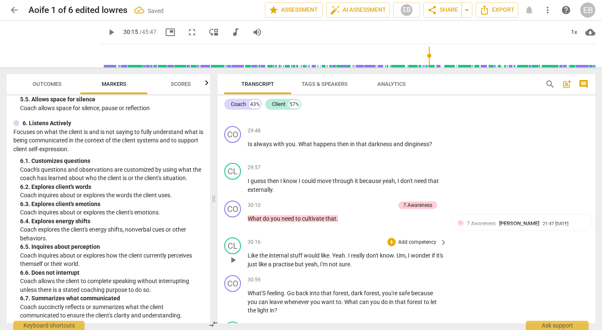
click at [234, 265] on span "play_arrow" at bounding box center [233, 260] width 10 height 10
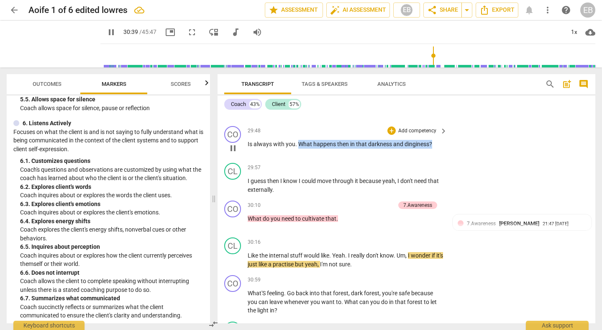
drag, startPoint x: 299, startPoint y: 159, endPoint x: 440, endPoint y: 159, distance: 140.7
click at [440, 149] on p "Is always with you . What happens then in that darkness and dinginess ?" at bounding box center [346, 144] width 196 height 9
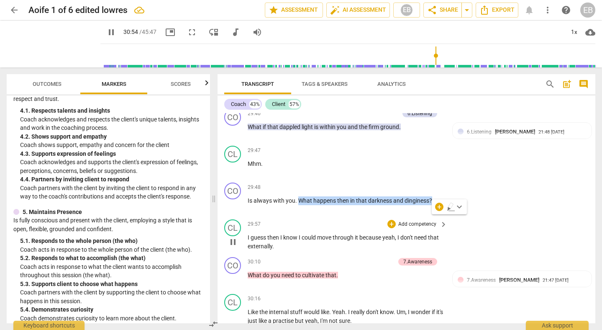
scroll to position [377, 0]
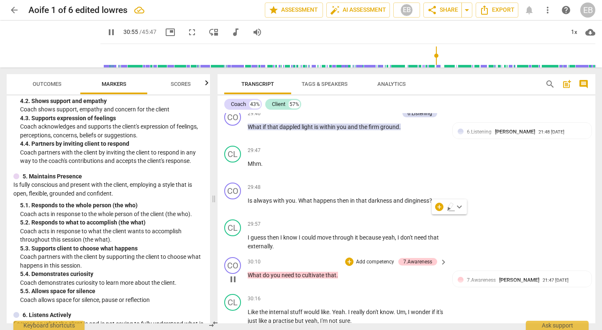
click at [327, 285] on div "30:10 + Add competency 7.Awareness keyboard_arrow_right What do you need to cul…" at bounding box center [348, 272] width 201 height 30
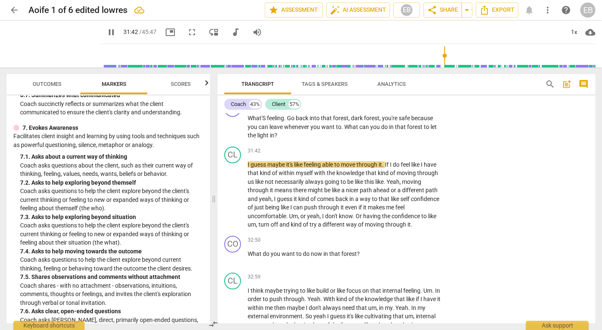
scroll to position [776, 0]
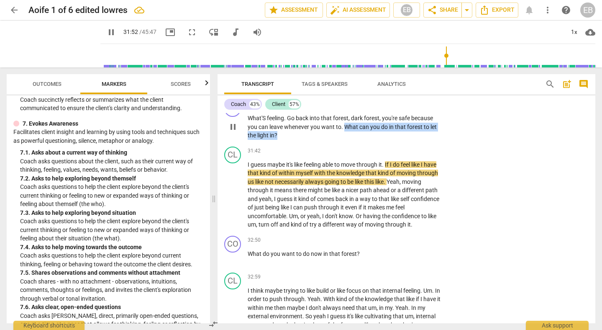
drag, startPoint x: 345, startPoint y: 142, endPoint x: 350, endPoint y: 152, distance: 11.2
click at [350, 140] on p "What'S feeling . Go back into that forest , dark forest , you're safe because y…" at bounding box center [346, 127] width 196 height 26
click at [287, 141] on div "+" at bounding box center [285, 141] width 8 height 8
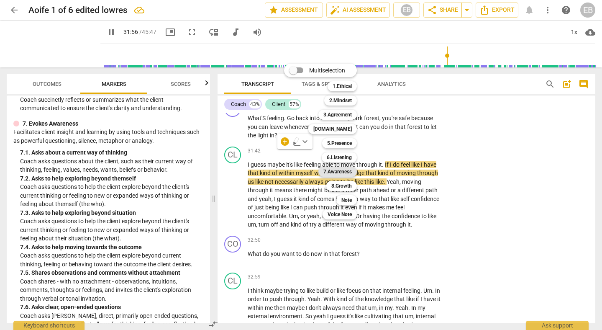
click at [342, 173] on b "7.Awareness" at bounding box center [338, 172] width 28 height 10
type input "1917"
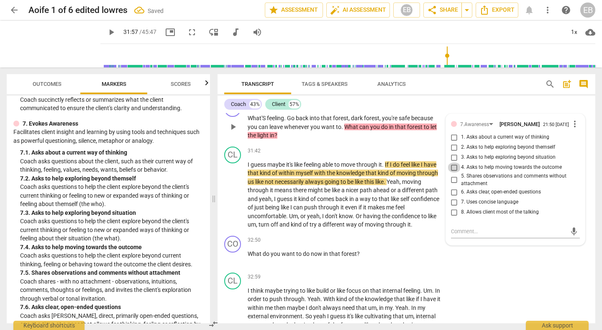
click at [453, 172] on input "4. Asks to help moving towards the outcome" at bounding box center [454, 167] width 13 height 10
checkbox input "true"
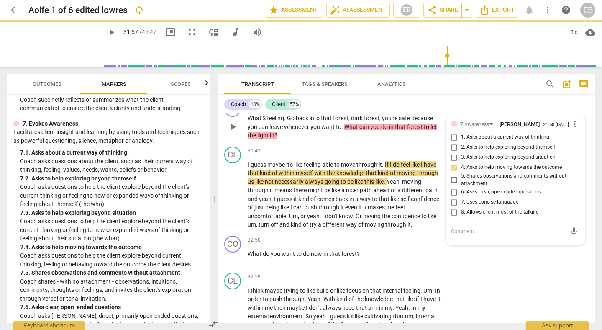
click at [561, 117] on div "CO play_arrow pause 30:59 + Add competency 7.Awareness keyboard_arrow_right Wha…" at bounding box center [407, 120] width 378 height 46
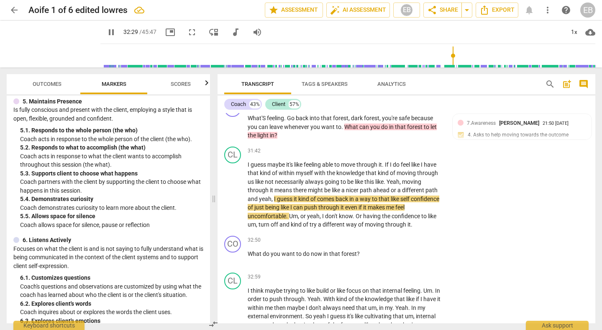
scroll to position [448, 0]
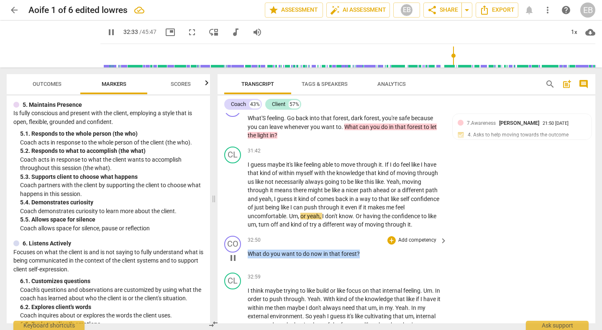
drag, startPoint x: 248, startPoint y: 271, endPoint x: 370, endPoint y: 271, distance: 122.2
click at [370, 258] on p "What do you want to do now in that forest ?" at bounding box center [346, 254] width 196 height 9
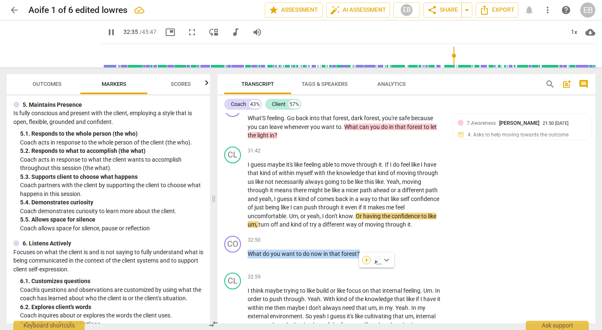
click at [365, 260] on div "+" at bounding box center [367, 260] width 8 height 8
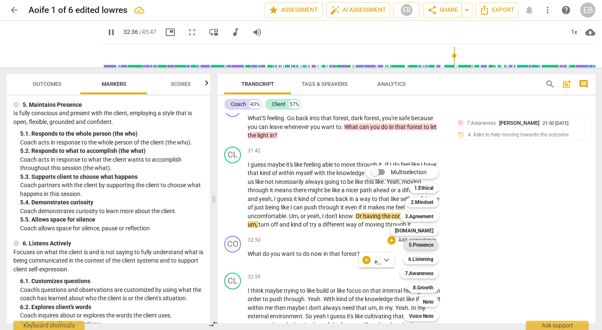
click at [418, 243] on b "5.Presence" at bounding box center [421, 245] width 25 height 10
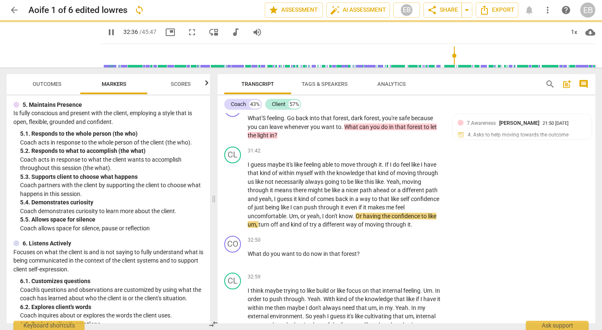
type input "1957"
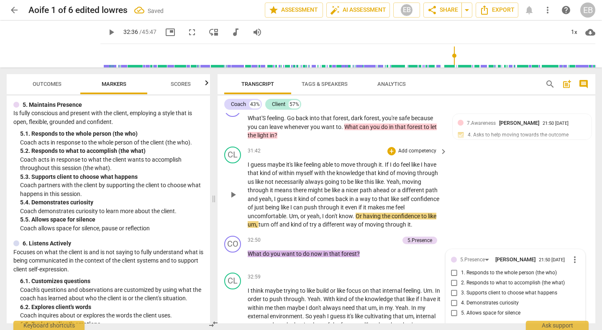
scroll to position [4741, 0]
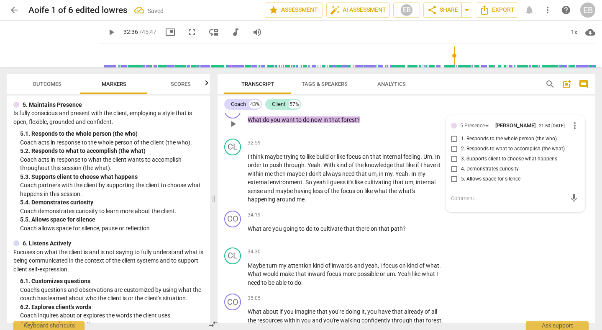
click at [461, 163] on span "3. Supports client to choose what happens" at bounding box center [509, 159] width 96 height 8
click at [461, 164] on input "3. Supports client to choose what happens" at bounding box center [454, 159] width 13 height 10
checkbox input "true"
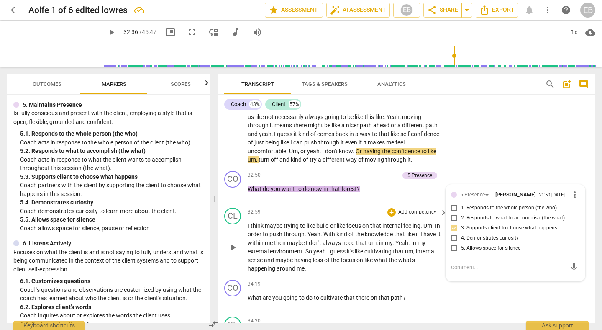
scroll to position [4672, 0]
click at [230, 161] on div "play_arrow pause" at bounding box center [236, 129] width 21 height 63
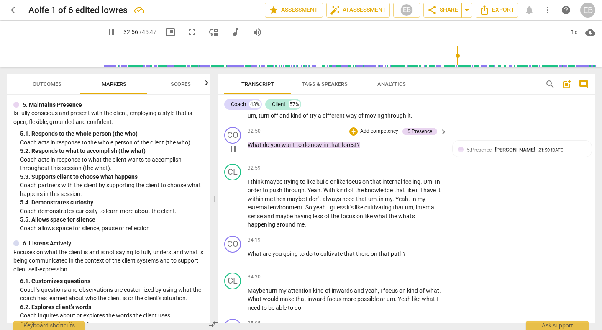
scroll to position [4716, 0]
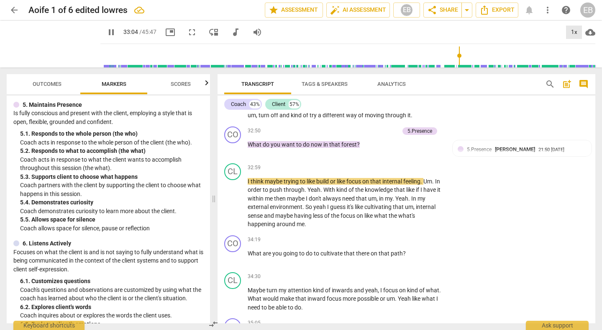
click at [573, 32] on div "1x" at bounding box center [574, 32] width 16 height 13
click at [573, 65] on li "1.25x" at bounding box center [580, 65] width 28 height 16
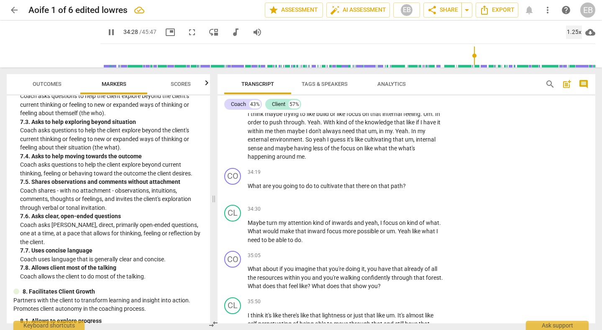
scroll to position [842, 0]
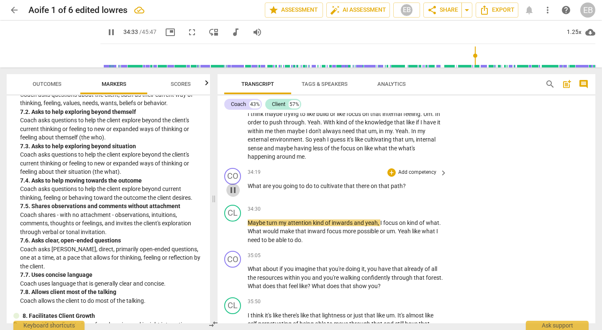
click at [234, 195] on span "pause" at bounding box center [233, 190] width 10 height 10
click at [231, 237] on span "play_arrow" at bounding box center [233, 231] width 10 height 10
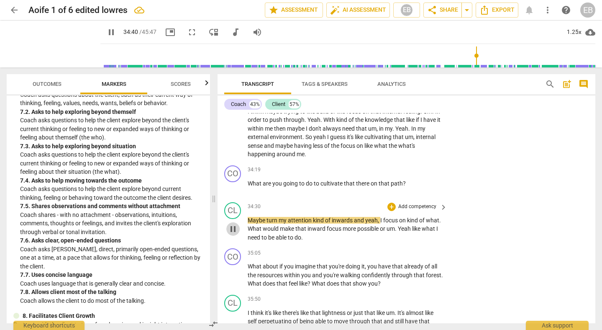
click at [234, 234] on span "pause" at bounding box center [233, 229] width 10 height 10
type input "2081"
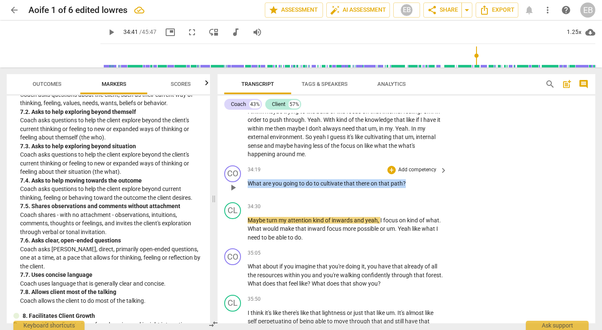
drag, startPoint x: 249, startPoint y: 200, endPoint x: 394, endPoint y: 206, distance: 144.9
click at [394, 196] on div "34:19 + Add competency keyboard_arrow_right What are you going to do to cultiva…" at bounding box center [348, 180] width 201 height 30
click at [390, 174] on div "+" at bounding box center [392, 170] width 8 height 8
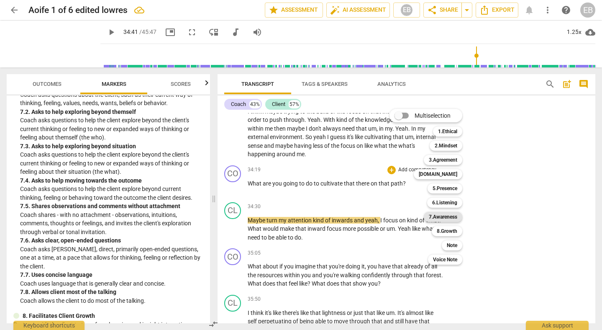
click at [454, 215] on b "7.Awareness" at bounding box center [443, 217] width 28 height 10
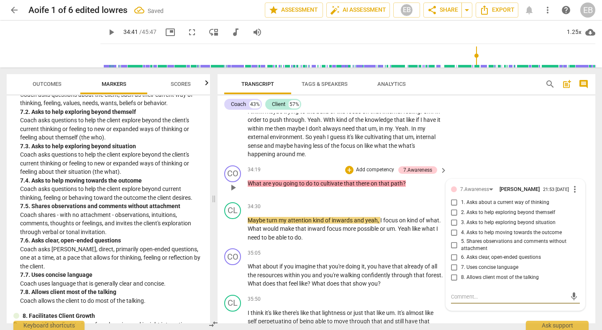
click at [455, 238] on input "4. Asks to help moving towards the outcome" at bounding box center [454, 233] width 13 height 10
checkbox input "true"
click at [531, 140] on div "CL play_arrow pause 32:59 + Add competency keyboard_arrow_right I think maybe t…" at bounding box center [407, 126] width 378 height 72
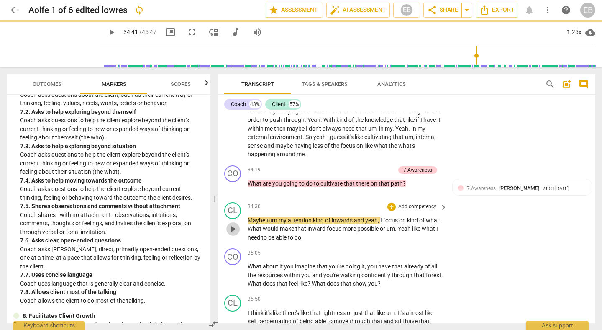
click at [235, 234] on span "play_arrow" at bounding box center [233, 229] width 10 height 10
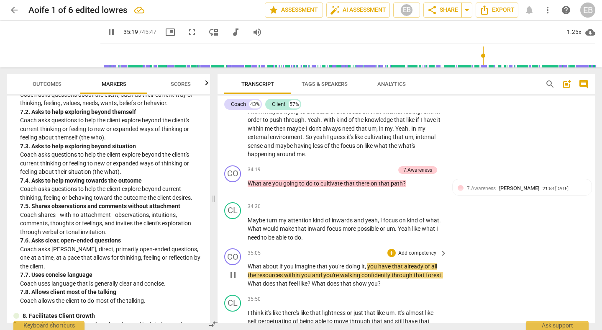
click at [423, 270] on span "already" at bounding box center [414, 266] width 21 height 7
type input "2121"
click at [432, 270] on span "Of" at bounding box center [429, 266] width 6 height 7
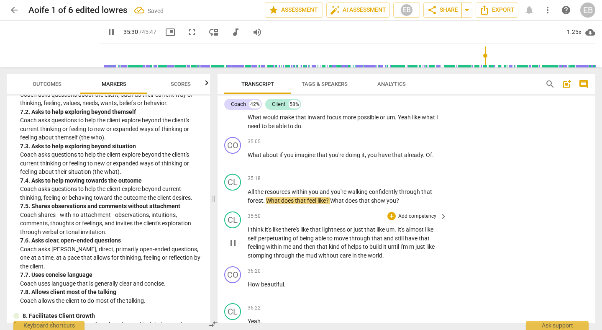
scroll to position [4886, 0]
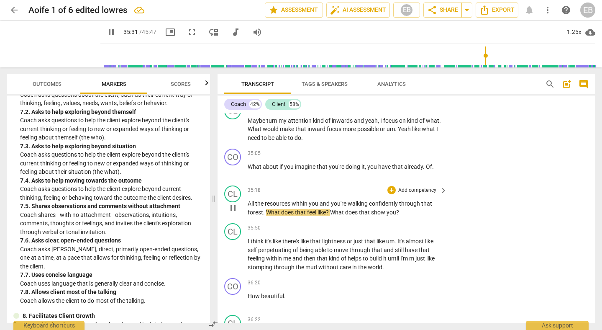
click at [233, 213] on span "pause" at bounding box center [233, 208] width 10 height 10
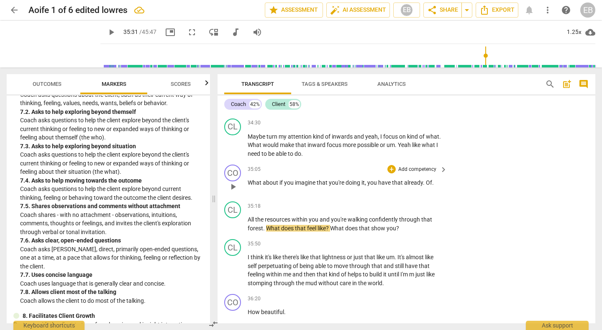
scroll to position [4868, 0]
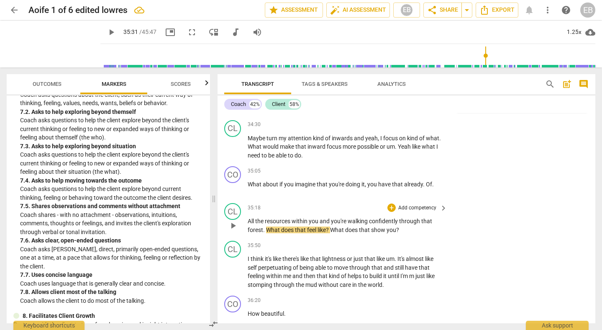
click at [249, 224] on span "All" at bounding box center [252, 221] width 8 height 7
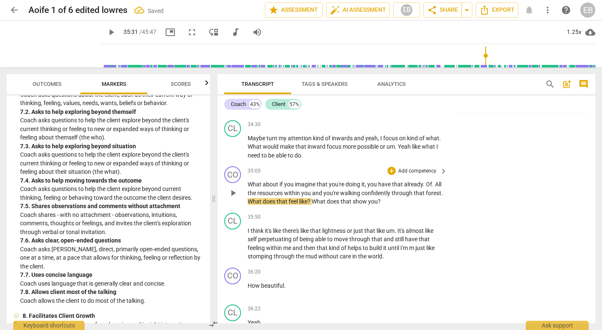
click at [234, 198] on span "play_arrow" at bounding box center [233, 193] width 10 height 10
click at [251, 188] on span "What" at bounding box center [255, 184] width 15 height 7
click at [252, 188] on span "What" at bounding box center [255, 184] width 15 height 7
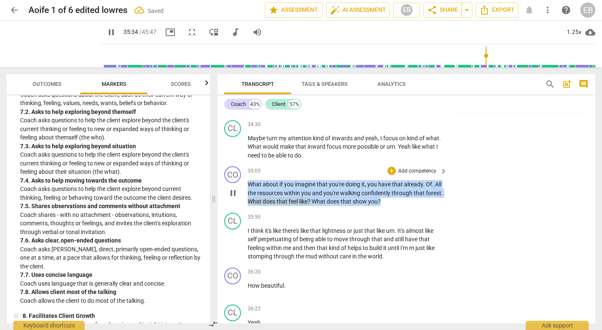
click at [252, 188] on span "What" at bounding box center [255, 184] width 15 height 7
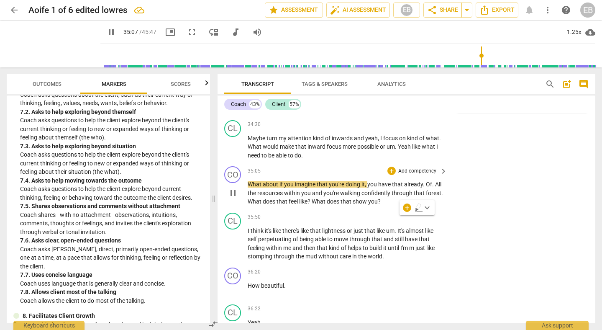
click at [463, 209] on div "CO play_arrow pause 35:05 + Add competency keyboard_arrow_right What about if y…" at bounding box center [407, 186] width 378 height 46
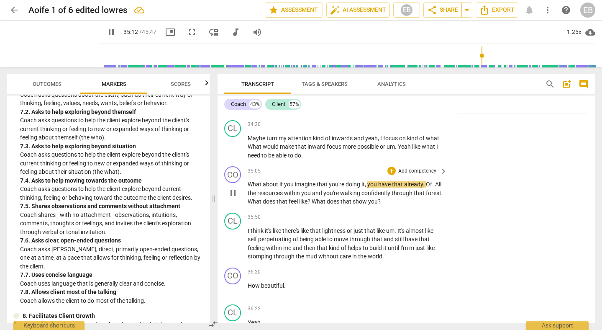
click at [367, 188] on span "," at bounding box center [366, 184] width 3 height 7
type input "2113"
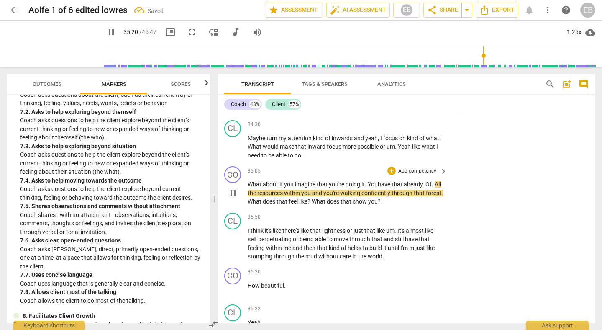
click at [434, 188] on span "." at bounding box center [433, 184] width 3 height 7
click at [301, 205] on span "What" at bounding box center [308, 201] width 15 height 7
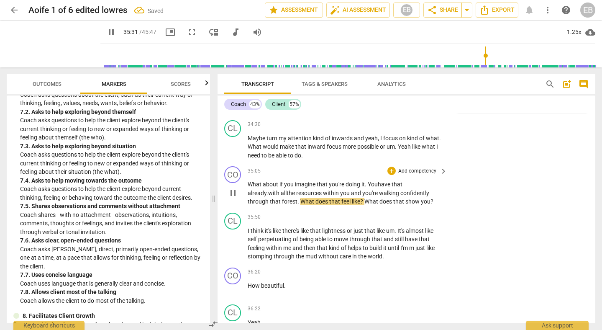
click at [272, 196] on span ". with" at bounding box center [273, 193] width 13 height 7
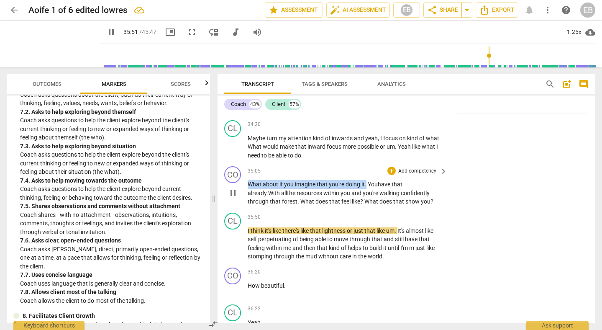
drag, startPoint x: 248, startPoint y: 201, endPoint x: 367, endPoint y: 202, distance: 118.9
click at [367, 202] on p "What about if you imagine that you're doing it. You have that already . With al…" at bounding box center [346, 193] width 196 height 26
click at [234, 198] on span "pause" at bounding box center [233, 193] width 10 height 10
type input "2153"
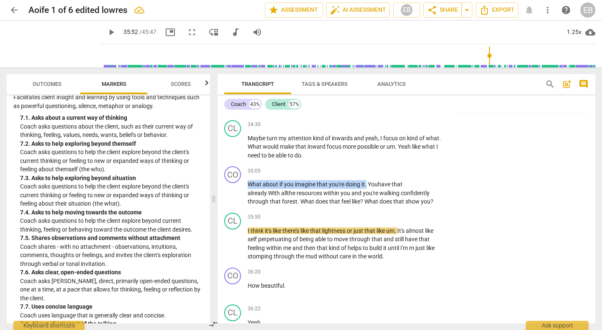
scroll to position [810, 0]
click at [418, 175] on p "Add competency" at bounding box center [418, 171] width 40 height 8
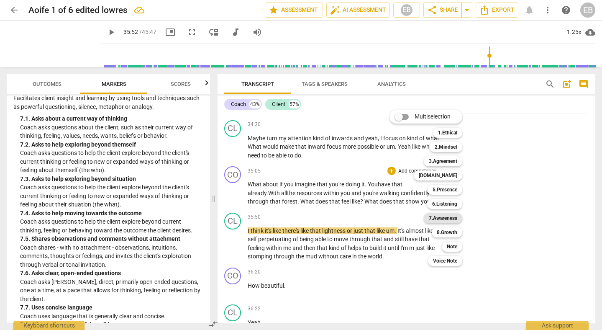
click at [446, 220] on b "7.Awareness" at bounding box center [443, 218] width 28 height 10
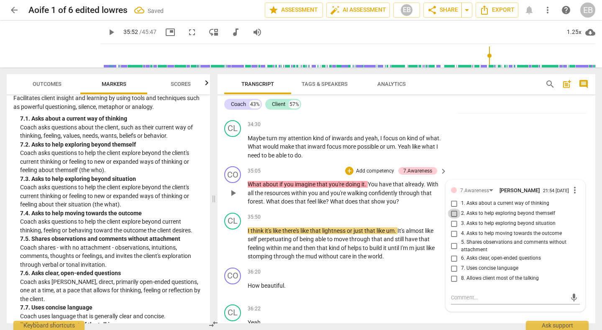
click at [459, 219] on input "2. Asks to help exploring beyond themself" at bounding box center [454, 213] width 13 height 10
checkbox input "true"
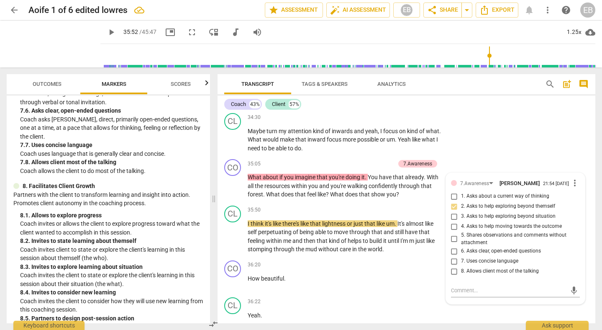
scroll to position [973, 0]
click at [235, 242] on span "play_arrow" at bounding box center [233, 237] width 10 height 10
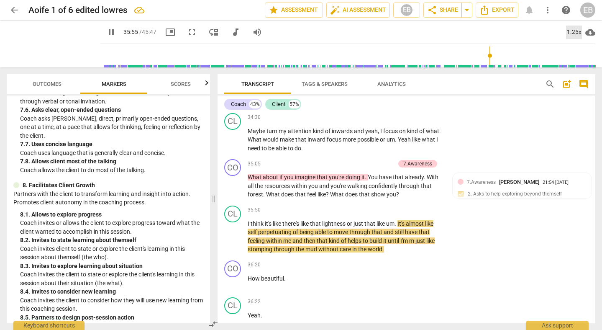
click at [572, 32] on div "1.25x" at bounding box center [574, 32] width 16 height 13
click at [577, 79] on li "1.5x" at bounding box center [580, 81] width 28 height 16
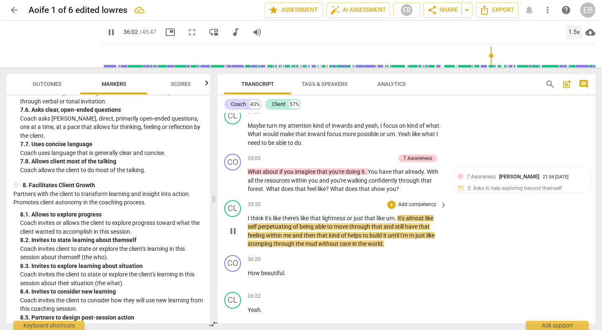
scroll to position [4881, 0]
click at [237, 236] on span "pause" at bounding box center [233, 231] width 10 height 10
click at [236, 236] on span "play_arrow" at bounding box center [233, 231] width 10 height 10
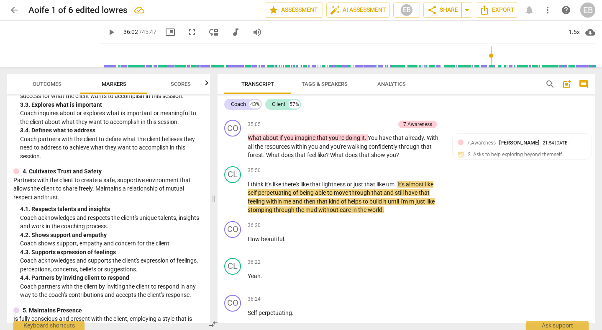
scroll to position [242, 0]
click at [233, 202] on span "play_arrow" at bounding box center [233, 197] width 10 height 10
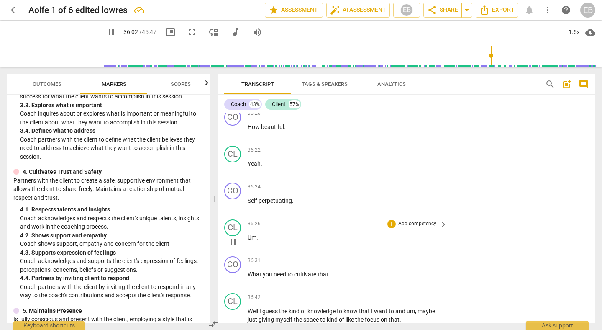
scroll to position [5032, 0]
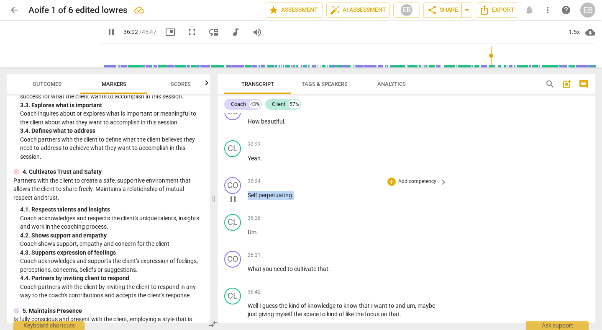
drag, startPoint x: 303, startPoint y: 213, endPoint x: 247, endPoint y: 213, distance: 55.7
click at [247, 211] on div "CO play_arrow pause 36:24 + Add competency keyboard_arrow_right Self perpetuati…" at bounding box center [407, 192] width 378 height 37
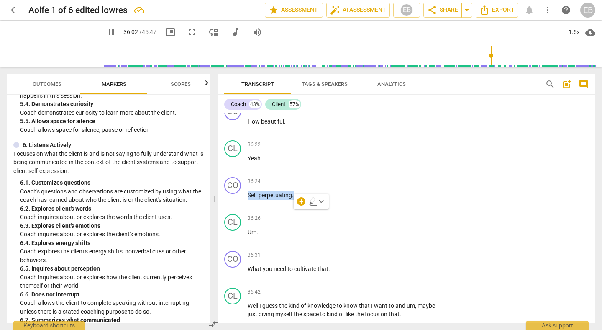
scroll to position [549, 0]
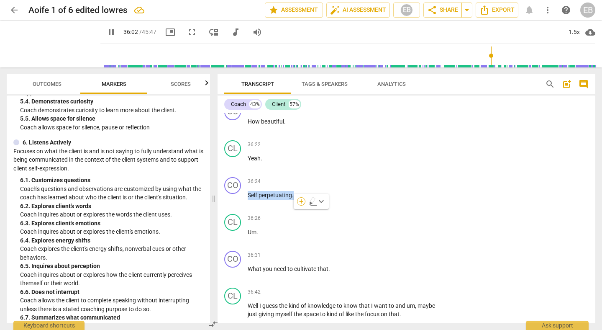
click at [304, 200] on div "+" at bounding box center [301, 201] width 8 height 8
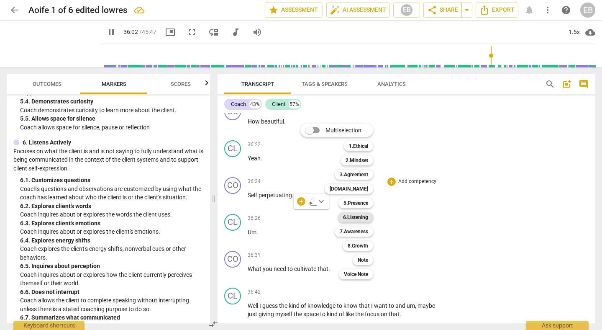
click at [357, 220] on b "6.Listening" at bounding box center [355, 217] width 25 height 10
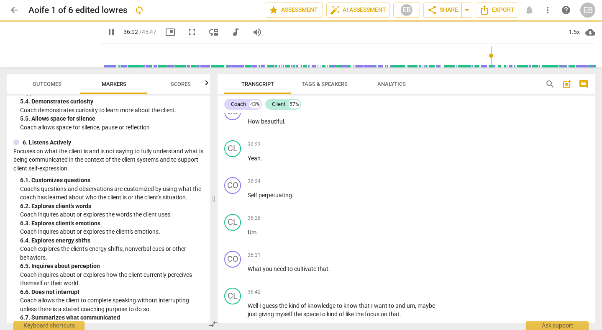
type input "2162"
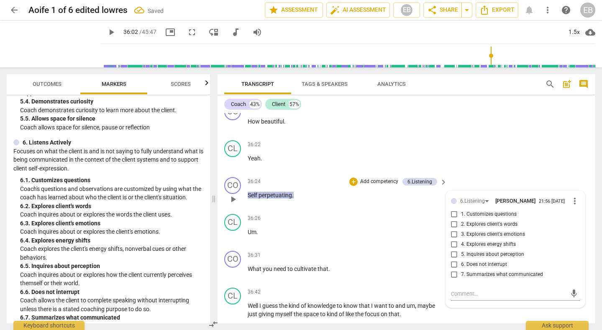
click at [471, 228] on span "2. Explores client's words" at bounding box center [489, 225] width 57 height 8
click at [461, 229] on input "2. Explores client's words" at bounding box center [454, 224] width 13 height 10
checkbox input "true"
click at [525, 137] on div "CO play_arrow pause 36:20 + Add competency keyboard_arrow_right How beautiful ." at bounding box center [407, 118] width 378 height 37
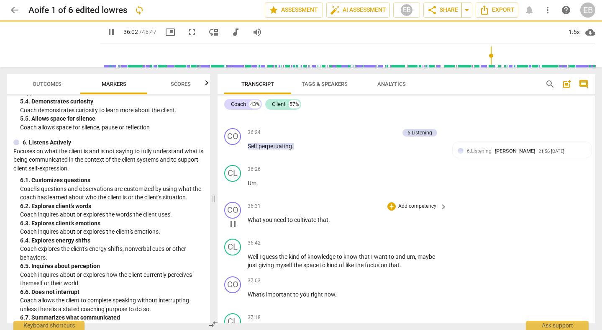
scroll to position [5092, 0]
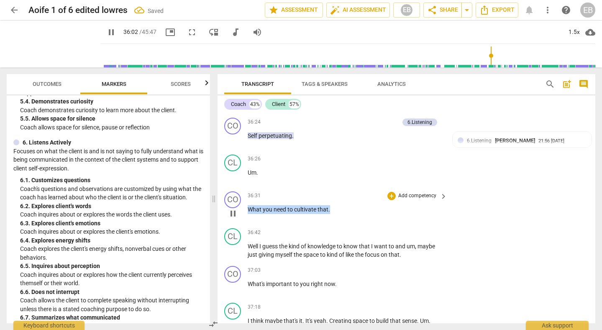
drag, startPoint x: 247, startPoint y: 226, endPoint x: 345, endPoint y: 232, distance: 98.1
click at [345, 221] on div "36:31 + Add competency keyboard_arrow_right What you need to cultivate that ." at bounding box center [348, 206] width 201 height 30
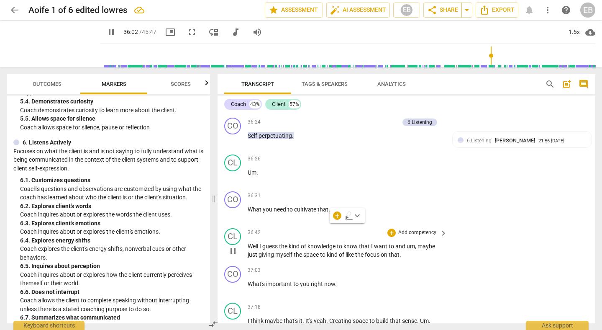
click at [450, 250] on div "CL play_arrow pause 36:42 + Add competency keyboard_arrow_right Well I guess th…" at bounding box center [407, 244] width 378 height 38
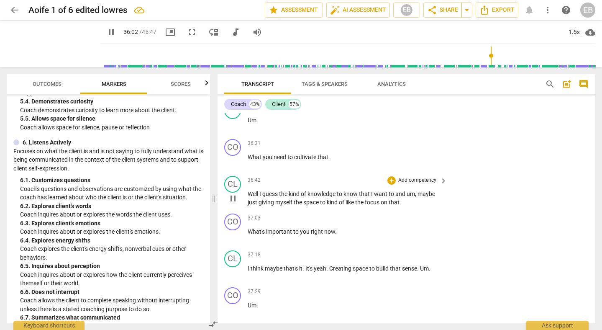
scroll to position [5145, 0]
drag, startPoint x: 248, startPoint y: 172, endPoint x: 355, endPoint y: 175, distance: 107.6
click at [355, 161] on p "What you need to cultivate that ." at bounding box center [346, 156] width 196 height 9
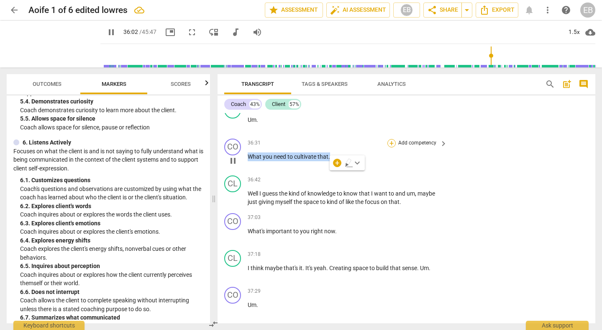
click at [391, 147] on div "+" at bounding box center [392, 143] width 8 height 8
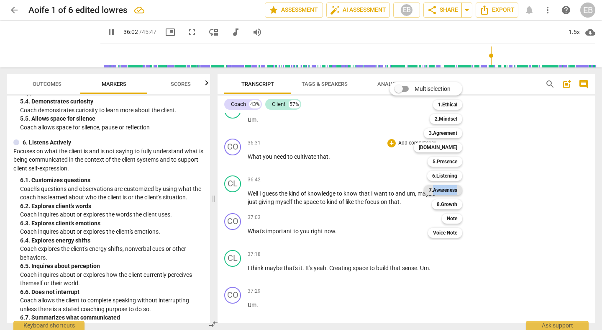
click at [445, 190] on b "7.Awareness" at bounding box center [443, 190] width 28 height 10
type input "2162"
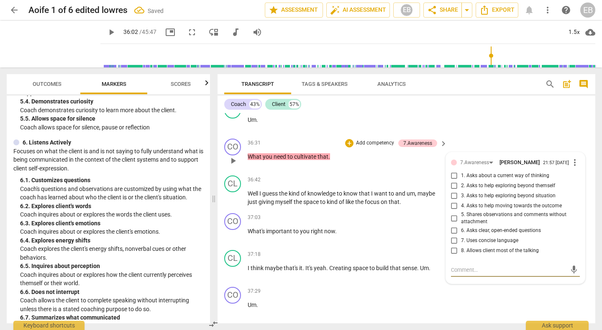
click at [481, 210] on span "4. Asks to help moving towards the outcome" at bounding box center [511, 206] width 101 height 8
click at [461, 211] on input "4. Asks to help moving towards the outcome" at bounding box center [454, 206] width 13 height 10
checkbox input "true"
click at [529, 135] on div "CL play_arrow pause 36:26 + Add competency keyboard_arrow_right Um ." at bounding box center [407, 116] width 378 height 37
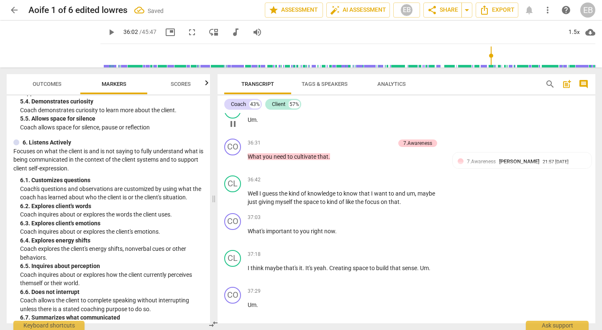
type input "2162"
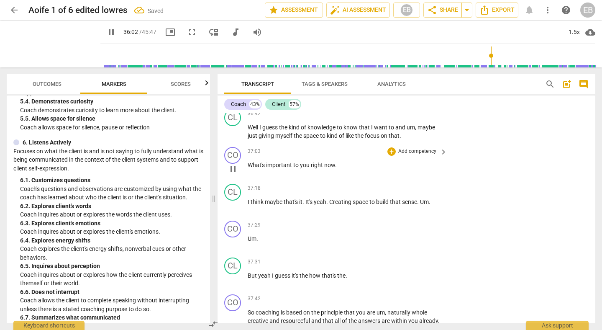
scroll to position [5212, 0]
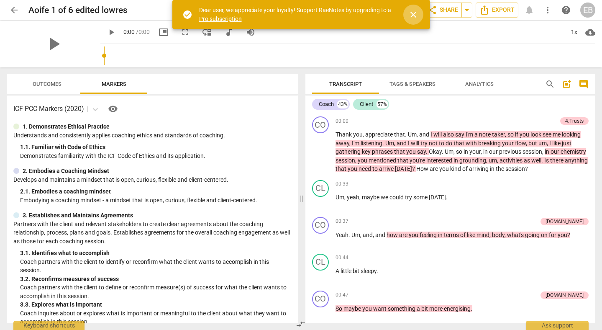
click at [416, 15] on span "close" at bounding box center [414, 15] width 10 height 10
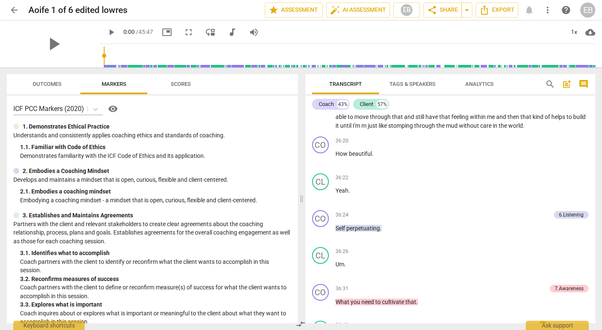
scroll to position [4649, 0]
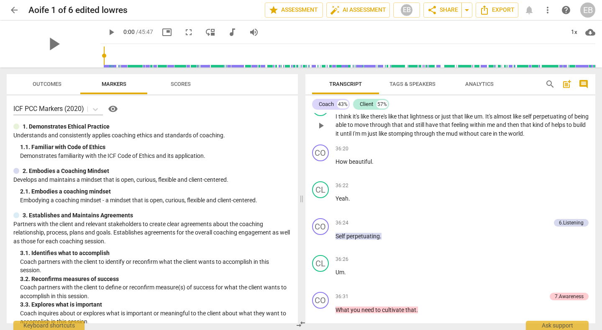
click at [322, 131] on span "play_arrow" at bounding box center [321, 126] width 10 height 10
click at [574, 31] on div "1x" at bounding box center [574, 32] width 16 height 13
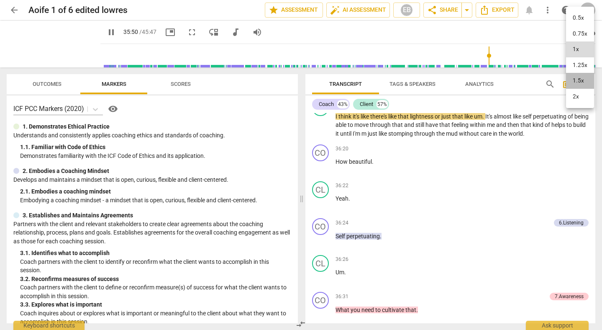
click at [576, 80] on li "1.5x" at bounding box center [580, 81] width 28 height 16
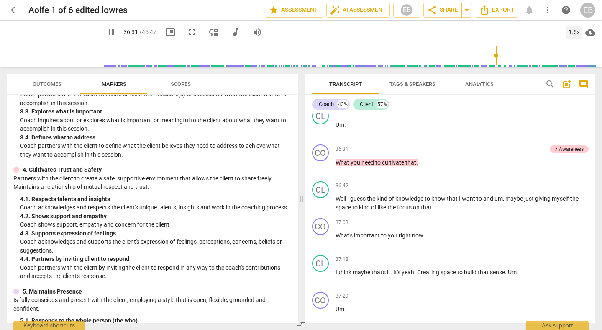
scroll to position [4806, 0]
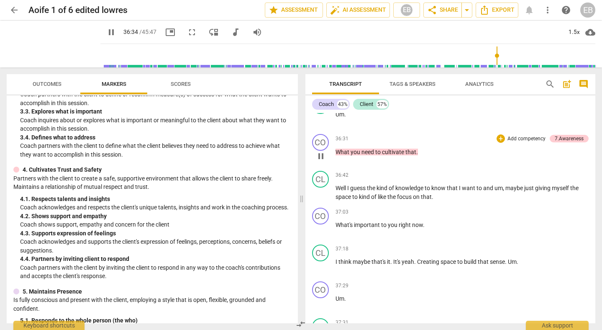
click at [351, 155] on span "you" at bounding box center [356, 152] width 11 height 7
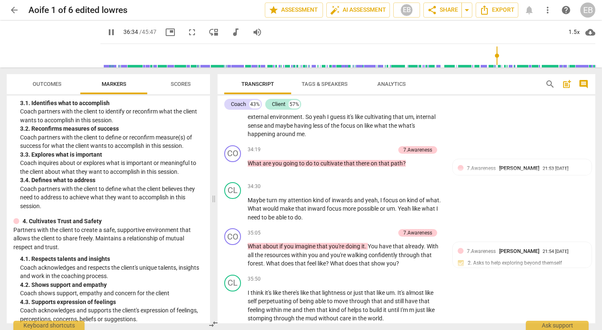
type input "2195"
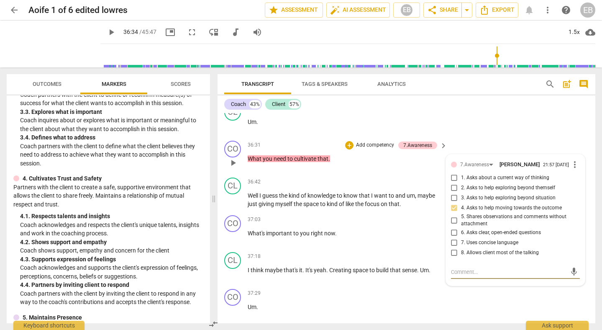
type textarea "d"
type textarea "do"
click at [263, 162] on span "you" at bounding box center [268, 158] width 11 height 7
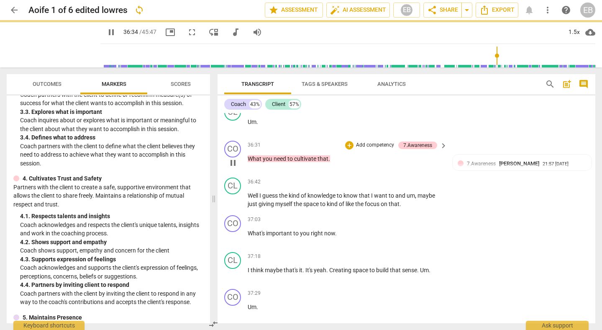
type input "2195"
click at [223, 137] on div "CL play_arrow pause 36:26 + Add competency keyboard_arrow_right Um ." at bounding box center [407, 118] width 378 height 37
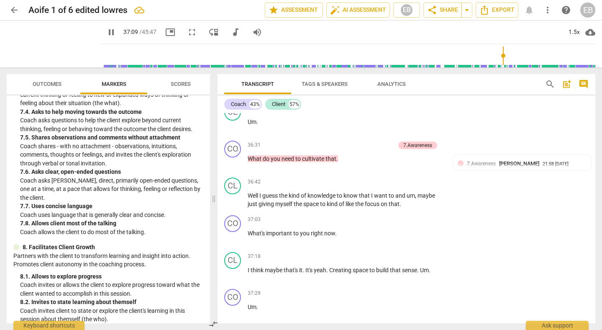
scroll to position [1004, 0]
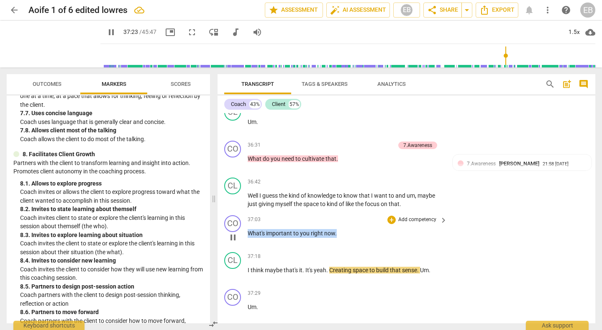
drag, startPoint x: 249, startPoint y: 249, endPoint x: 338, endPoint y: 250, distance: 89.6
click at [338, 238] on p "What's important to you right now ." at bounding box center [346, 233] width 196 height 9
click at [412, 224] on p "Add competency" at bounding box center [418, 220] width 40 height 8
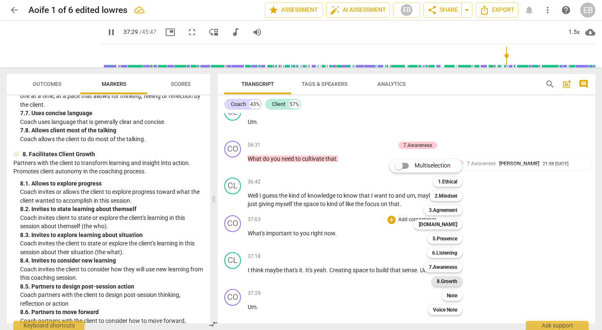
click at [448, 284] on b "8.Growth" at bounding box center [447, 281] width 21 height 10
type input "2250"
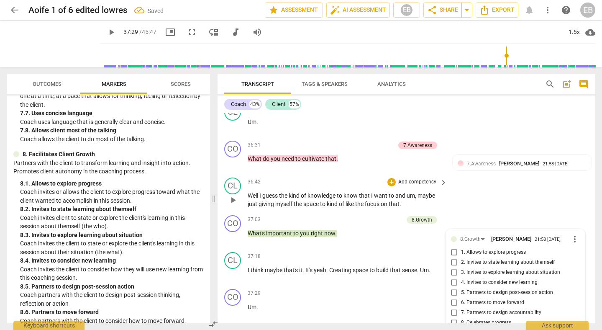
scroll to position [5296, 0]
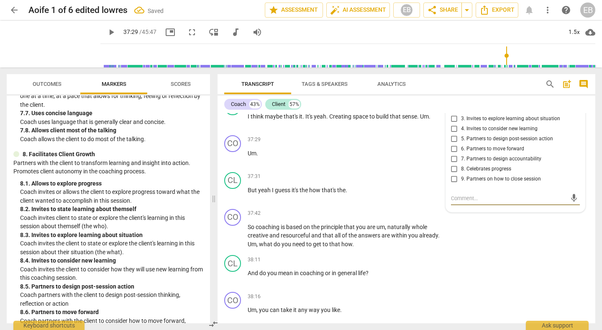
click at [482, 113] on span "2. Invites to state learning about themself" at bounding box center [508, 109] width 94 height 8
click at [461, 114] on input "2. Invites to state learning about themself" at bounding box center [454, 109] width 13 height 10
checkbox input "true"
click at [555, 288] on div "CL play_arrow pause 38:11 + Add competency keyboard_arrow_right And do you mean…" at bounding box center [407, 270] width 378 height 37
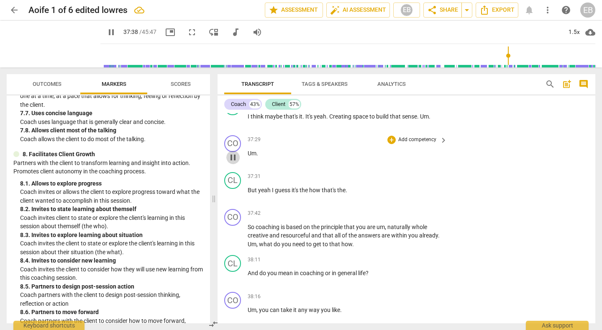
click at [231, 162] on span "pause" at bounding box center [233, 157] width 10 height 10
click at [231, 162] on span "play_arrow" at bounding box center [233, 157] width 10 height 10
click at [231, 162] on span "pause" at bounding box center [233, 157] width 10 height 10
type input "2251"
click at [249, 157] on span "Um" at bounding box center [252, 153] width 9 height 7
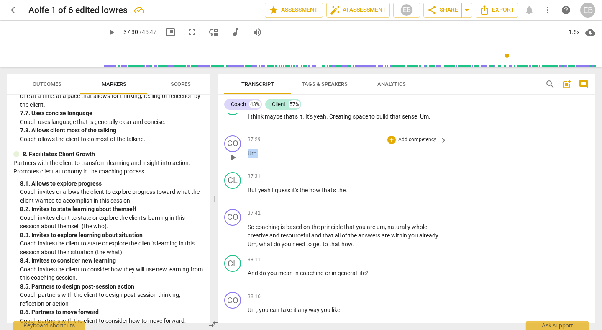
drag, startPoint x: 262, startPoint y: 170, endPoint x: 245, endPoint y: 170, distance: 17.2
click at [245, 169] on div "CO play_arrow pause 37:29 + Add competency keyboard_arrow_right Um ." at bounding box center [407, 150] width 378 height 37
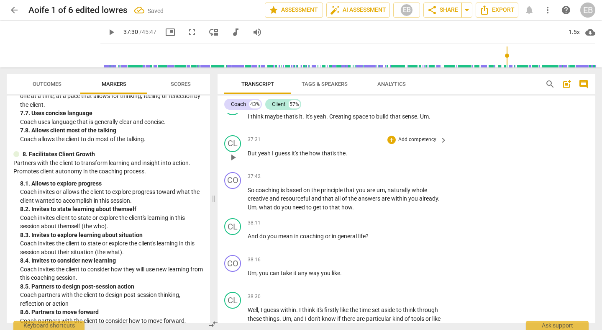
click at [249, 157] on span "But" at bounding box center [253, 153] width 10 height 7
click at [377, 120] on span "build" at bounding box center [383, 116] width 14 height 7
click at [228, 126] on span "play_arrow" at bounding box center [232, 121] width 13 height 10
click at [260, 157] on span "But" at bounding box center [265, 153] width 10 height 7
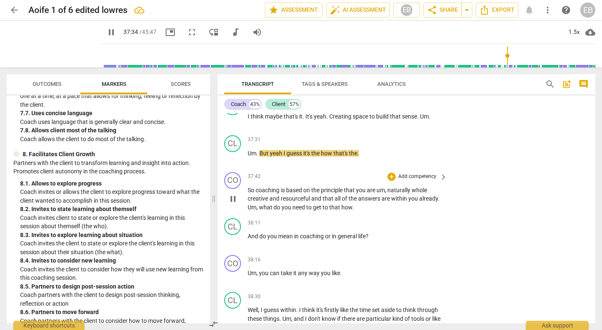
type input "2255"
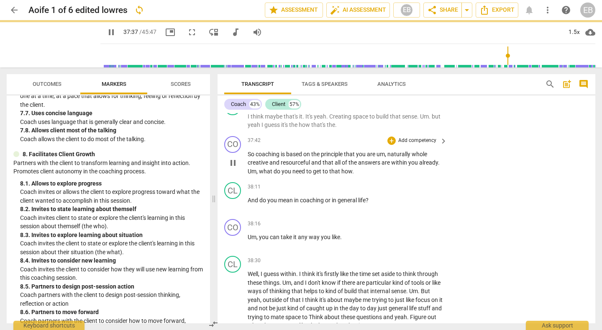
scroll to position [5260, 0]
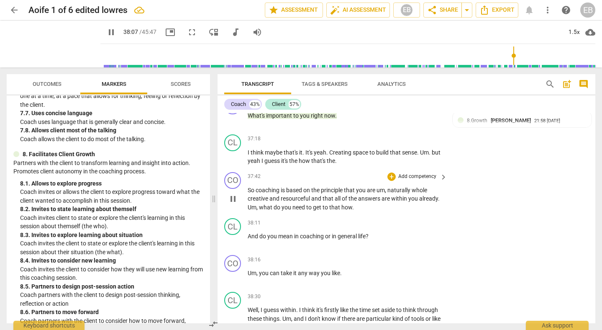
click at [233, 206] on button "pause" at bounding box center [232, 198] width 13 height 13
type input "2288"
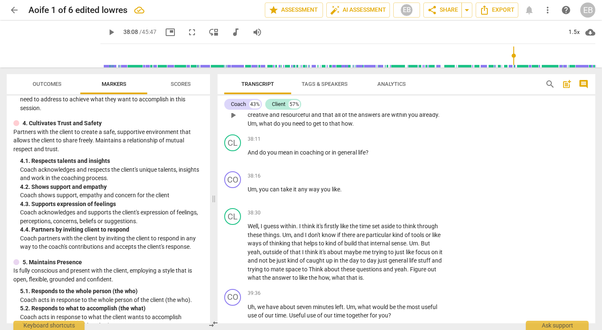
scroll to position [5335, 0]
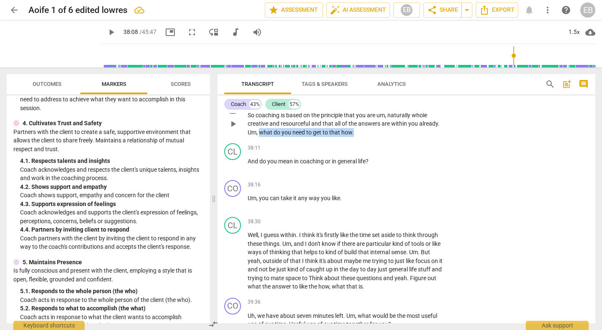
drag, startPoint x: 260, startPoint y: 149, endPoint x: 363, endPoint y: 152, distance: 103.0
click at [363, 137] on p "So coaching is based on the principle that you are um , naturally whole creativ…" at bounding box center [346, 124] width 196 height 26
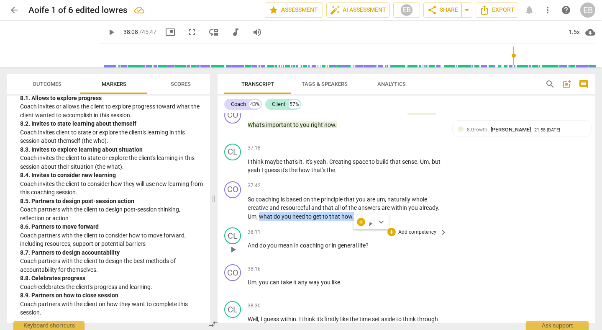
scroll to position [5252, 0]
click at [361, 220] on div "+" at bounding box center [361, 222] width 8 height 8
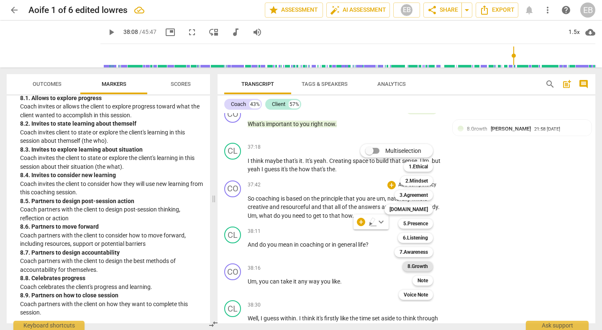
click at [416, 268] on b "8.Growth" at bounding box center [418, 266] width 21 height 10
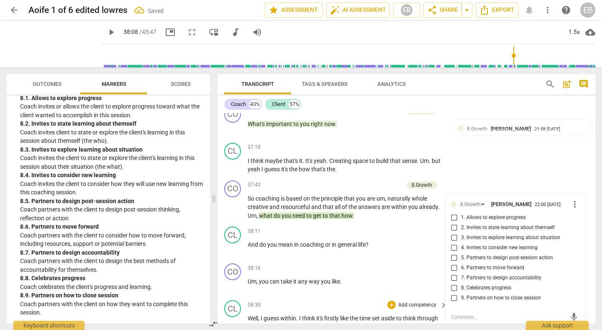
scroll to position [5371, 0]
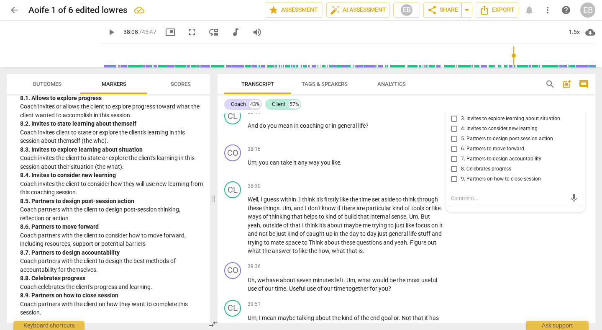
click at [465, 123] on span "3. Invites to explore learning about situation" at bounding box center [510, 119] width 99 height 8
click at [461, 124] on input "3. Invites to explore learning about situation" at bounding box center [454, 119] width 13 height 10
checkbox input "true"
click at [491, 153] on span "6. Partners to move forward" at bounding box center [492, 149] width 63 height 8
click at [461, 154] on input "6. Partners to move forward" at bounding box center [454, 149] width 13 height 10
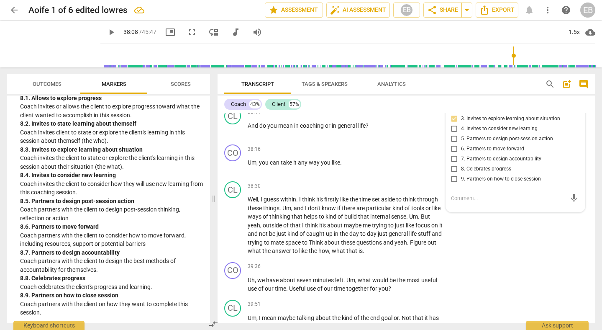
checkbox input "true"
click at [546, 259] on div "CL play_arrow pause 38:30 + Add competency keyboard_arrow_right Well , I guess …" at bounding box center [407, 218] width 378 height 81
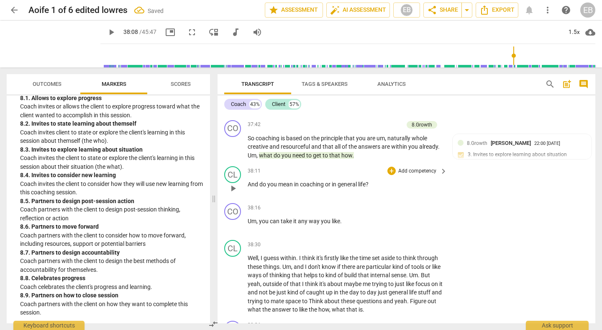
scroll to position [5312, 0]
click at [232, 152] on span "play_arrow" at bounding box center [233, 147] width 10 height 10
click at [234, 194] on span "pause" at bounding box center [233, 189] width 10 height 10
click at [232, 194] on span "play_arrow" at bounding box center [233, 189] width 10 height 10
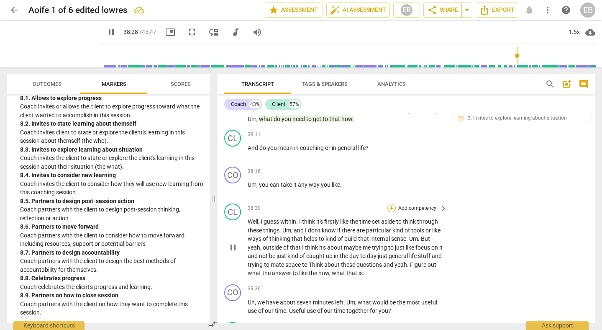
scroll to position [5352, 0]
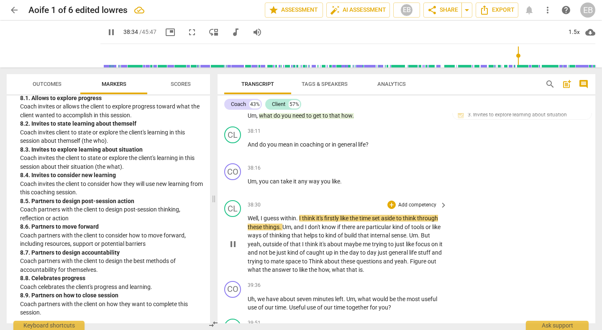
click at [297, 221] on span "." at bounding box center [297, 218] width 3 height 7
type input "2315"
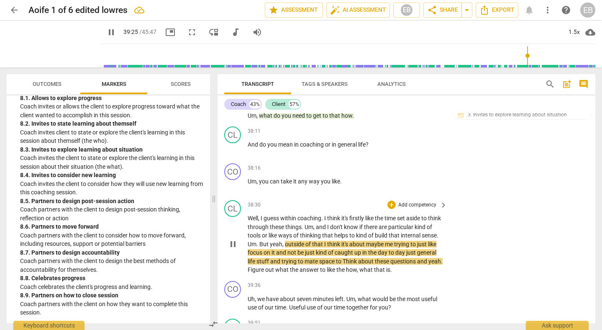
click at [319, 265] on span "mate" at bounding box center [312, 261] width 15 height 7
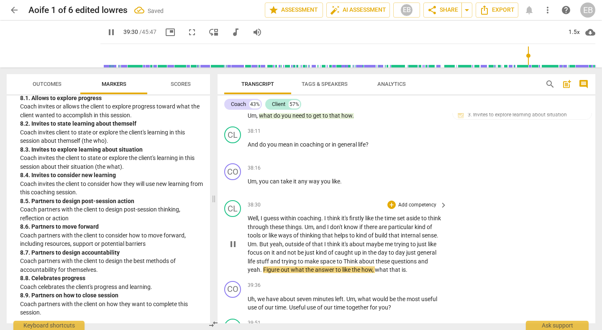
click at [359, 265] on span "Think" at bounding box center [351, 261] width 15 height 7
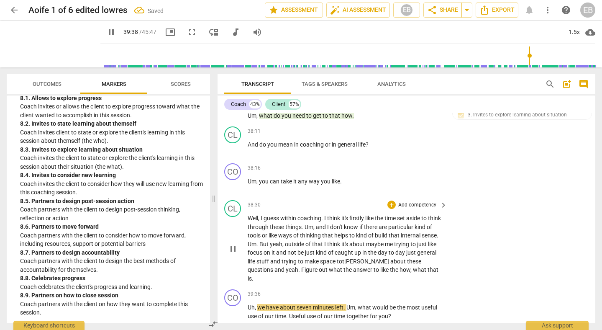
click at [275, 273] on span "questions" at bounding box center [261, 269] width 27 height 7
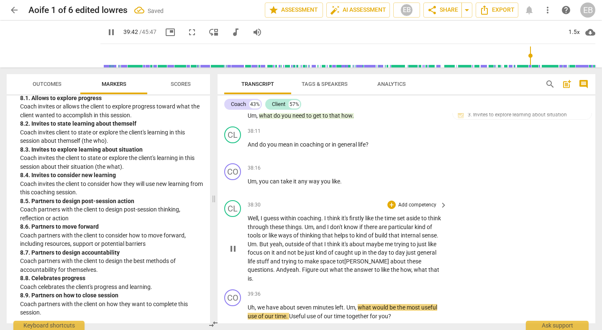
click at [299, 273] on span "." at bounding box center [300, 269] width 3 height 7
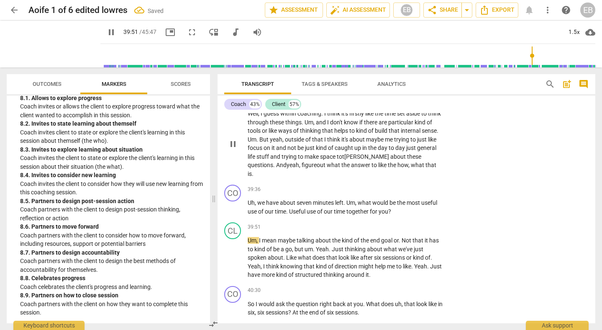
scroll to position [5458, 0]
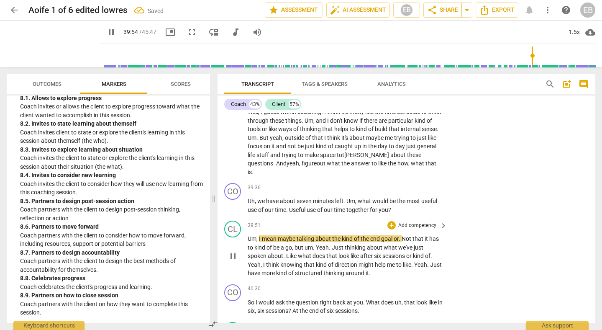
click at [232, 261] on span "pause" at bounding box center [233, 256] width 10 height 10
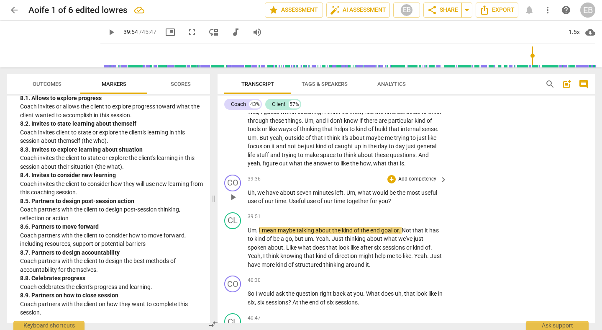
click at [232, 202] on span "play_arrow" at bounding box center [233, 197] width 10 height 10
click at [235, 252] on span "pause" at bounding box center [233, 247] width 10 height 10
type input "2396"
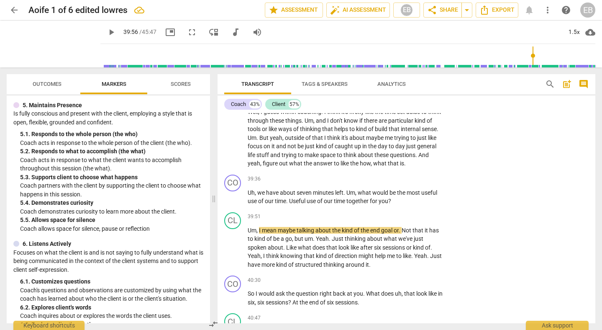
scroll to position [448, 0]
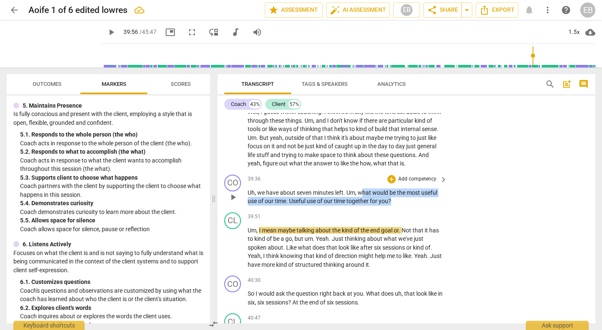
drag, startPoint x: 361, startPoint y: 209, endPoint x: 398, endPoint y: 217, distance: 37.7
click at [398, 206] on p "Uh , we have about seven minutes left . Um , what would be the most useful use …" at bounding box center [346, 196] width 196 height 17
click at [408, 183] on p "Add competency" at bounding box center [418, 179] width 40 height 8
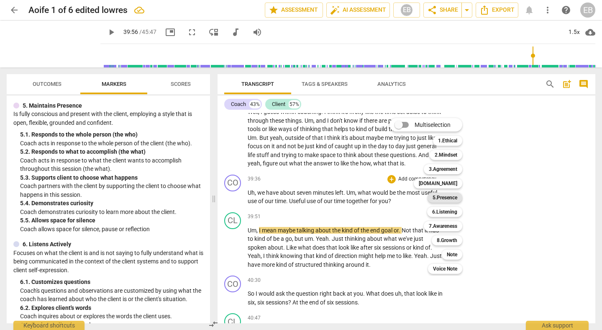
click at [445, 198] on b "5.Presence" at bounding box center [445, 198] width 25 height 10
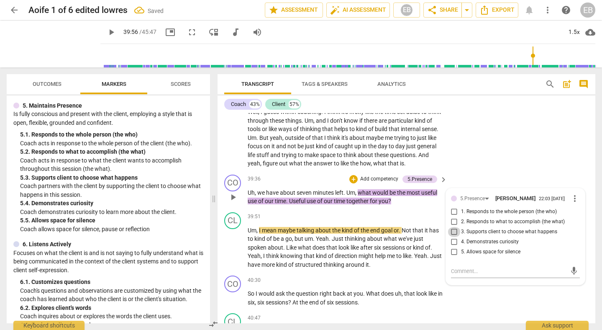
click at [451, 237] on input "3. Supports client to choose what happens" at bounding box center [454, 232] width 13 height 10
checkbox input "true"
click at [521, 170] on div "CL play_arrow pause 38:30 + Add competency keyboard_arrow_right Well , I guess …" at bounding box center [407, 130] width 378 height 81
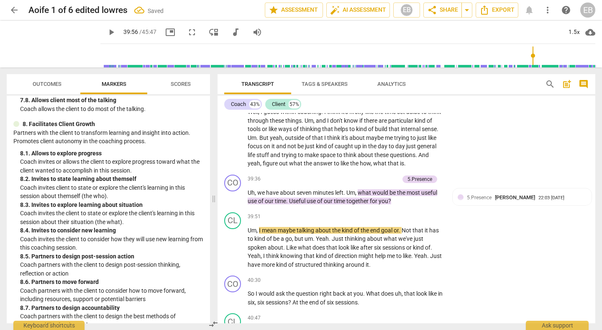
scroll to position [1073, 0]
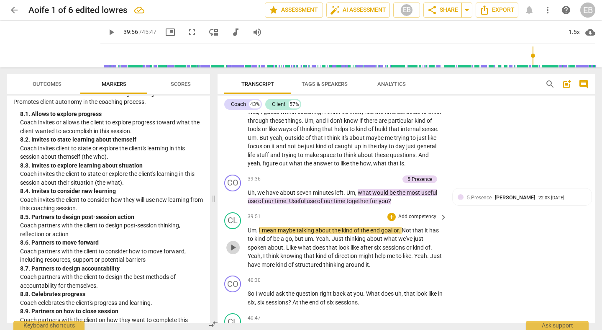
click at [234, 252] on span "play_arrow" at bounding box center [233, 247] width 10 height 10
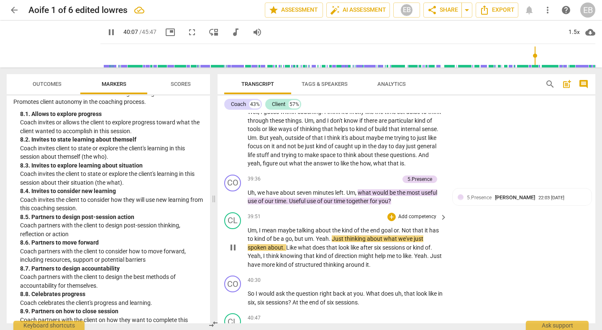
click at [292, 242] on span "go" at bounding box center [289, 238] width 7 height 7
type input "2409"
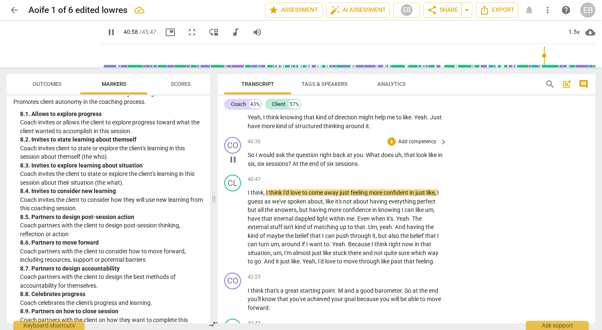
scroll to position [5598, 0]
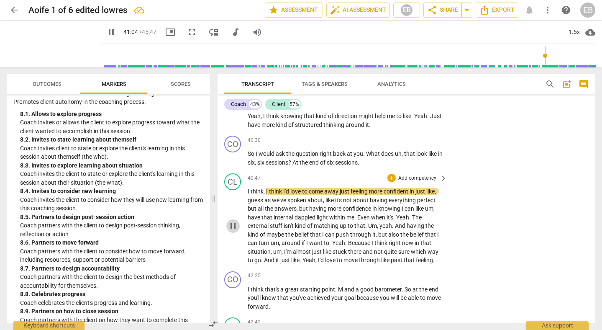
click at [231, 231] on span "pause" at bounding box center [233, 226] width 10 height 10
type input "2465"
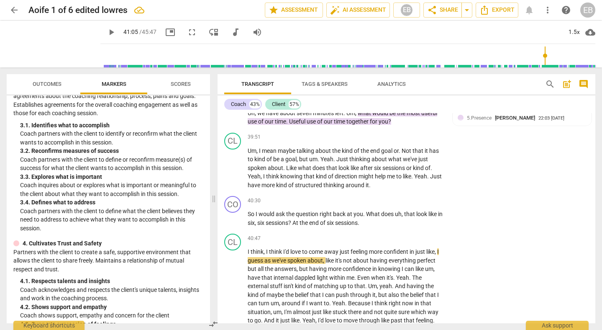
scroll to position [170, 0]
click at [367, 217] on span "What" at bounding box center [373, 214] width 15 height 7
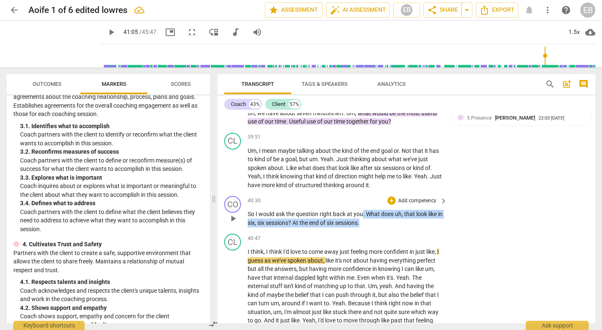
drag, startPoint x: 363, startPoint y: 232, endPoint x: 372, endPoint y: 245, distance: 15.8
click at [372, 230] on div "CO play_arrow pause 40:30 + Add competency keyboard_arrow_right So I would ask …" at bounding box center [407, 212] width 378 height 38
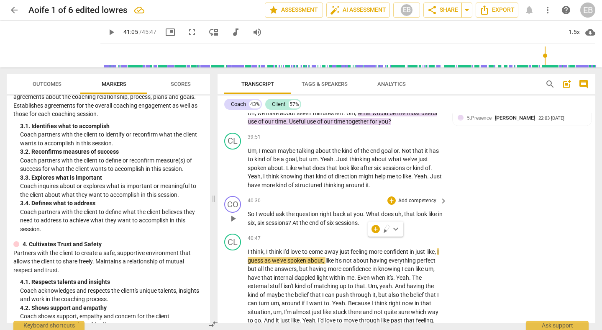
click at [301, 227] on p "So I would ask the question right back at you . What does uh , that look like i…" at bounding box center [346, 218] width 196 height 17
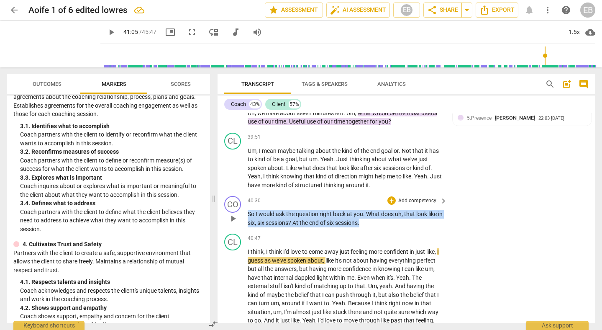
drag, startPoint x: 248, startPoint y: 232, endPoint x: 380, endPoint y: 239, distance: 132.5
click at [380, 227] on p "So I would ask the question right back at you . What does uh , that look like i…" at bounding box center [346, 218] width 196 height 17
click at [376, 228] on div "+" at bounding box center [376, 229] width 8 height 8
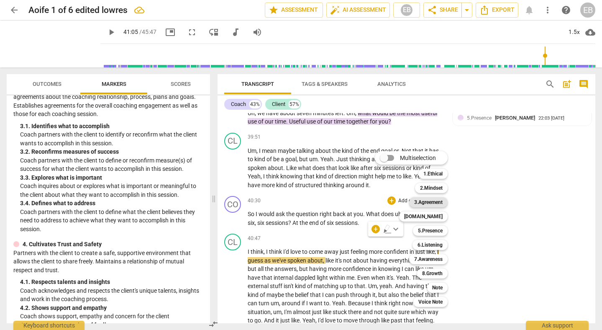
click at [429, 199] on b "3.Agreement" at bounding box center [428, 202] width 28 height 10
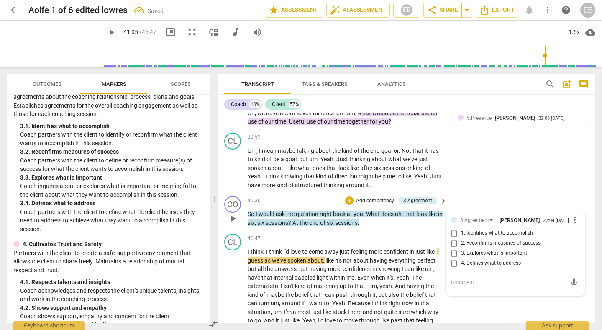
click at [467, 237] on span "1. Identifies what to accomplish" at bounding box center [497, 233] width 72 height 8
click at [461, 238] on input "1. Identifies what to accomplish" at bounding box center [454, 233] width 13 height 10
checkbox input "true"
click at [561, 188] on div "CL play_arrow pause 39:51 + Add competency keyboard_arrow_right Um , I mean may…" at bounding box center [407, 161] width 378 height 64
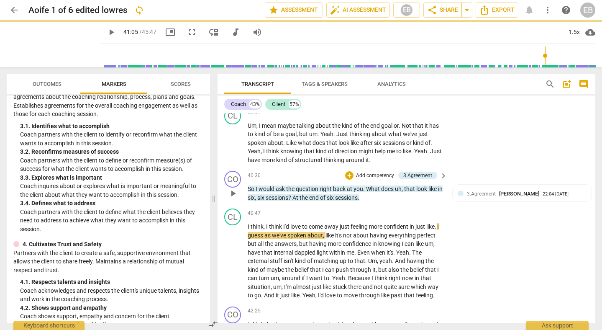
scroll to position [5585, 0]
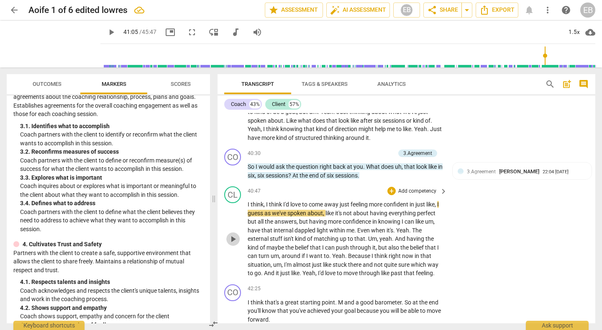
click at [233, 244] on span "play_arrow" at bounding box center [233, 239] width 10 height 10
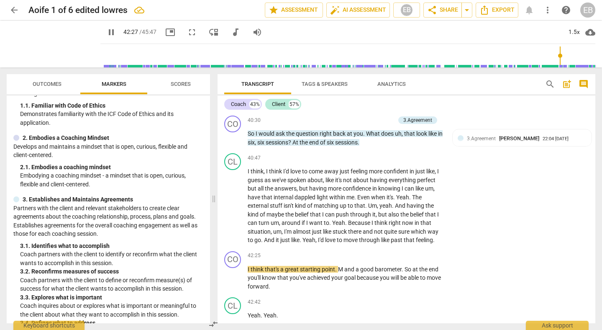
scroll to position [0, 0]
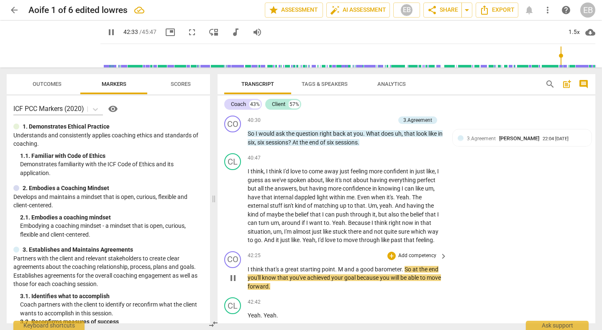
click at [345, 273] on span "and" at bounding box center [350, 269] width 11 height 7
type input "2555"
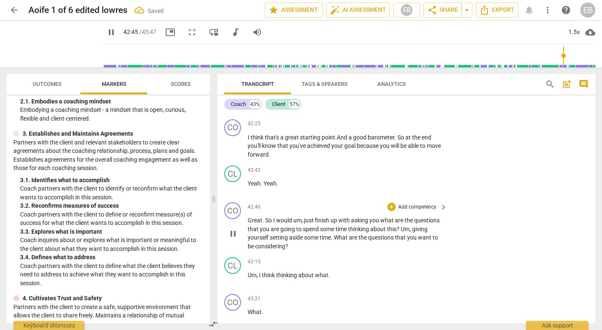
scroll to position [5746, 0]
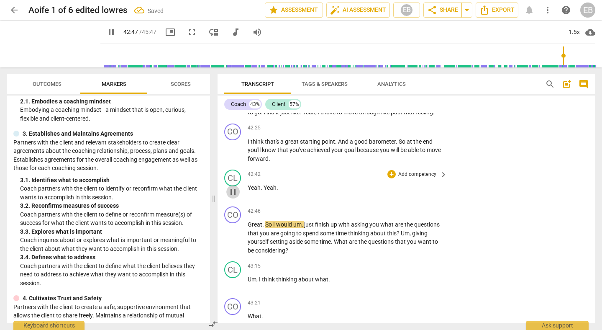
click at [234, 197] on span "pause" at bounding box center [233, 192] width 10 height 10
type input "2568"
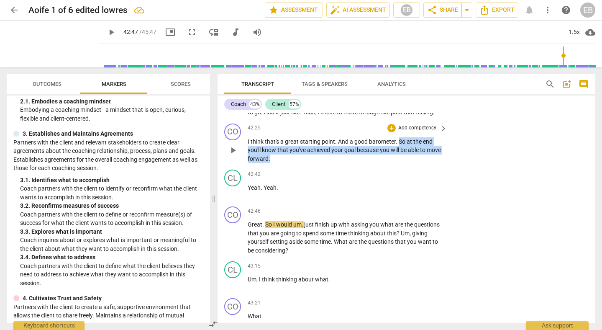
drag, startPoint x: 398, startPoint y: 157, endPoint x: 406, endPoint y: 174, distance: 19.1
click at [406, 163] on p "I think that's a great starting point . And a good barometer . So at the end yo…" at bounding box center [346, 150] width 196 height 26
click at [292, 164] on div "+" at bounding box center [293, 165] width 8 height 8
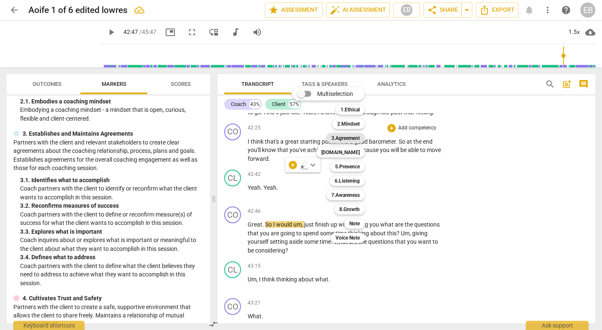
click at [340, 137] on b "3.Agreement" at bounding box center [346, 138] width 28 height 10
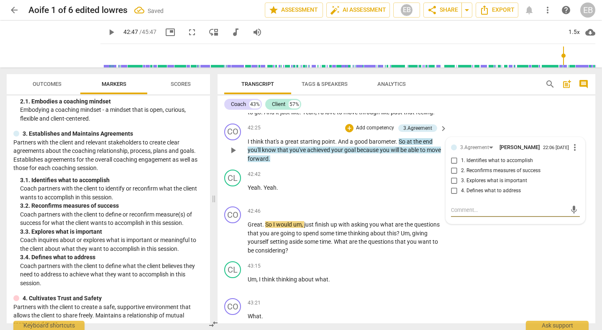
click at [489, 175] on span "2. Reconfirms measures of success" at bounding box center [501, 171] width 80 height 8
click at [461, 176] on input "2. Reconfirms measures of success" at bounding box center [454, 171] width 13 height 10
checkbox input "true"
click at [560, 275] on div "CL play_arrow pause 43:15 + Add competency keyboard_arrow_right Um , I think th…" at bounding box center [407, 276] width 378 height 37
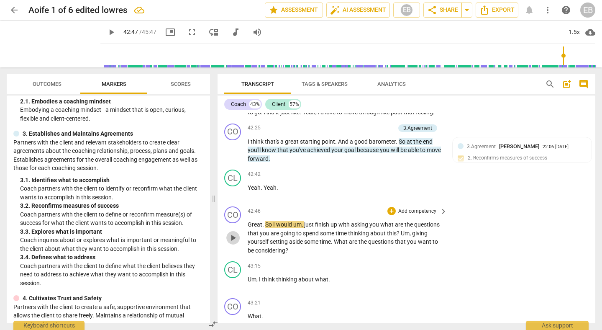
click at [236, 243] on span "play_arrow" at bounding box center [233, 238] width 10 height 10
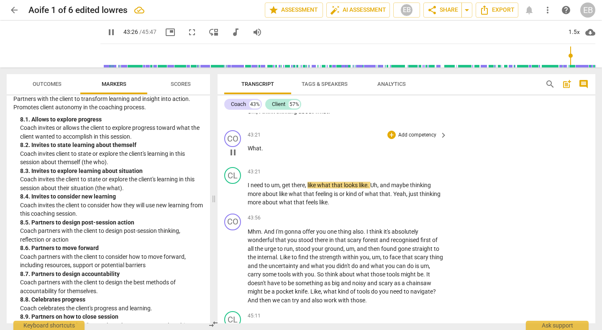
scroll to position [5909, 0]
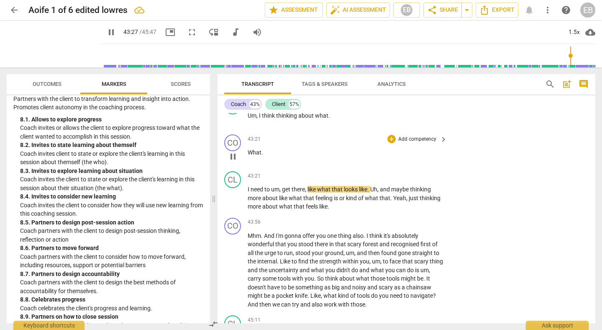
click at [234, 162] on span "pause" at bounding box center [233, 157] width 10 height 10
type input "2608"
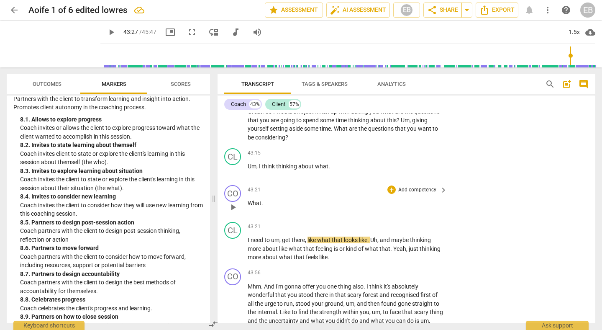
scroll to position [5856, 0]
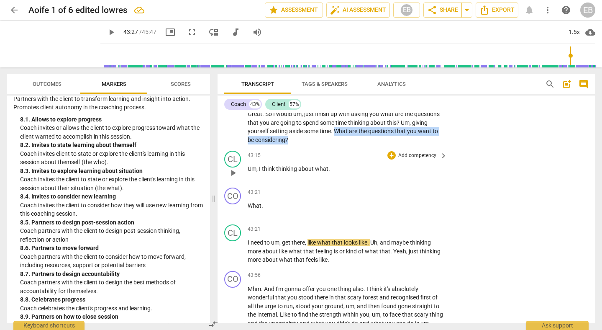
drag, startPoint x: 335, startPoint y: 148, endPoint x: 381, endPoint y: 170, distance: 50.4
click at [381, 170] on div "CO play_arrow pause 00:00 + Add competency 4.Trusts keyboard_arrow_right Thank …" at bounding box center [407, 218] width 378 height 210
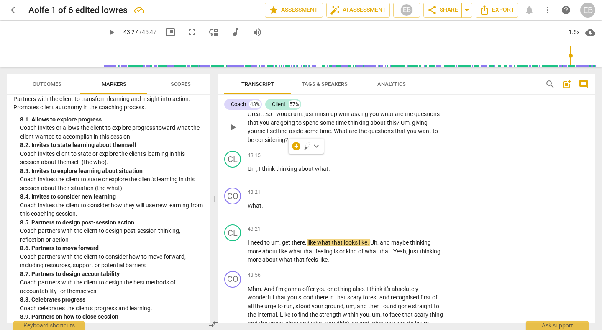
click at [363, 126] on span "thinking" at bounding box center [359, 122] width 22 height 7
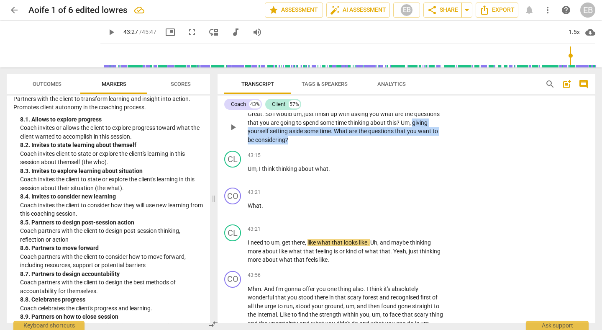
drag, startPoint x: 414, startPoint y: 141, endPoint x: 420, endPoint y: 158, distance: 18.3
click at [420, 144] on p "Great . So I would um , just finish up with asking you what are the questions t…" at bounding box center [346, 127] width 196 height 34
click at [296, 147] on div "+" at bounding box center [296, 146] width 8 height 8
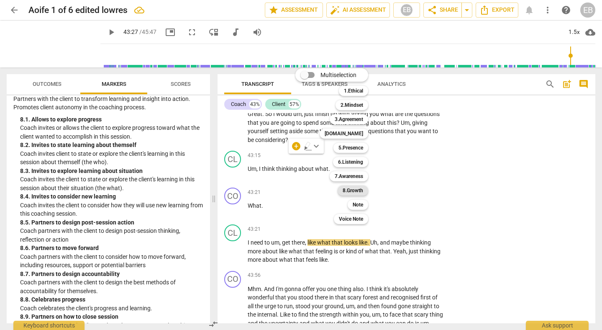
click at [350, 192] on b "8.Growth" at bounding box center [353, 190] width 21 height 10
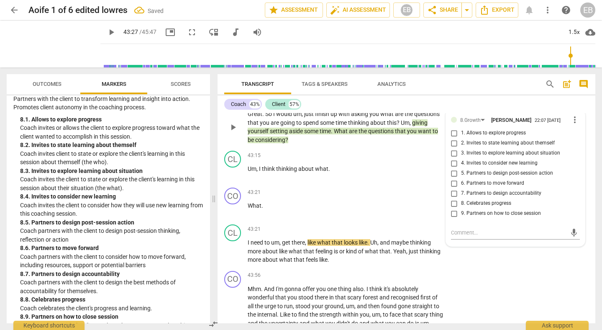
click at [487, 177] on span "5. Partners to design post-session action" at bounding box center [507, 174] width 92 height 8
click at [461, 178] on input "5. Partners to design post-session action" at bounding box center [454, 173] width 13 height 10
checkbox input "true"
click at [515, 268] on div "CL play_arrow pause 43:21 + Add competency keyboard_arrow_right I need to um , …" at bounding box center [407, 244] width 378 height 46
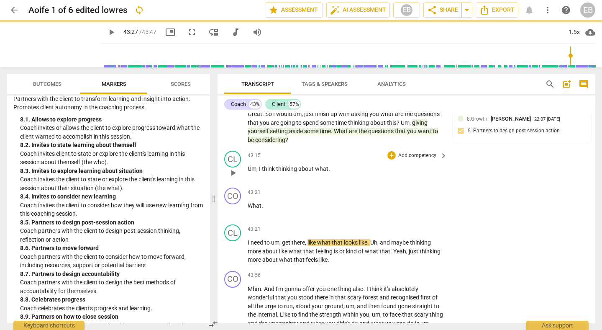
click at [235, 178] on span "play_arrow" at bounding box center [233, 173] width 10 height 10
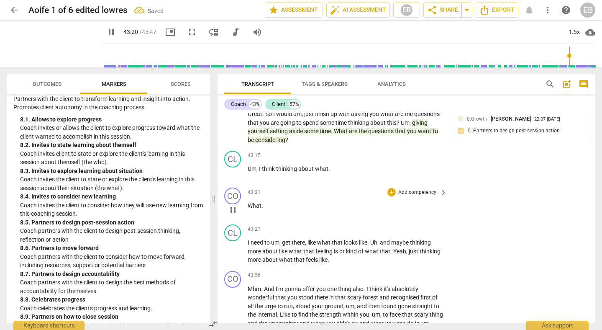
click at [254, 209] on span "What" at bounding box center [255, 205] width 14 height 7
click at [263, 210] on p "What ." at bounding box center [346, 205] width 196 height 9
type input "2604"
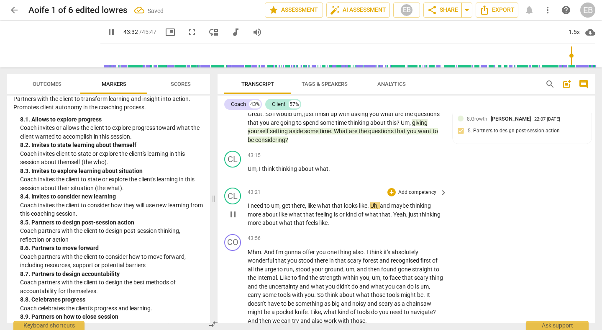
click at [248, 209] on span "I" at bounding box center [249, 205] width 3 height 7
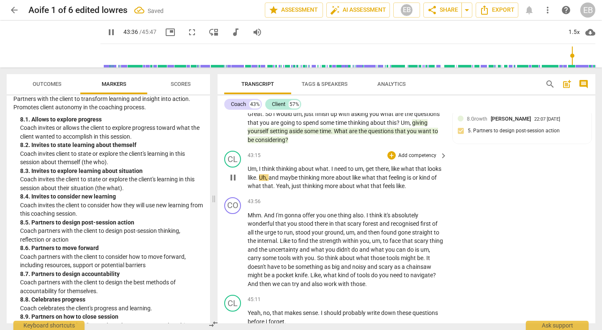
click at [332, 172] on span "I" at bounding box center [333, 168] width 3 height 7
type input "2618"
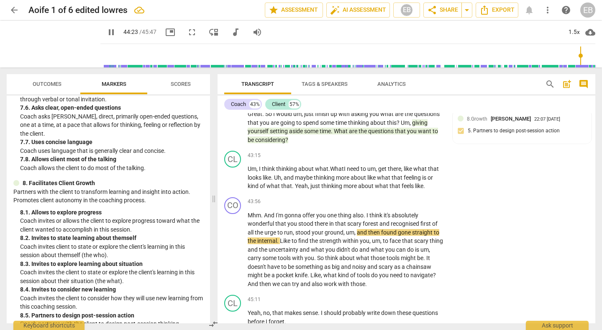
scroll to position [975, 0]
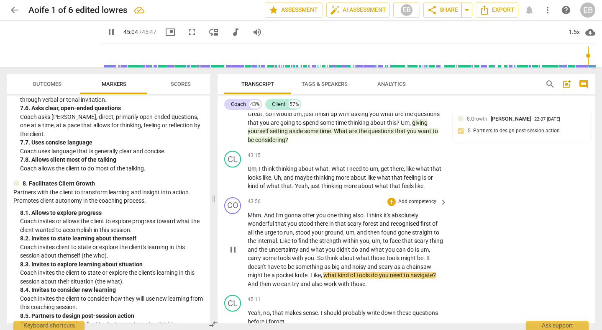
click at [432, 270] on span "chainsaw" at bounding box center [418, 266] width 25 height 7
type input "2705"
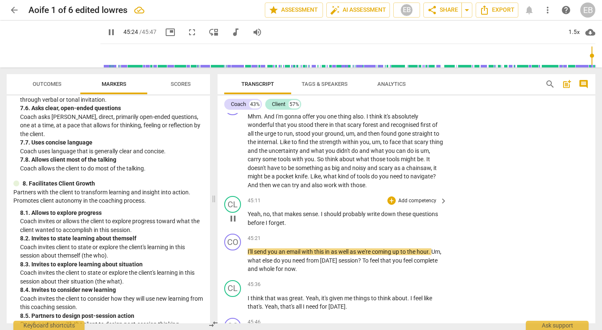
scroll to position [5959, 0]
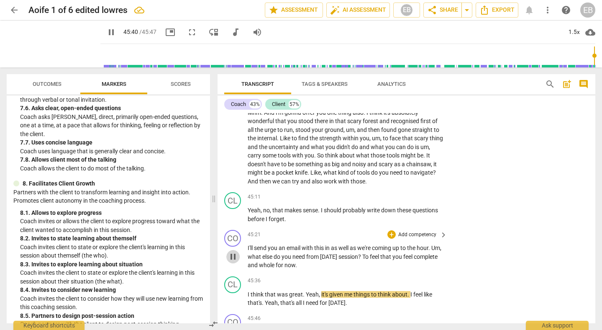
click at [234, 262] on span "pause" at bounding box center [233, 257] width 10 height 10
type input "2741"
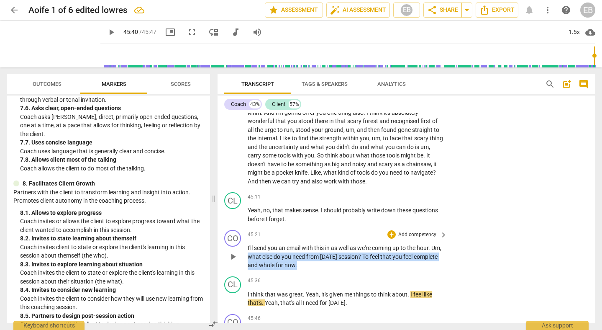
drag, startPoint x: 260, startPoint y: 274, endPoint x: 334, endPoint y: 281, distance: 75.3
click at [334, 270] on p "I'll send you an email with this in as well as we're coming up to the hour . Um…" at bounding box center [346, 257] width 196 height 26
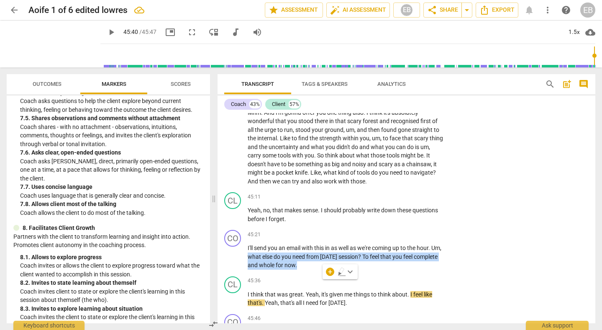
scroll to position [1089, 0]
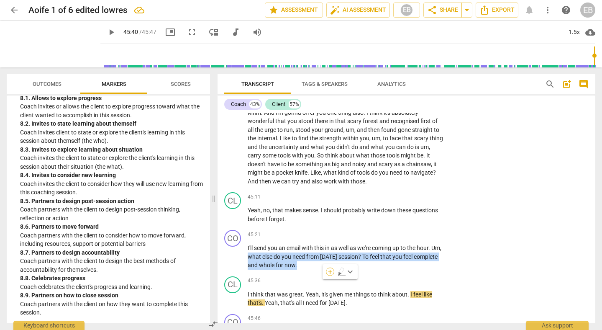
click at [331, 273] on div "+" at bounding box center [330, 272] width 8 height 8
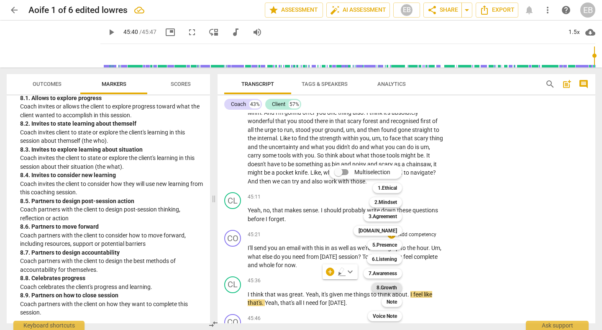
click at [388, 286] on b "8.Growth" at bounding box center [387, 288] width 21 height 10
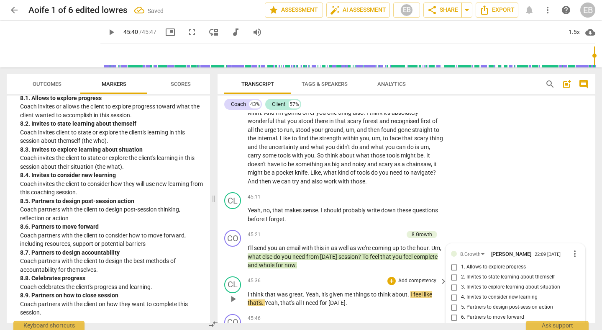
scroll to position [6036, 0]
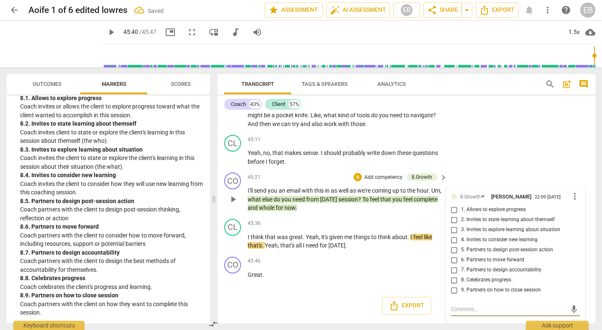
click at [454, 290] on input "9. Partners on how to close session" at bounding box center [454, 290] width 13 height 10
checkbox input "true"
click at [548, 142] on div "CL play_arrow pause 45:11 + Add competency keyboard_arrow_right Yeah , no , tha…" at bounding box center [407, 150] width 378 height 38
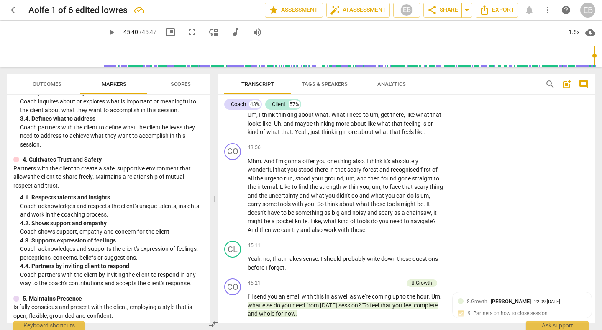
scroll to position [256, 0]
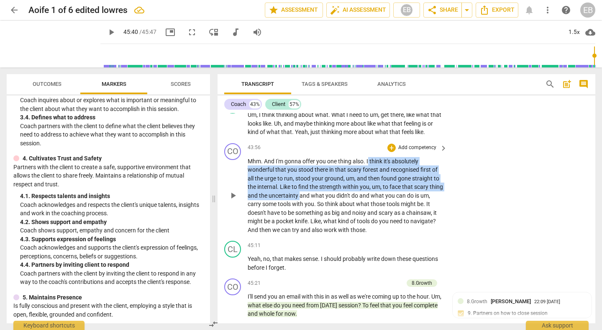
drag, startPoint x: 368, startPoint y: 178, endPoint x: 314, endPoint y: 216, distance: 66.5
click at [314, 216] on p "Mhm . And I'm gonna offer you one thing also . I think it's absolutely wonderfu…" at bounding box center [346, 195] width 196 height 77
click at [321, 200] on div "+" at bounding box center [321, 202] width 8 height 8
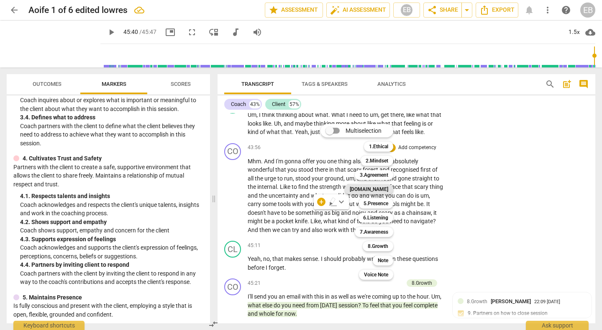
click at [378, 190] on b "[DOMAIN_NAME]" at bounding box center [369, 189] width 39 height 10
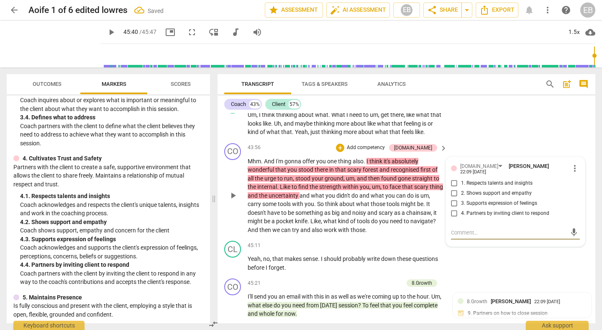
click at [469, 187] on span "1. Respects talents and insights" at bounding box center [497, 184] width 72 height 8
click at [461, 188] on input "1. Respects talents and insights" at bounding box center [454, 183] width 13 height 10
checkbox input "true"
click at [547, 136] on div "CL play_arrow pause 43:15 + Add competency keyboard_arrow_right Um , I think th…" at bounding box center [407, 116] width 378 height 46
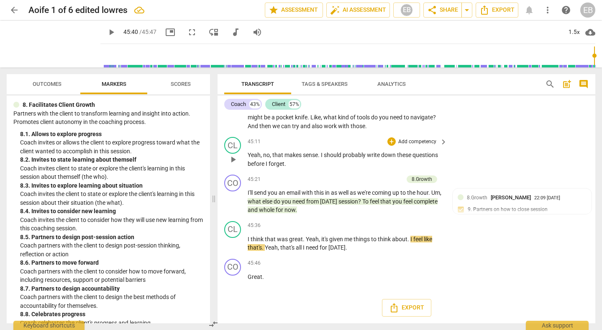
scroll to position [6031, 0]
click at [235, 245] on span "play_arrow" at bounding box center [233, 244] width 10 height 10
type input "2747"
click at [500, 158] on div "CL play_arrow pause 45:11 + Add competency keyboard_arrow_right Yeah , no , tha…" at bounding box center [407, 153] width 378 height 38
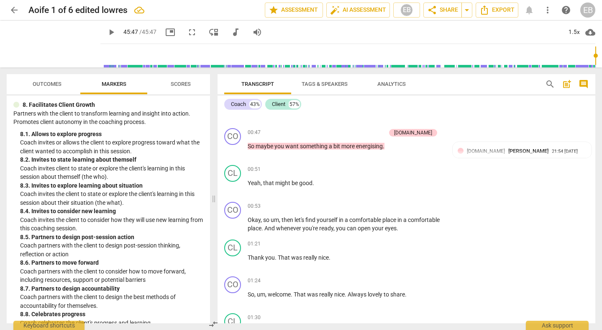
scroll to position [0, 0]
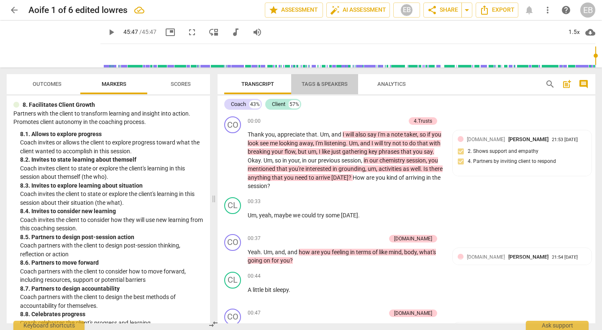
click at [325, 81] on span "Tags & Speakers" at bounding box center [325, 84] width 46 height 6
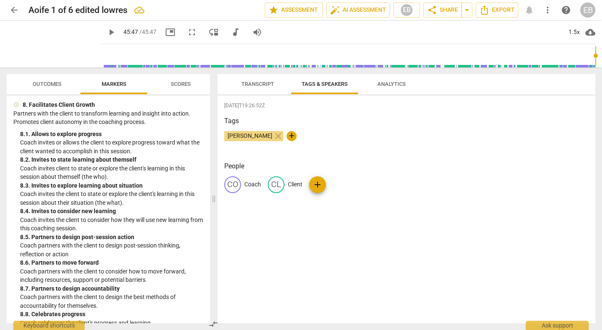
click at [390, 84] on span "Analytics" at bounding box center [392, 84] width 28 height 6
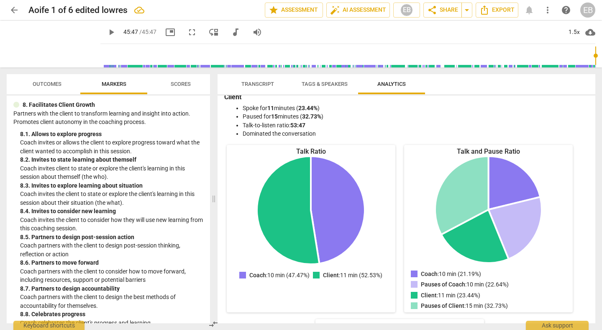
scroll to position [65, 0]
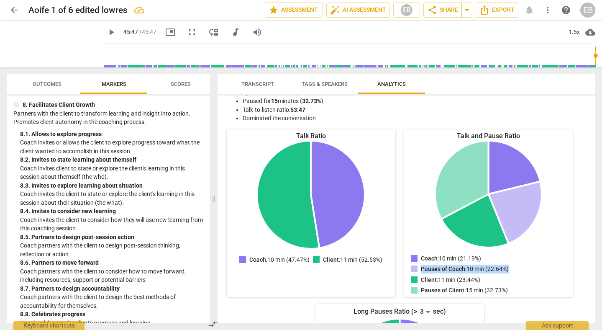
drag, startPoint x: 419, startPoint y: 269, endPoint x: 516, endPoint y: 269, distance: 96.7
click at [517, 270] on div "Coach : 10 min (21.19%) Pauses of Coach : 10 min (22.64%) Client : 11 min (23.4…" at bounding box center [488, 275] width 155 height 43
click at [516, 269] on div "Coach : 10 min (21.19%) Pauses of Coach : 10 min (22.64%) Client : 11 min (23.4…" at bounding box center [488, 275] width 155 height 43
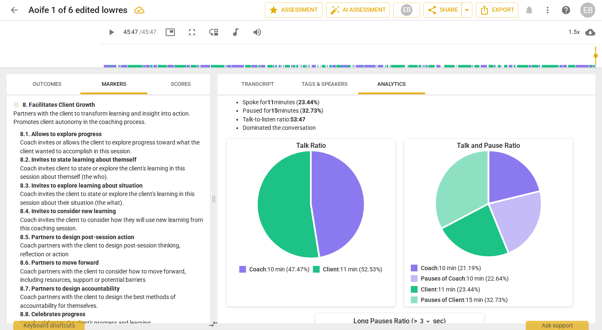
scroll to position [0, 0]
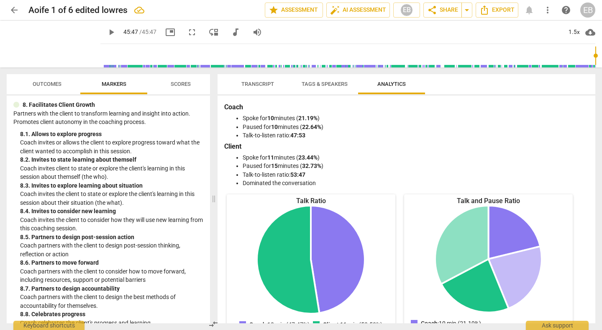
click at [182, 90] on span "Scores" at bounding box center [181, 84] width 40 height 11
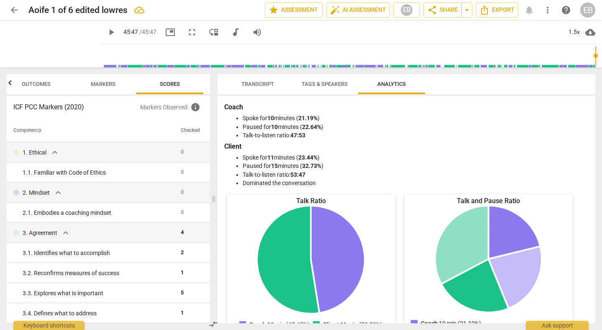
click at [112, 85] on span "Markers" at bounding box center [103, 84] width 25 height 6
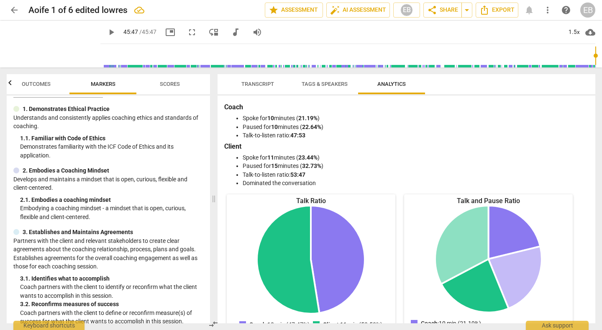
scroll to position [18, 0]
click at [265, 85] on span "Transcript" at bounding box center [258, 84] width 33 height 6
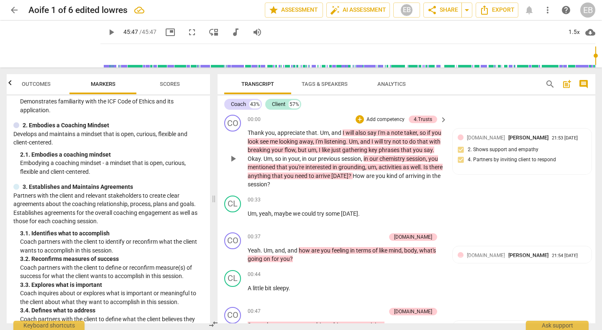
scroll to position [0, 0]
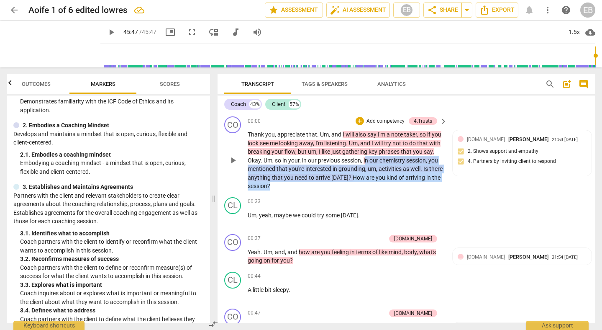
drag, startPoint x: 378, startPoint y: 159, endPoint x: 378, endPoint y: 186, distance: 26.8
click at [378, 186] on p "Thank you , appreciate that . Um , and I will also say I'm a note taker , so if…" at bounding box center [346, 160] width 196 height 60
click at [293, 175] on div "+" at bounding box center [294, 175] width 8 height 8
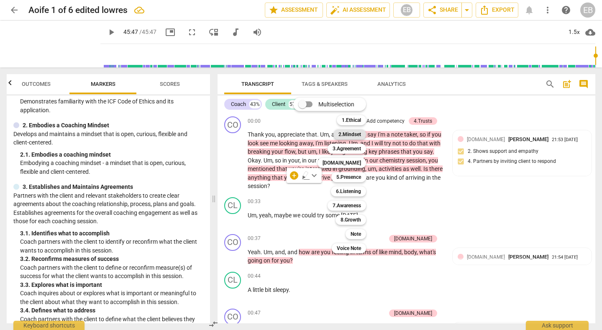
click at [353, 133] on b "2.Mindset" at bounding box center [350, 134] width 23 height 10
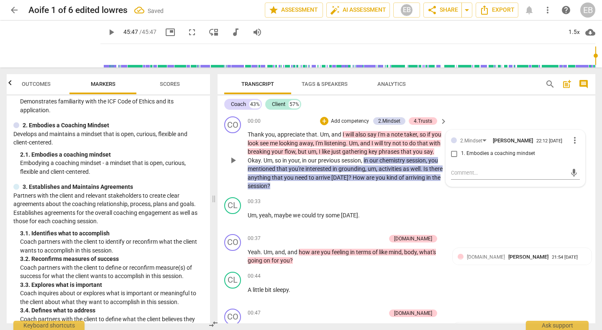
click at [484, 157] on span "1. Embodies a coaching mindset" at bounding box center [498, 154] width 74 height 8
click at [461, 157] on input "1. Embodies a coaching mindset" at bounding box center [454, 154] width 13 height 10
checkbox input "true"
click at [579, 234] on div "CO play_arrow pause 00:37 + Add competency 4.Trust keyboard_arrow_right Yeah . …" at bounding box center [407, 250] width 378 height 38
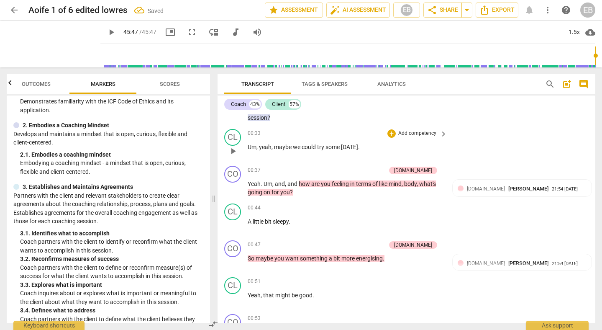
scroll to position [81, 0]
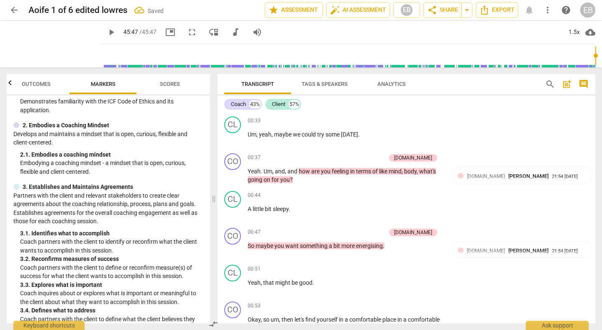
click at [167, 86] on span "Scores" at bounding box center [170, 84] width 20 height 6
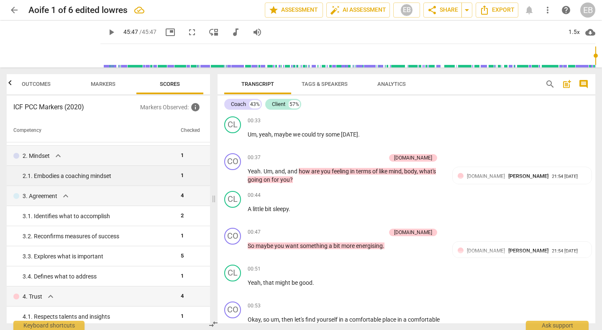
scroll to position [0, 0]
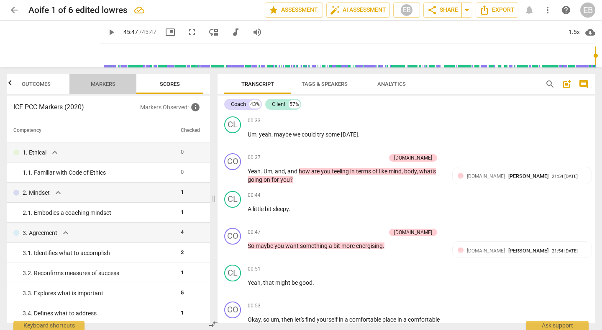
click at [106, 85] on span "Markers" at bounding box center [103, 84] width 25 height 6
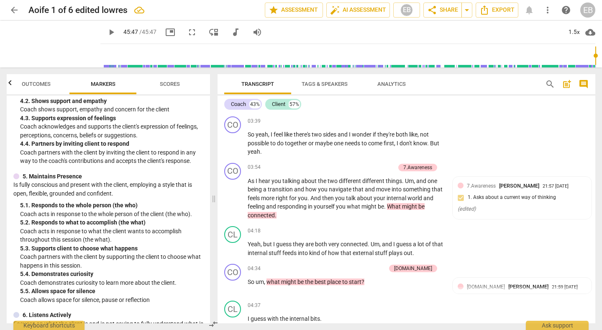
scroll to position [638, 0]
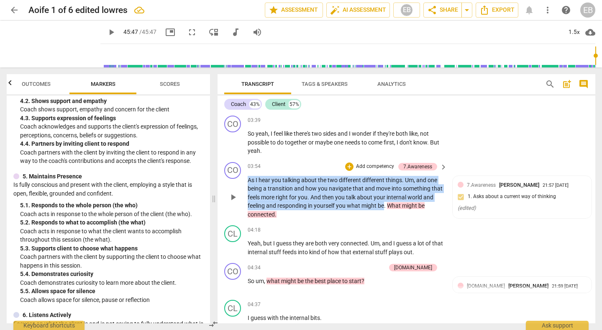
drag, startPoint x: 248, startPoint y: 179, endPoint x: 396, endPoint y: 203, distance: 150.0
click at [396, 203] on p "As I hear you talking about the two different different things . Um , and one b…" at bounding box center [346, 197] width 196 height 43
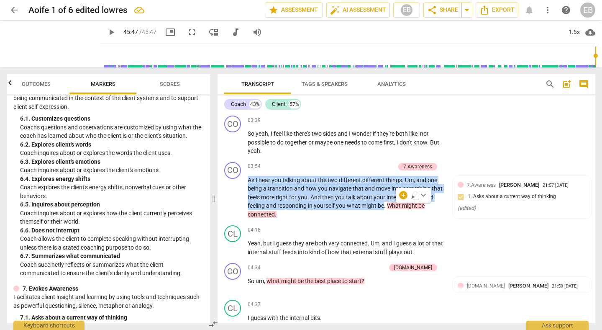
scroll to position [614, 0]
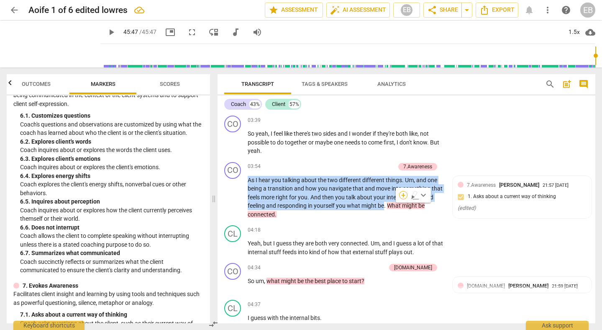
click at [403, 194] on div "+" at bounding box center [403, 195] width 8 height 8
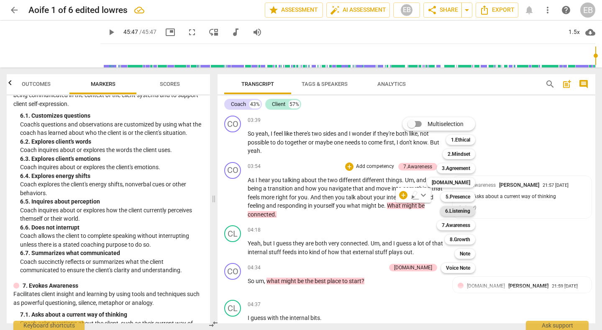
click at [453, 212] on b "6.Listening" at bounding box center [457, 211] width 25 height 10
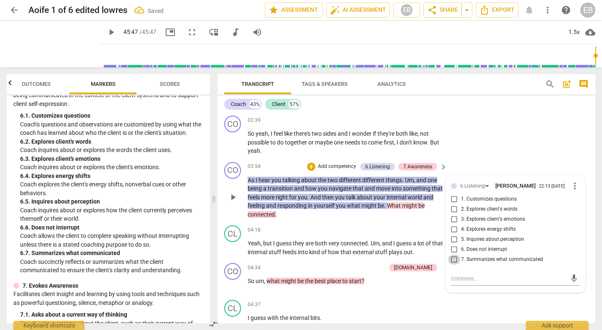
click at [457, 262] on input "7. Summarizes what communicated" at bounding box center [454, 260] width 13 height 10
checkbox input "true"
click at [525, 126] on div "CO play_arrow pause 03:39 + Add competency keyboard_arrow_right So yeah , I fee…" at bounding box center [407, 135] width 378 height 46
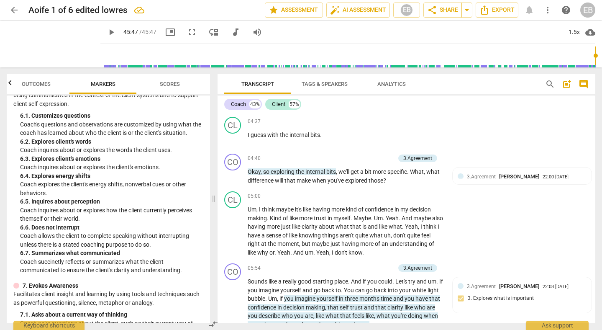
scroll to position [822, 0]
drag, startPoint x: 414, startPoint y: 171, endPoint x: 415, endPoint y: 183, distance: 11.8
click at [415, 183] on p "Okay , so exploring the internal bits , we'll get a bit more specific . What , …" at bounding box center [346, 175] width 196 height 17
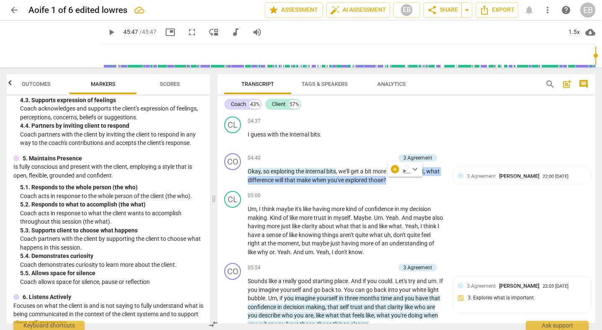
scroll to position [139, 0]
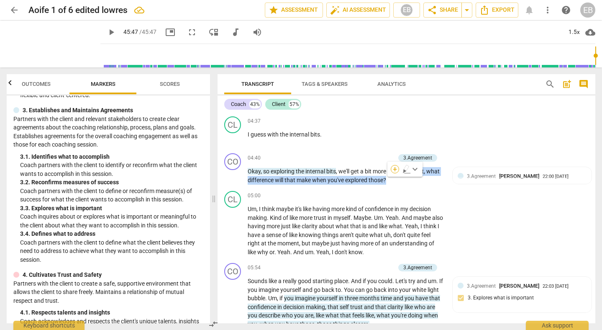
click at [394, 169] on div "+" at bounding box center [395, 169] width 8 height 8
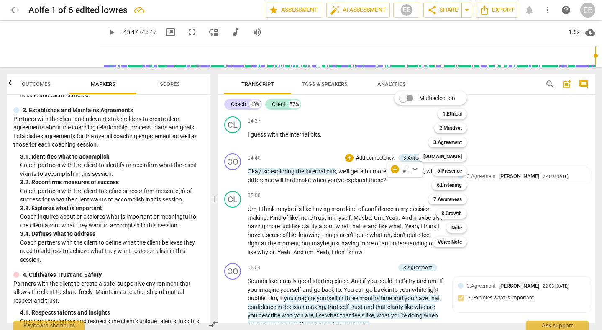
click at [319, 170] on div at bounding box center [301, 165] width 602 height 330
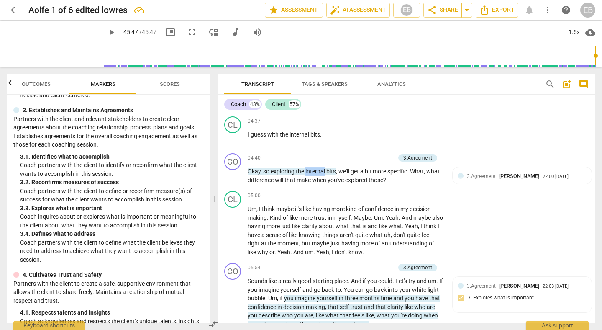
click at [319, 170] on span "internal" at bounding box center [316, 171] width 21 height 7
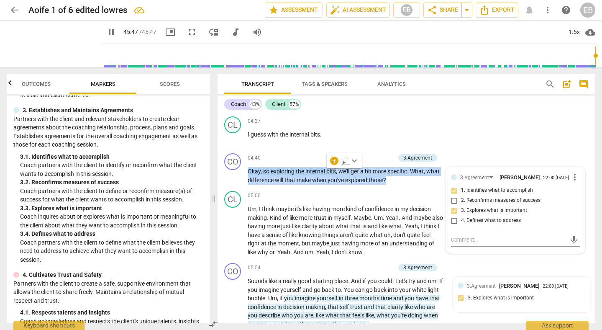
click at [319, 170] on span "internal" at bounding box center [316, 171] width 21 height 7
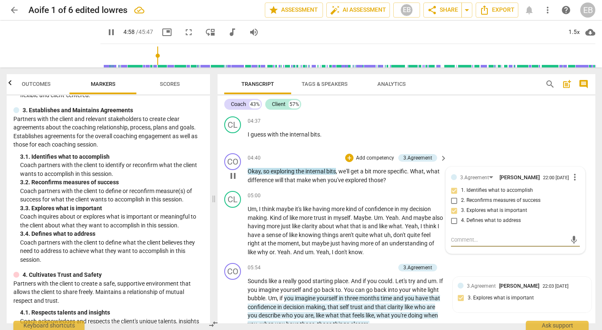
click at [232, 176] on span "pause" at bounding box center [233, 176] width 10 height 10
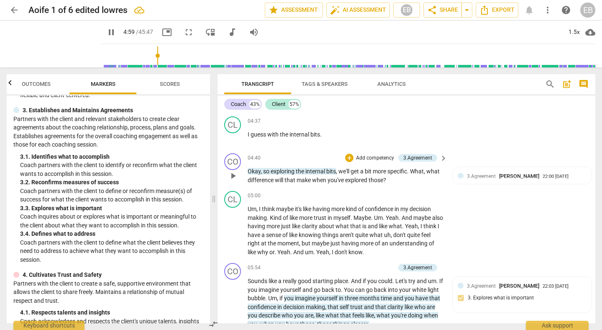
type input "299"
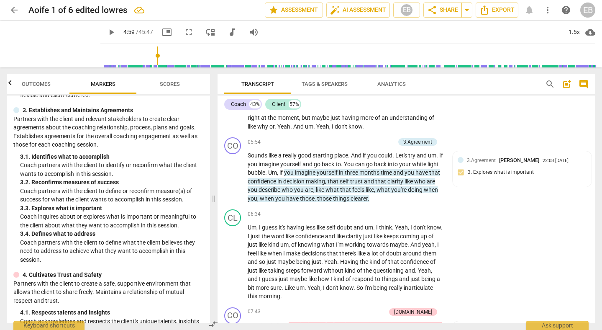
scroll to position [948, 0]
click at [179, 87] on span "Scores" at bounding box center [170, 84] width 40 height 11
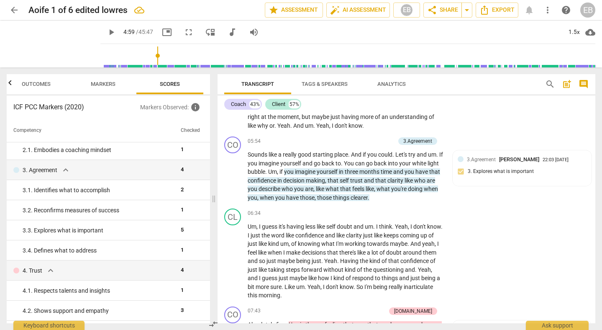
scroll to position [0, 0]
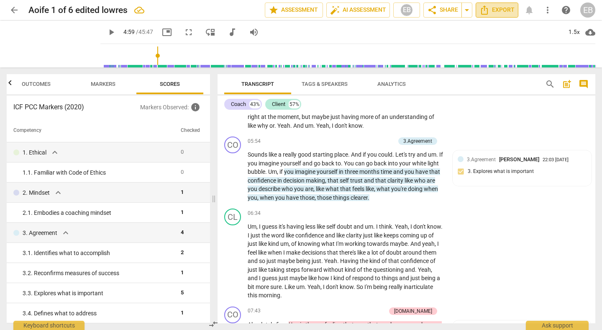
click at [489, 13] on icon "Export" at bounding box center [485, 10] width 10 height 10
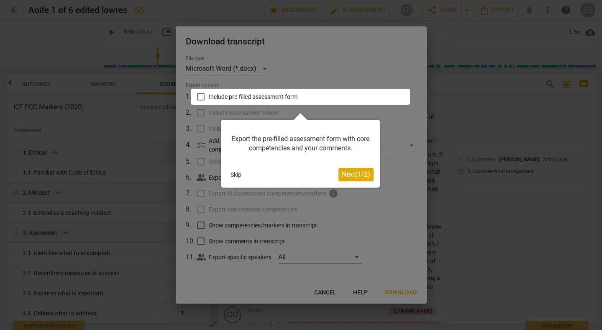
click at [352, 178] on button "Next ( 1 / 2 )" at bounding box center [356, 174] width 35 height 13
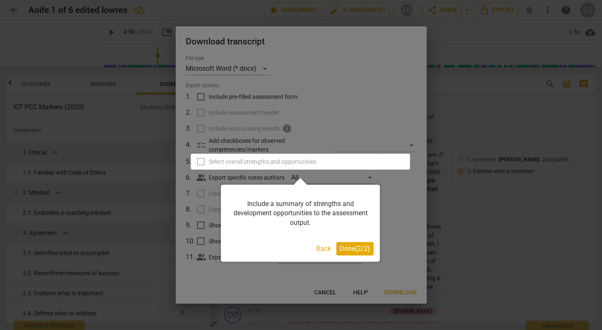
click at [351, 252] on span "Done ( 2 / 2 )" at bounding box center [355, 248] width 31 height 8
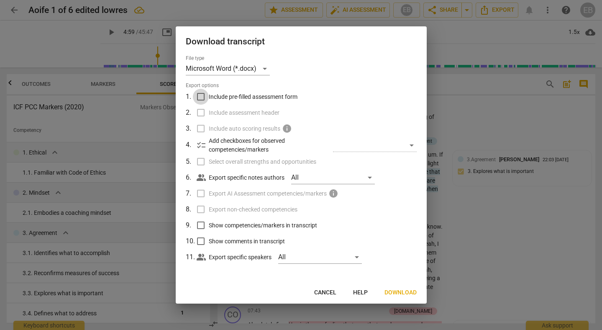
click at [202, 95] on input "Include pre-filled assessment form" at bounding box center [201, 97] width 16 height 16
checkbox input "true"
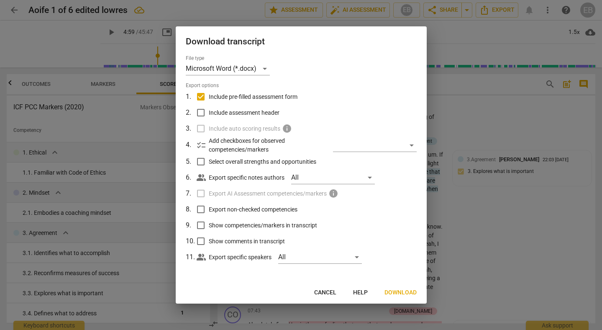
click at [201, 160] on input "Select overall strengths and opportunities" at bounding box center [201, 162] width 16 height 16
checkbox input "true"
click at [200, 112] on input "Include assessment header" at bounding box center [201, 113] width 16 height 16
checkbox input "true"
click at [204, 208] on input "Export non-checked competencies" at bounding box center [201, 209] width 16 height 16
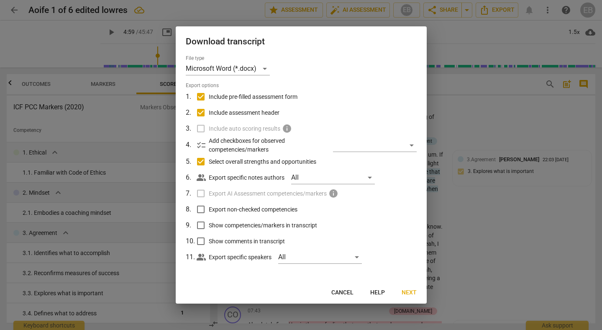
checkbox input "true"
click at [202, 226] on input "Show competencies/markers in transcript" at bounding box center [201, 225] width 16 height 16
checkbox input "true"
click at [409, 292] on span "Next" at bounding box center [409, 292] width 15 height 8
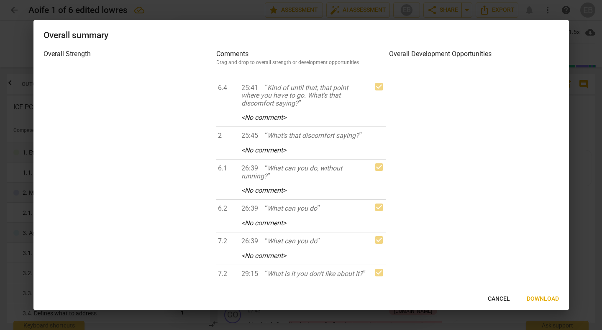
scroll to position [2608, 0]
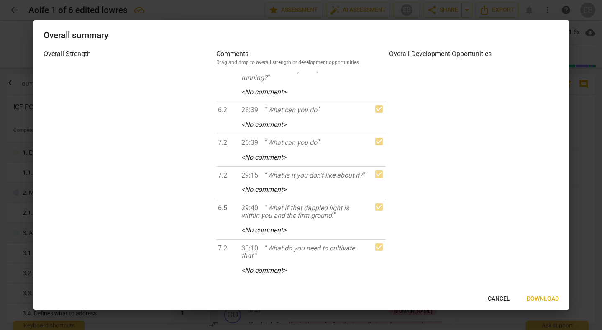
click at [503, 299] on span "Cancel" at bounding box center [499, 299] width 22 height 8
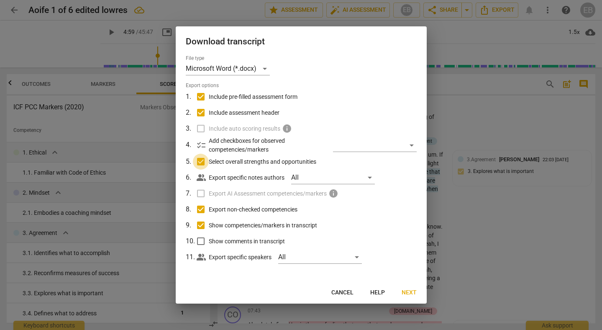
click at [200, 164] on input "Select overall strengths and opportunities" at bounding box center [201, 162] width 16 height 16
checkbox input "false"
click at [202, 209] on input "Export non-checked competencies" at bounding box center [201, 209] width 16 height 16
checkbox input "false"
click at [392, 291] on span "Download" at bounding box center [401, 292] width 32 height 8
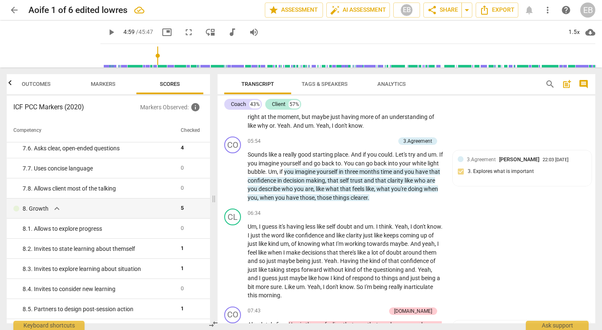
scroll to position [768, 0]
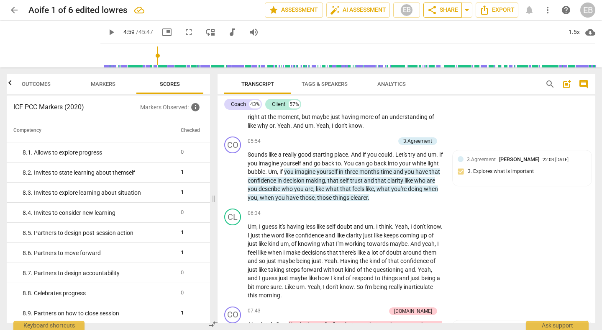
click at [451, 12] on span "share Share" at bounding box center [442, 10] width 31 height 10
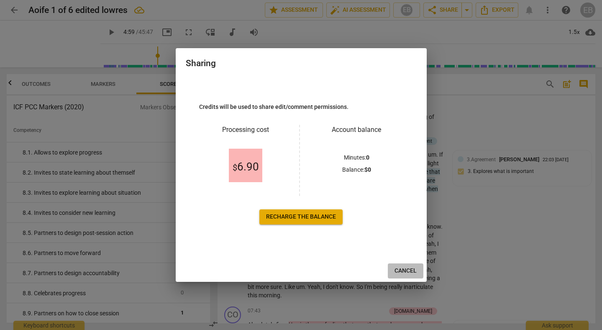
click at [408, 268] on span "Cancel" at bounding box center [406, 271] width 22 height 8
